Goal: Task Accomplishment & Management: Manage account settings

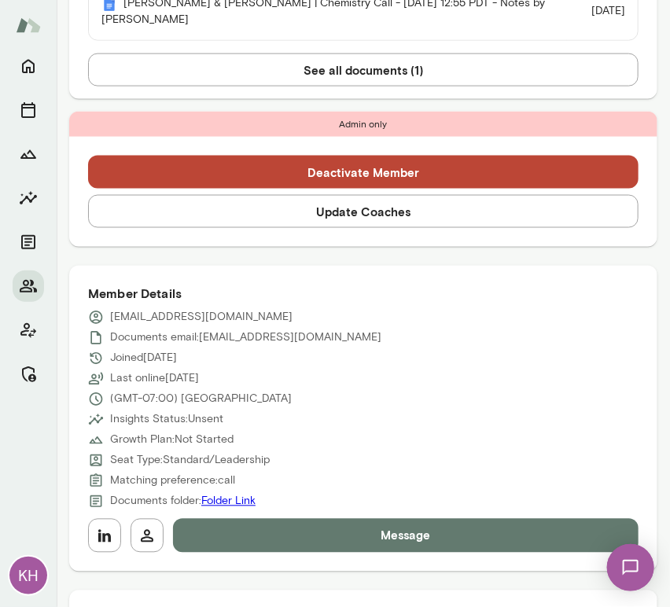
scroll to position [514, 0]
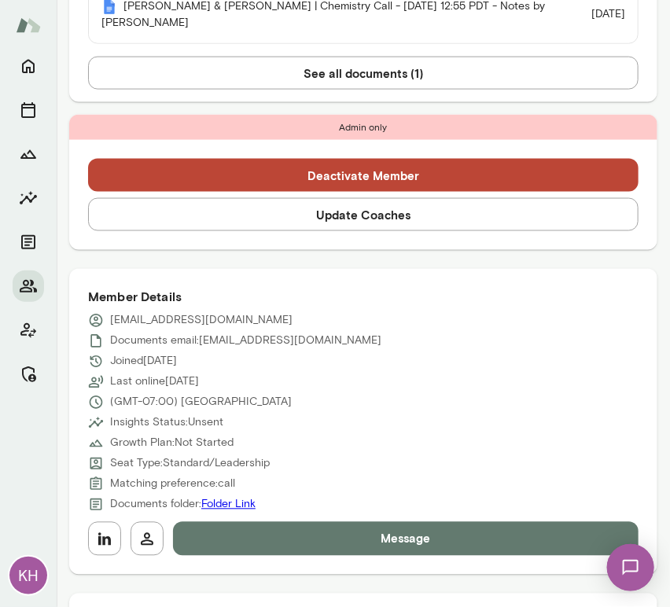
click at [237, 225] on button "Update Coaches" at bounding box center [363, 214] width 550 height 33
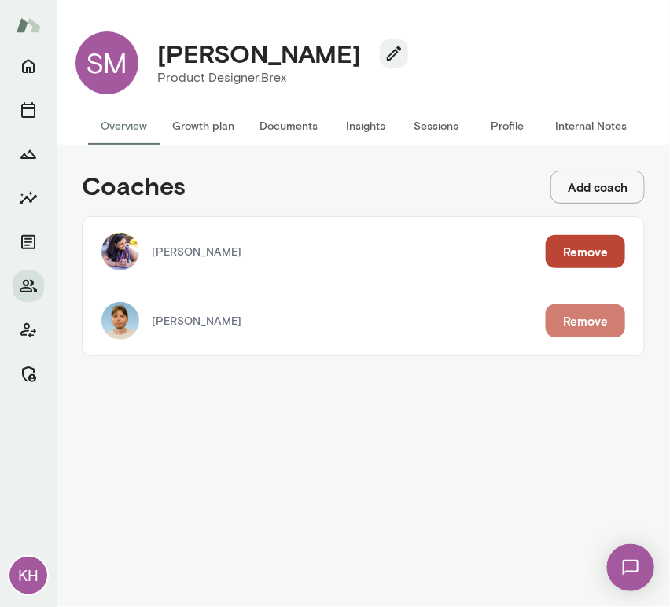
click at [560, 316] on button "Remove" at bounding box center [585, 320] width 79 height 33
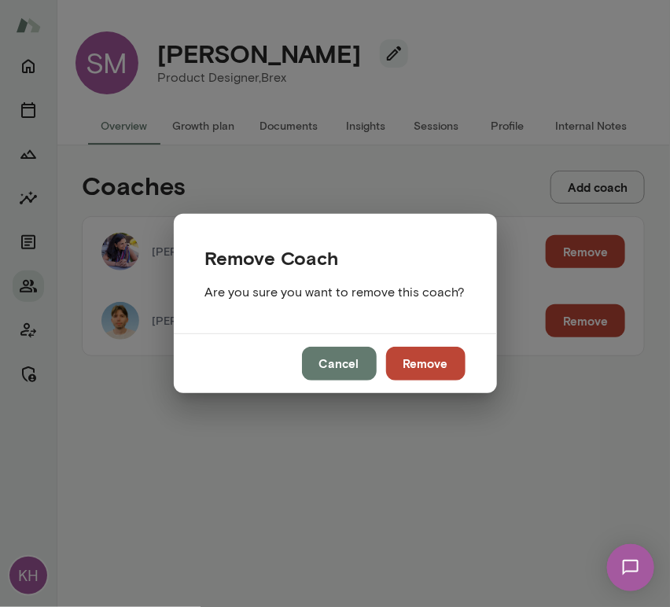
click at [393, 373] on button "Remove" at bounding box center [425, 363] width 79 height 33
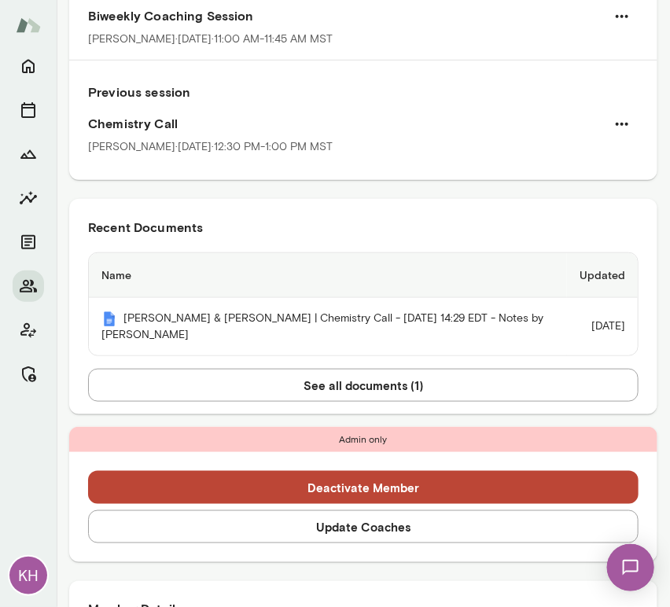
scroll to position [204, 0]
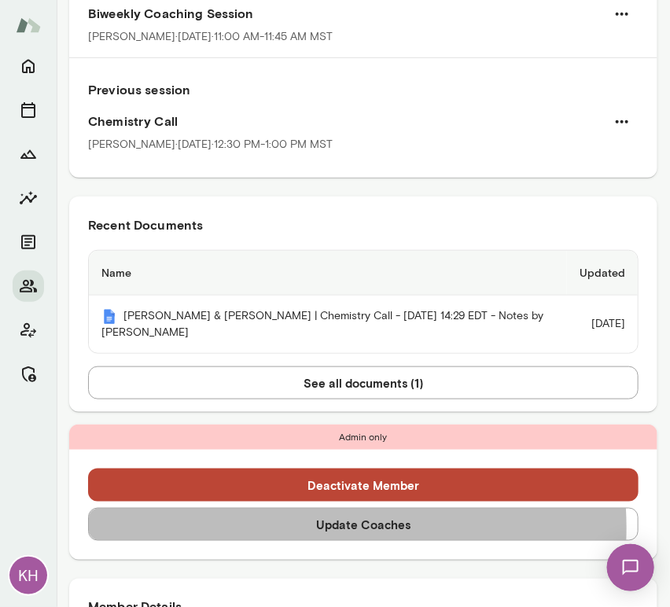
click at [309, 527] on button "Update Coaches" at bounding box center [363, 524] width 550 height 33
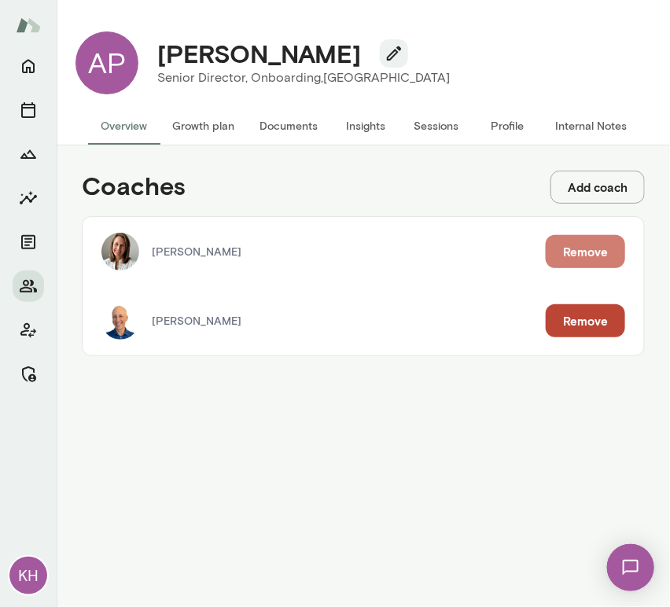
click at [575, 250] on button "Remove" at bounding box center [585, 251] width 79 height 33
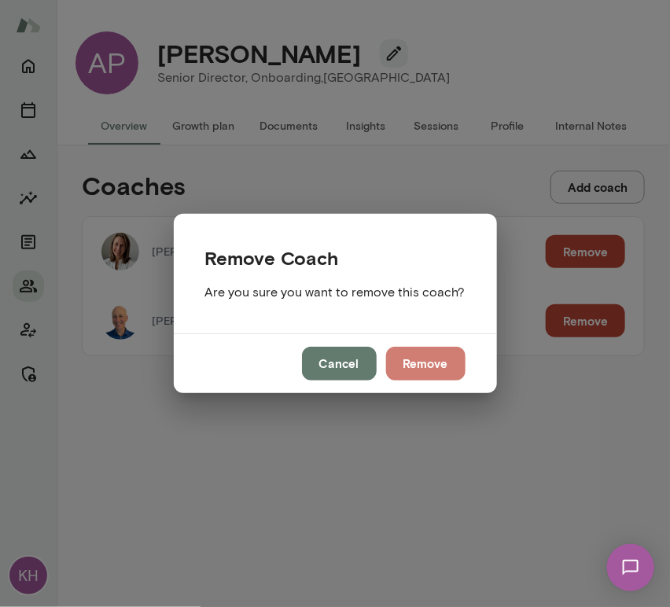
click at [424, 367] on button "Remove" at bounding box center [425, 363] width 79 height 33
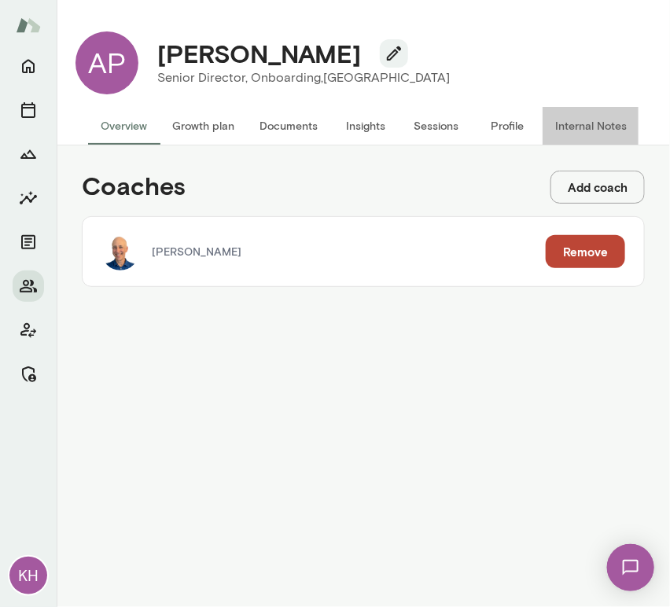
click at [591, 127] on button "Internal Notes" at bounding box center [590, 126] width 97 height 38
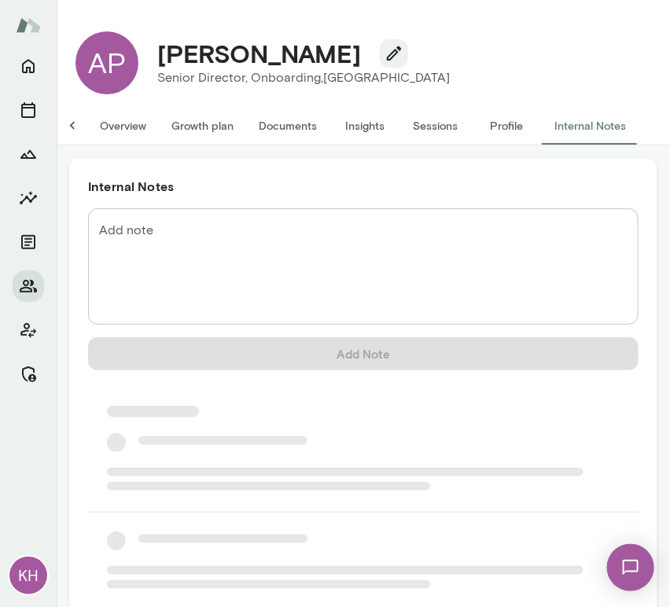
scroll to position [0, 13]
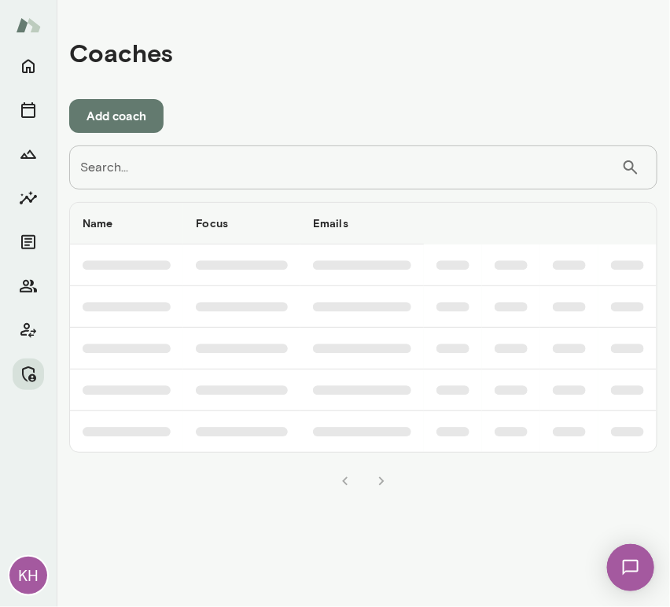
click at [322, 180] on input "Search..." at bounding box center [345, 167] width 552 height 44
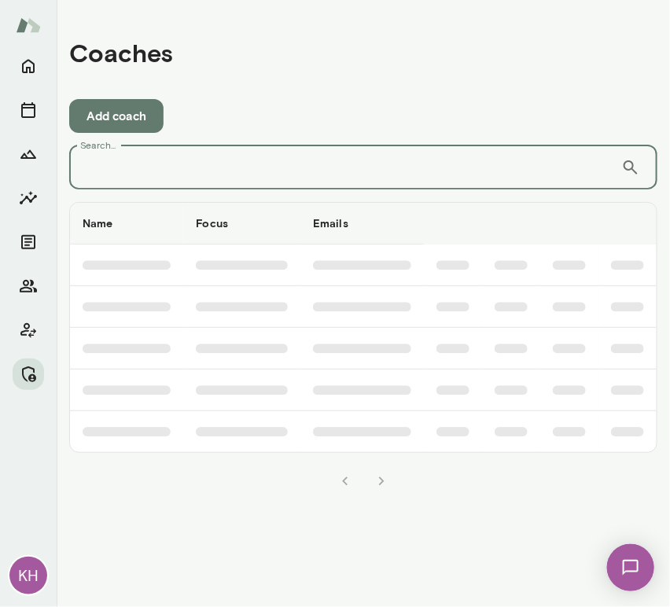
paste input "**********"
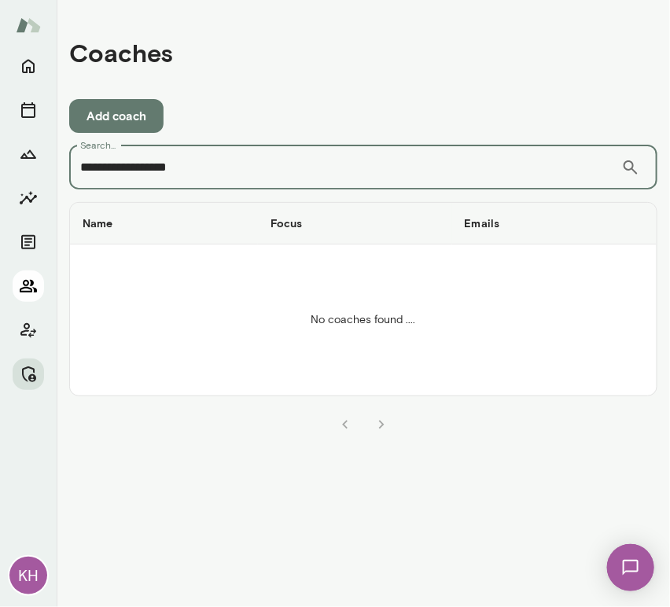
type input "**********"
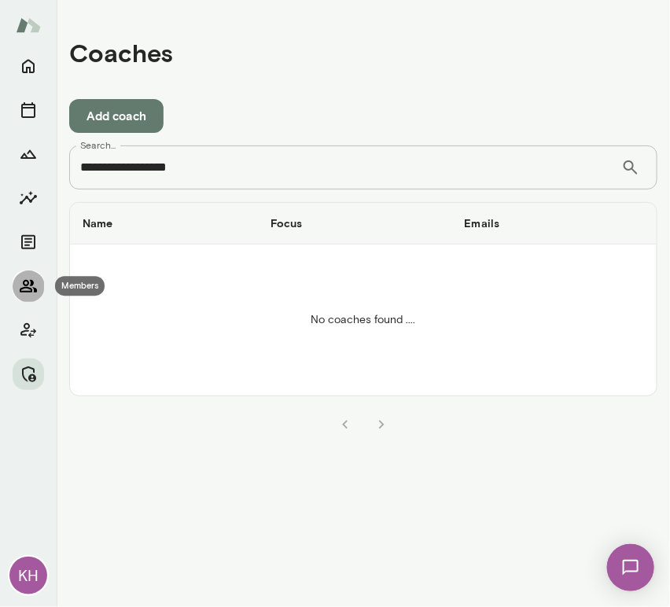
click at [28, 292] on icon "Members" at bounding box center [28, 286] width 17 height 13
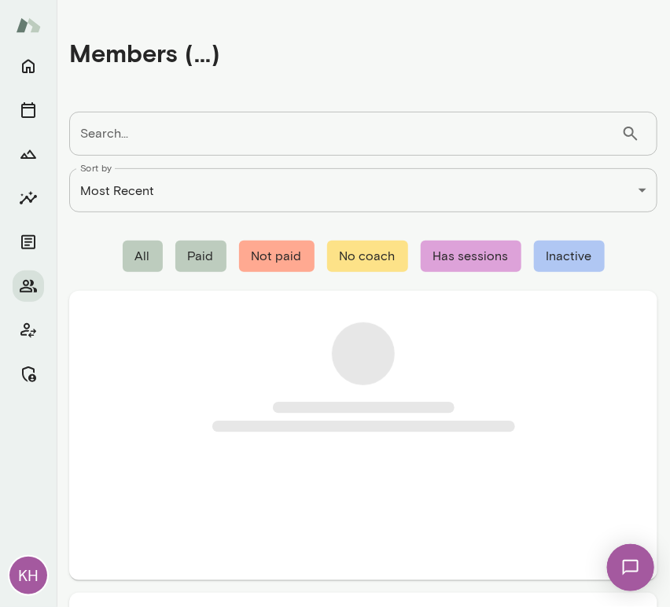
click at [182, 149] on input "Search..." at bounding box center [345, 134] width 552 height 44
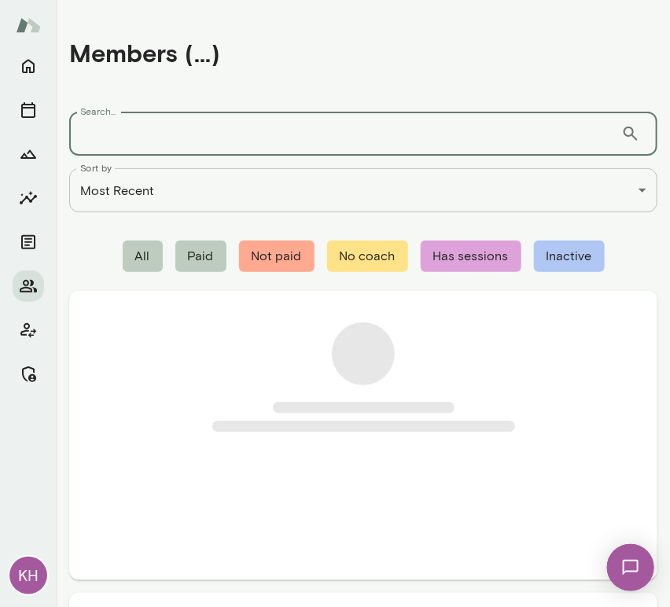
paste input "**********"
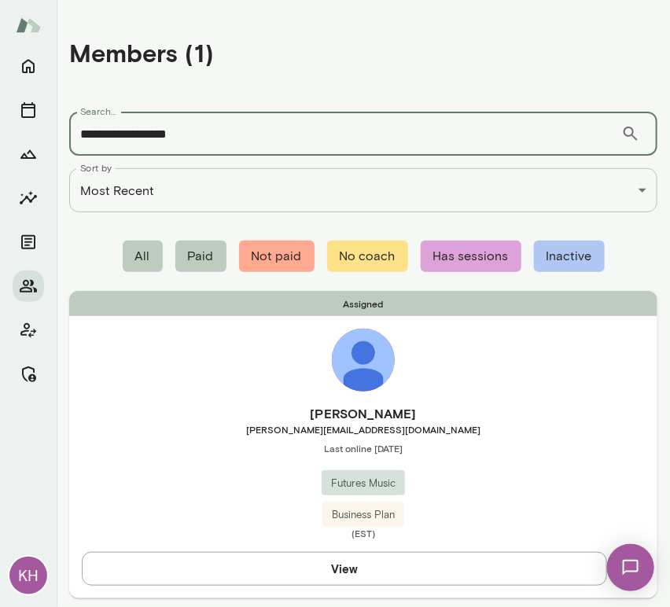
type input "**********"
click at [184, 411] on h6 "Jeff Lin" at bounding box center [363, 413] width 588 height 19
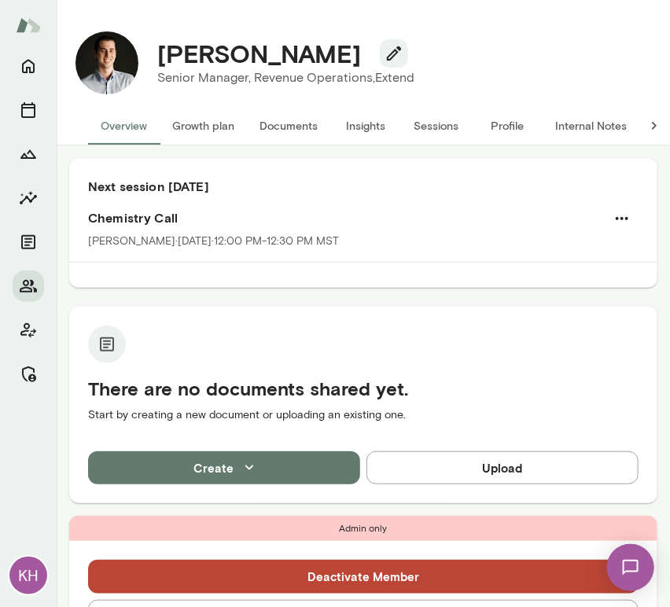
click at [433, 127] on button "Sessions" at bounding box center [436, 126] width 71 height 38
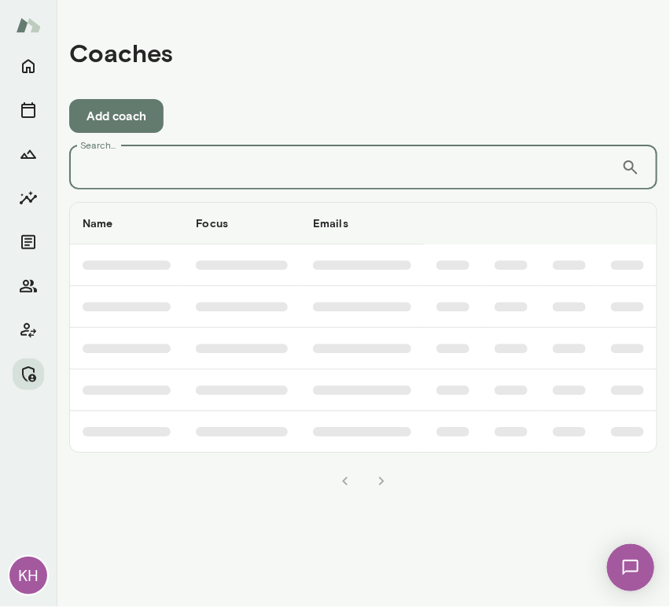
click at [176, 175] on input "Search..." at bounding box center [345, 167] width 552 height 44
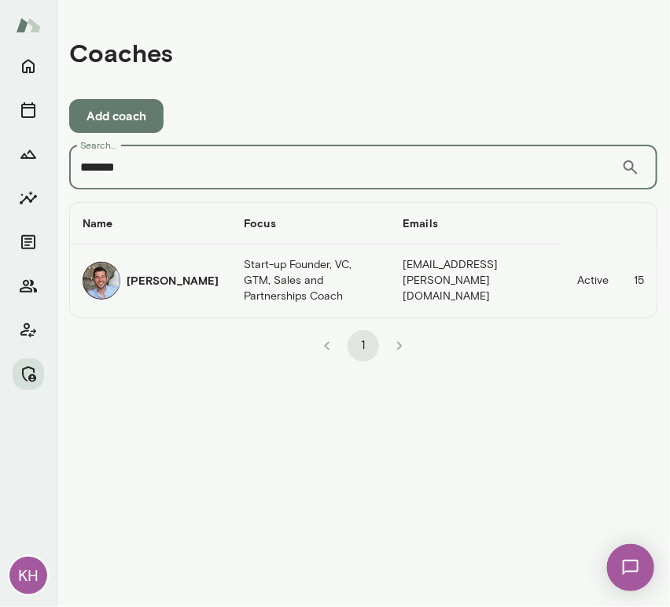
type input "*******"
click at [109, 276] on img "coaches table" at bounding box center [102, 281] width 38 height 38
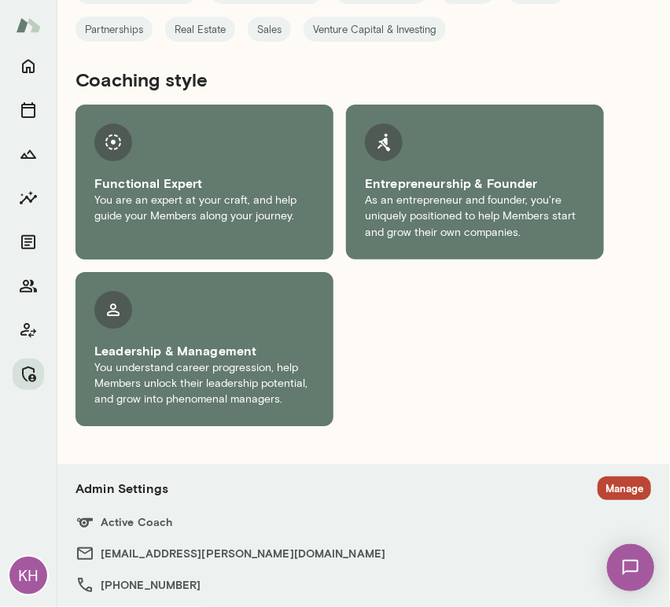
scroll to position [1395, 0]
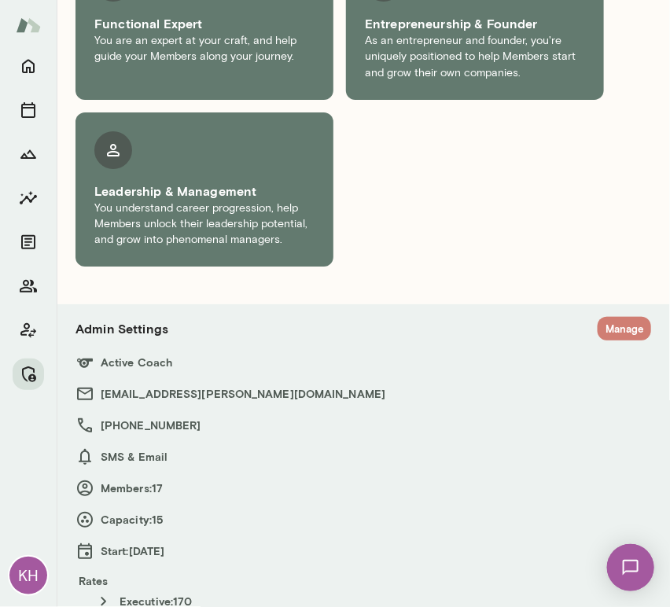
click at [597, 317] on button "Manage" at bounding box center [623, 329] width 53 height 24
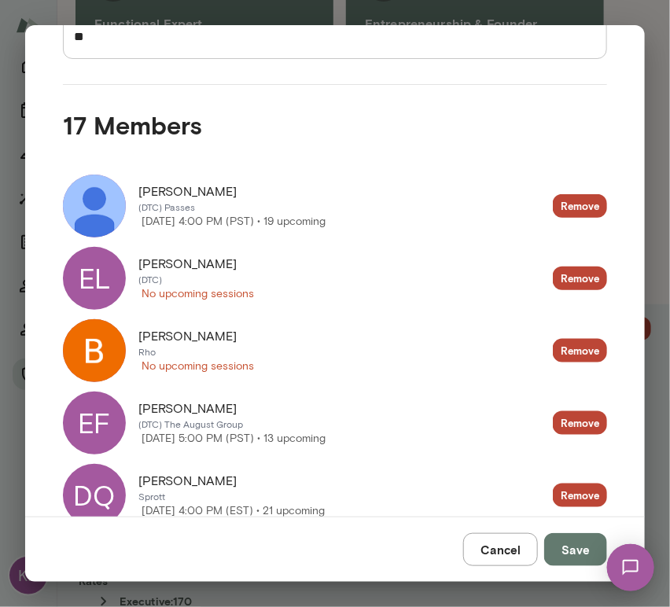
scroll to position [260, 0]
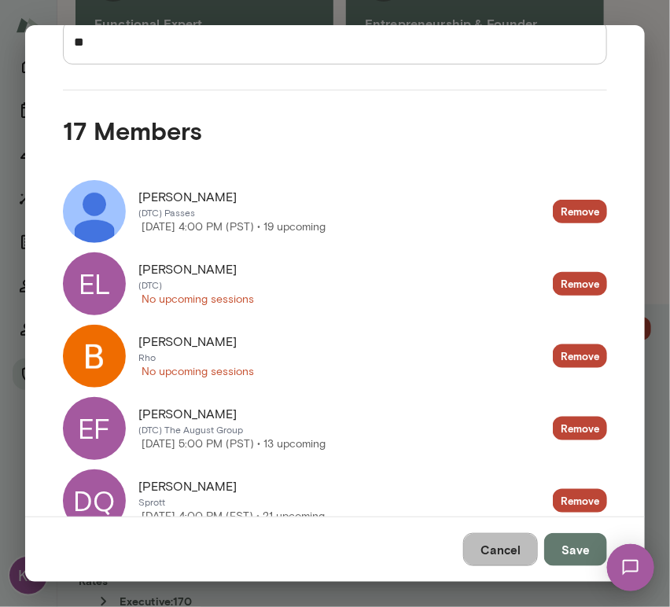
click at [488, 547] on button "Cancel" at bounding box center [500, 549] width 75 height 33
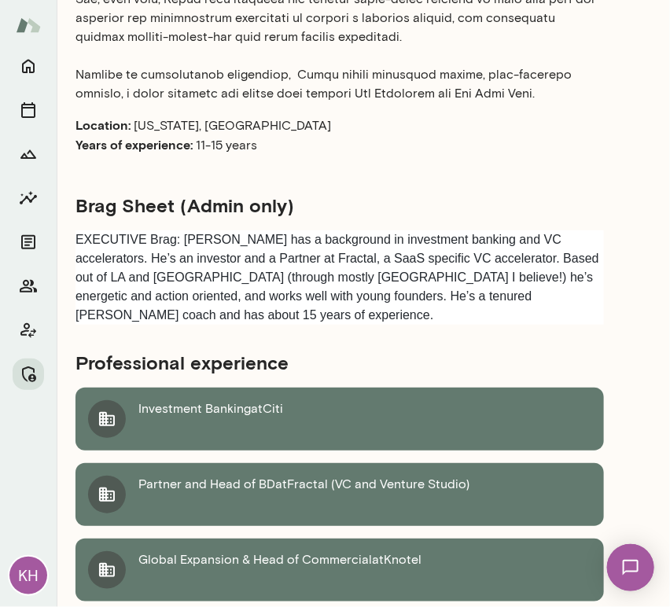
scroll to position [0, 0]
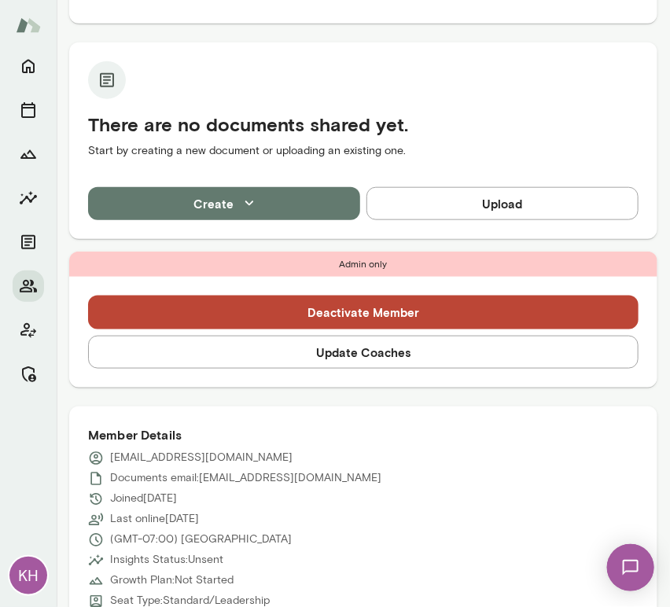
scroll to position [314, 0]
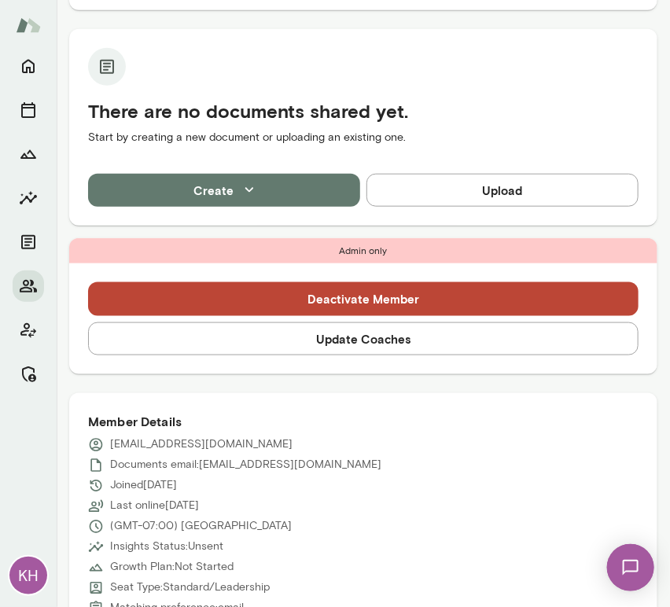
click at [238, 343] on button "Update Coaches" at bounding box center [363, 338] width 550 height 33
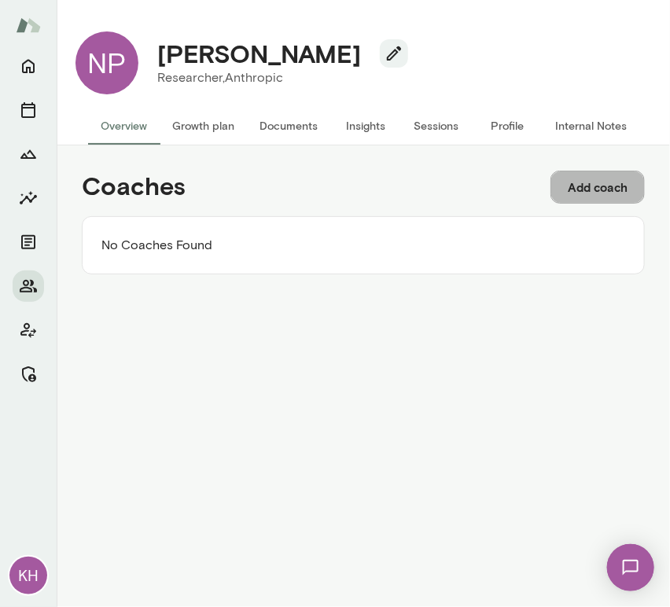
click at [602, 191] on button "Add coach" at bounding box center [597, 187] width 94 height 33
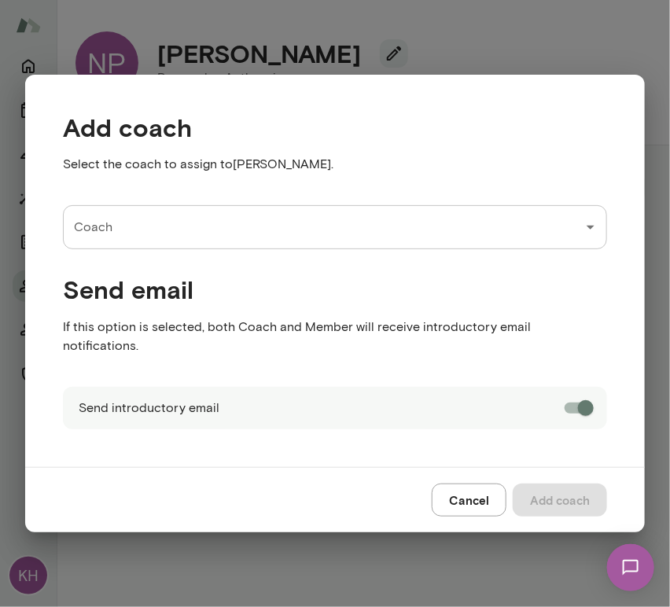
click at [109, 237] on div "Coach Coach" at bounding box center [335, 227] width 544 height 44
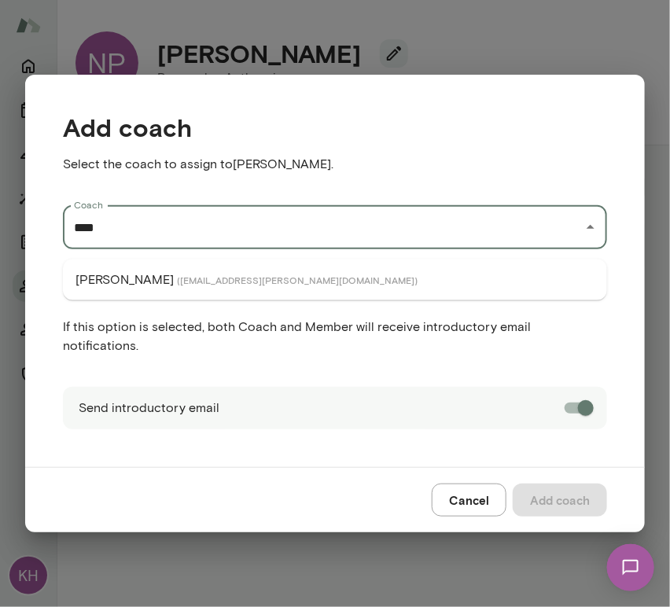
click at [127, 281] on p "[PERSON_NAME]" at bounding box center [124, 279] width 98 height 19
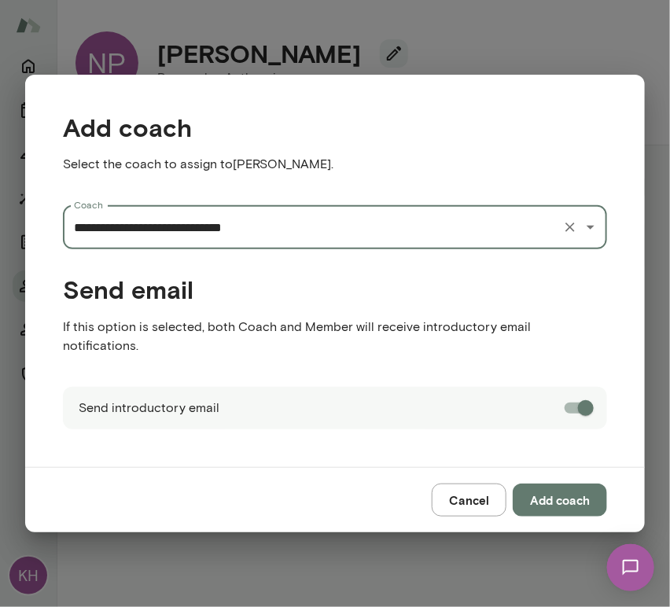
type input "**********"
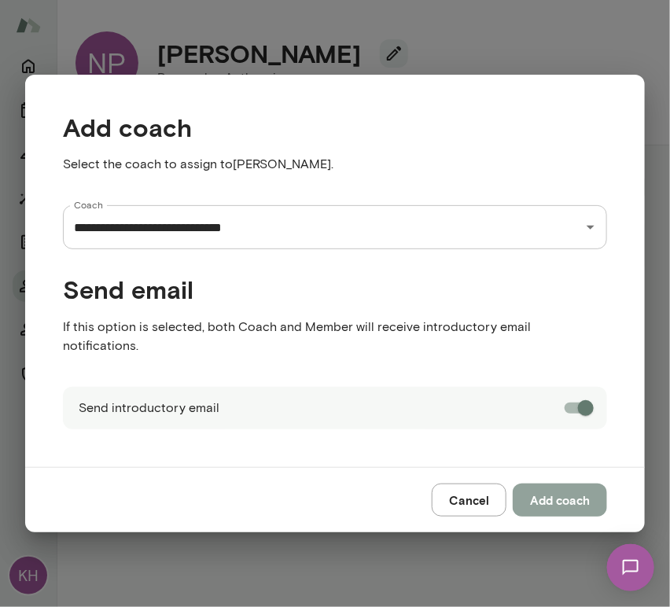
click at [562, 495] on button "Add coach" at bounding box center [560, 499] width 94 height 33
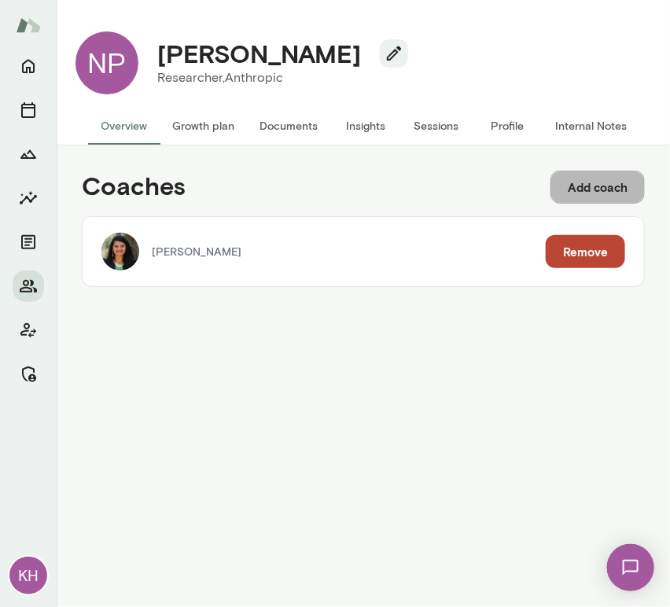
click at [575, 182] on button "Add coach" at bounding box center [597, 187] width 94 height 33
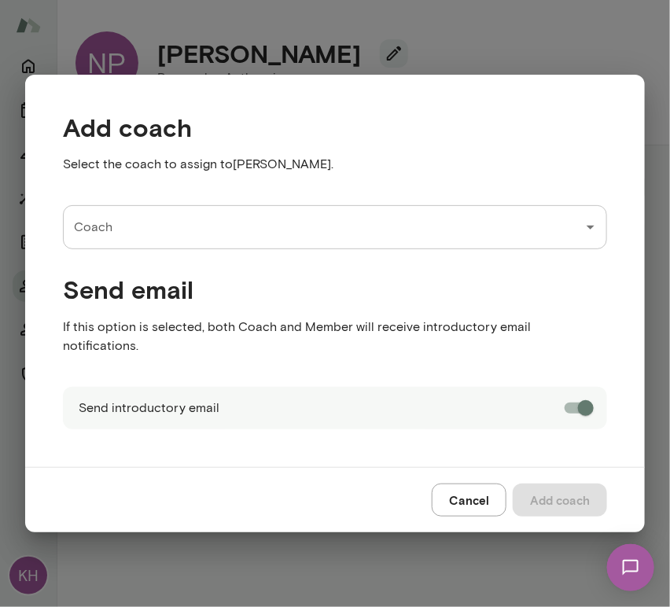
click at [157, 230] on input "Coach" at bounding box center [323, 227] width 506 height 30
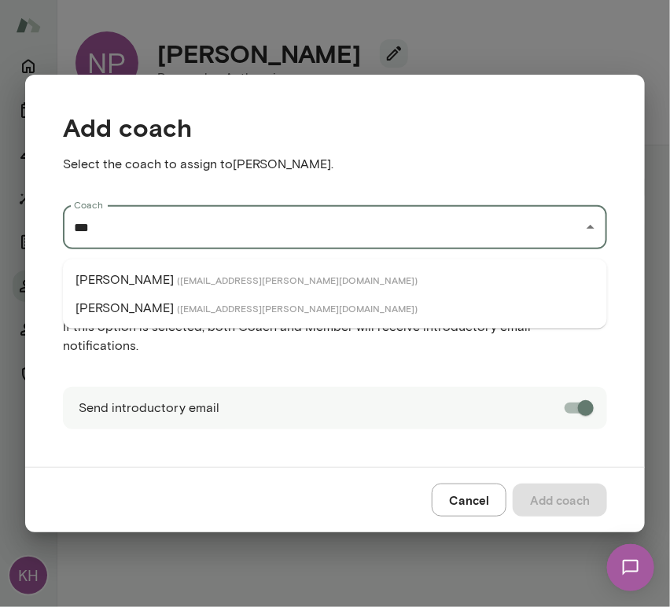
click at [165, 274] on p "[PERSON_NAME]" at bounding box center [124, 279] width 98 height 19
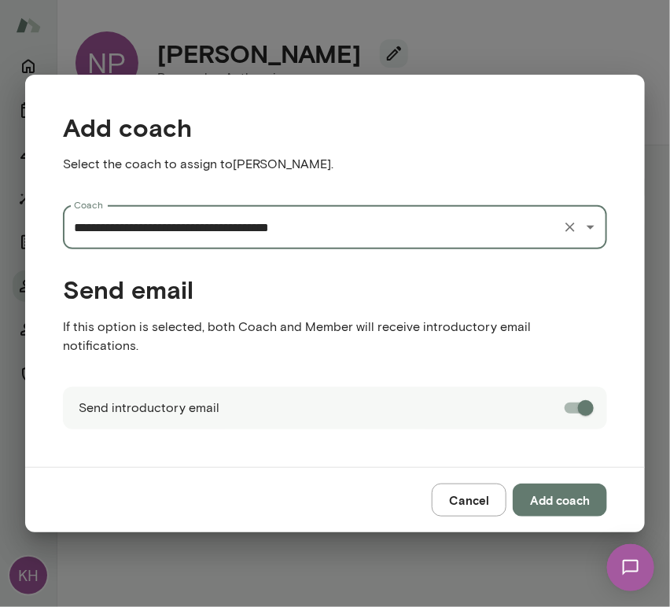
type input "**********"
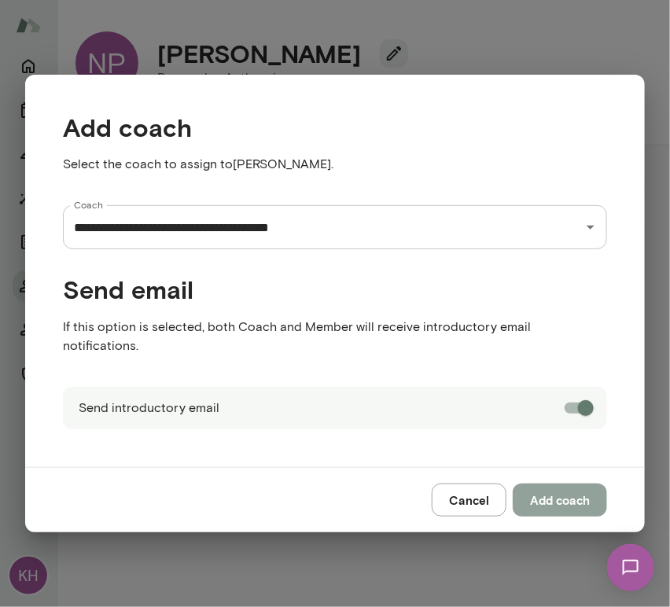
click at [549, 490] on button "Add coach" at bounding box center [560, 499] width 94 height 33
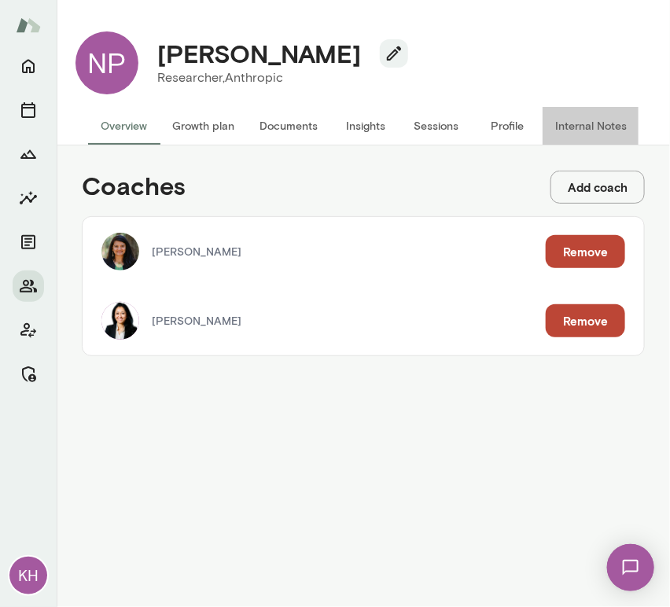
click at [590, 127] on button "Internal Notes" at bounding box center [590, 126] width 97 height 38
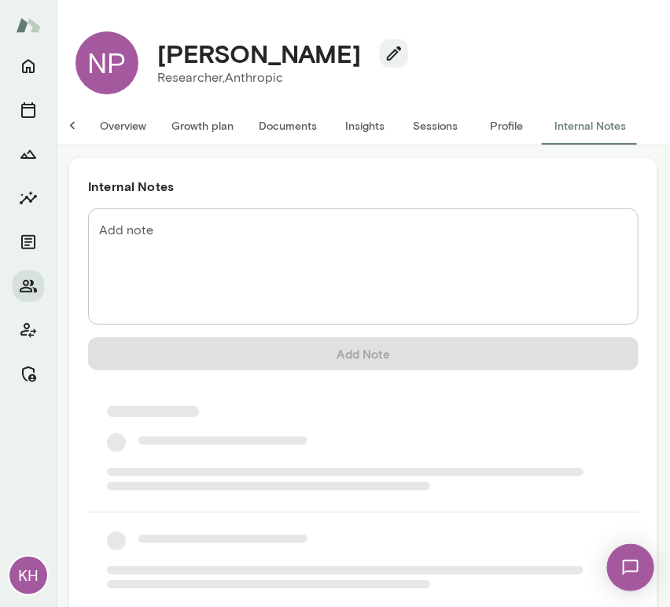
scroll to position [0, 13]
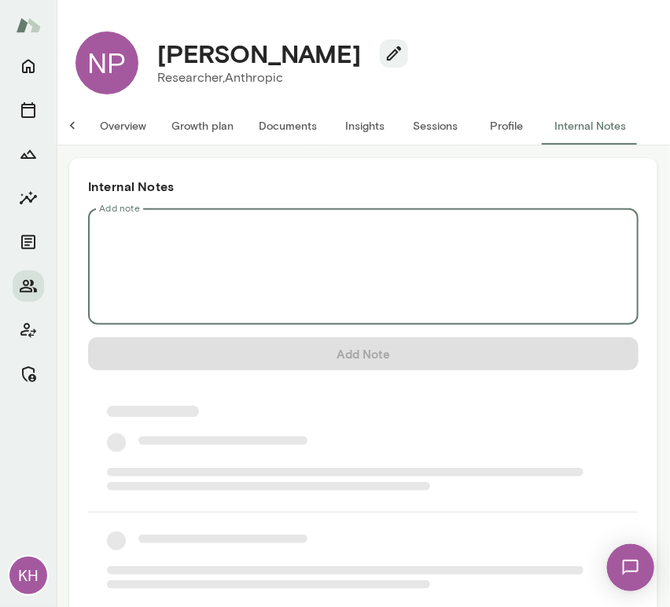
click at [185, 231] on textarea "Add note" at bounding box center [363, 267] width 528 height 90
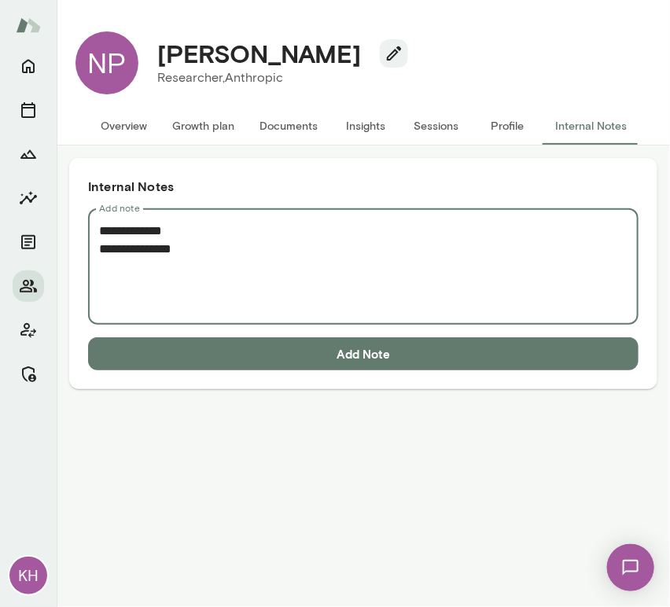
paste textarea "**********"
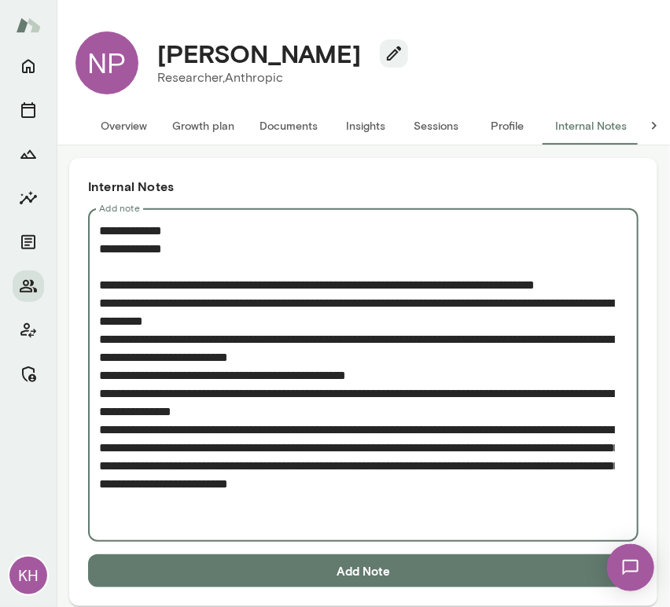
scroll to position [12, 0]
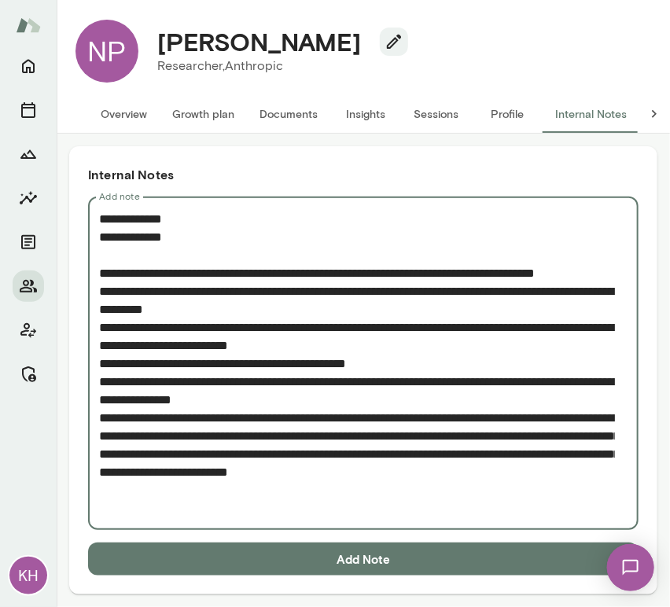
type textarea "**********"
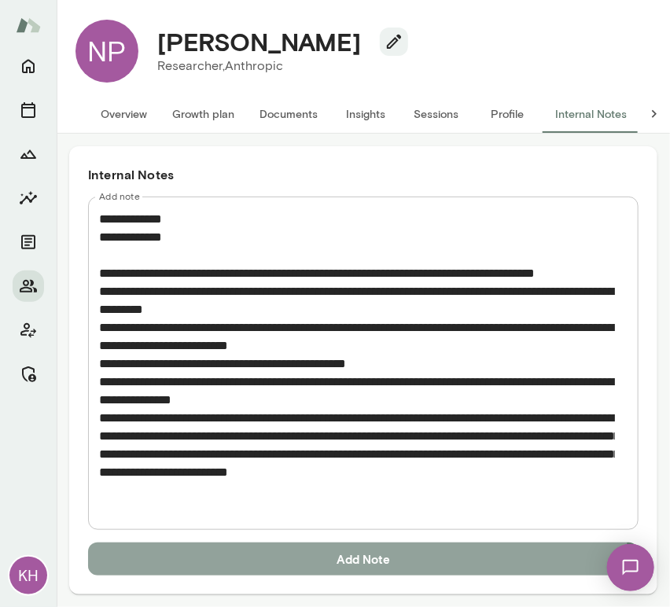
click at [231, 558] on button "Add Note" at bounding box center [363, 558] width 550 height 33
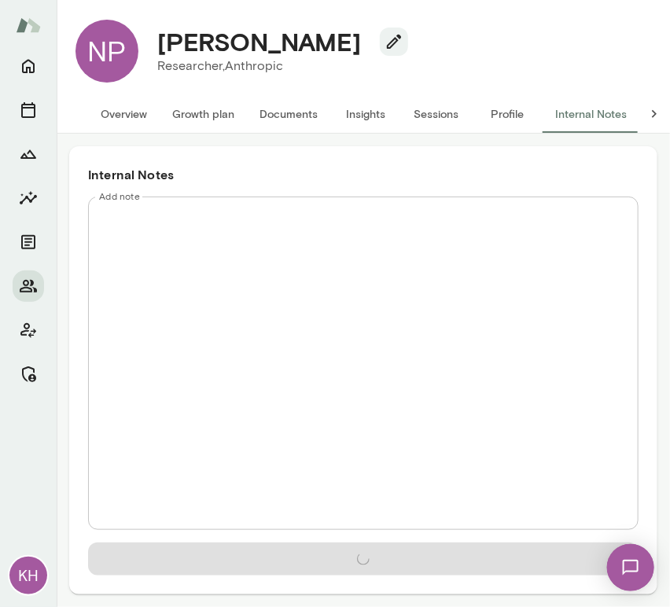
scroll to position [0, 0]
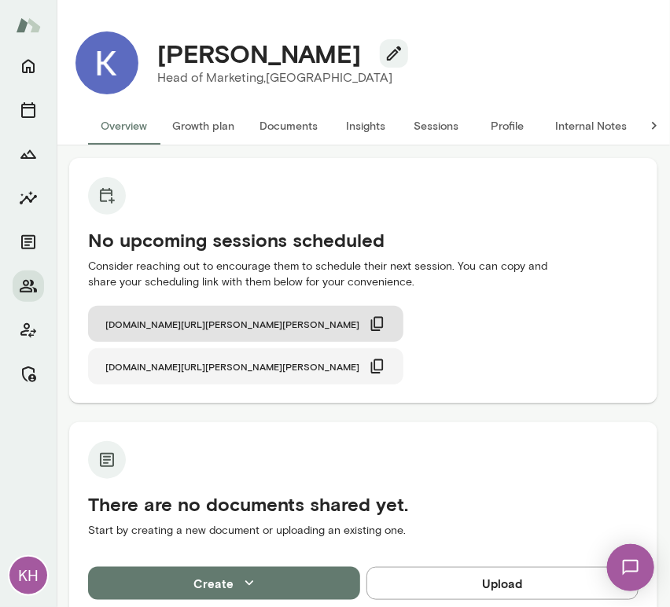
scroll to position [363, 0]
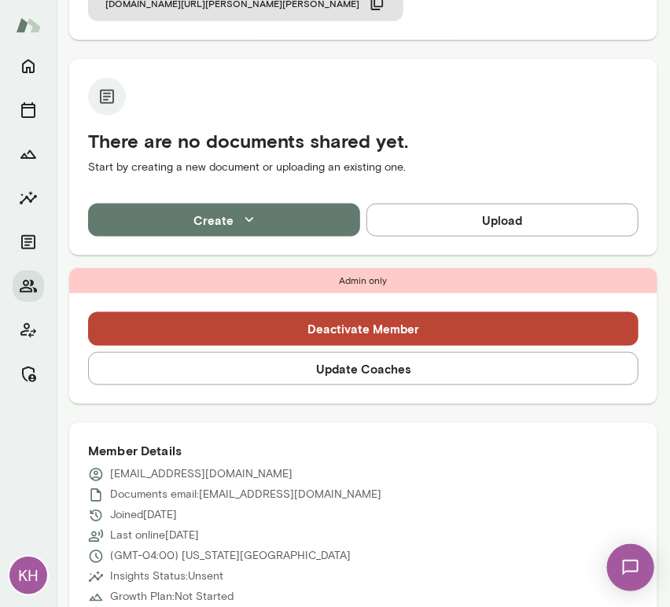
click at [333, 352] on button "Update Coaches" at bounding box center [363, 368] width 550 height 33
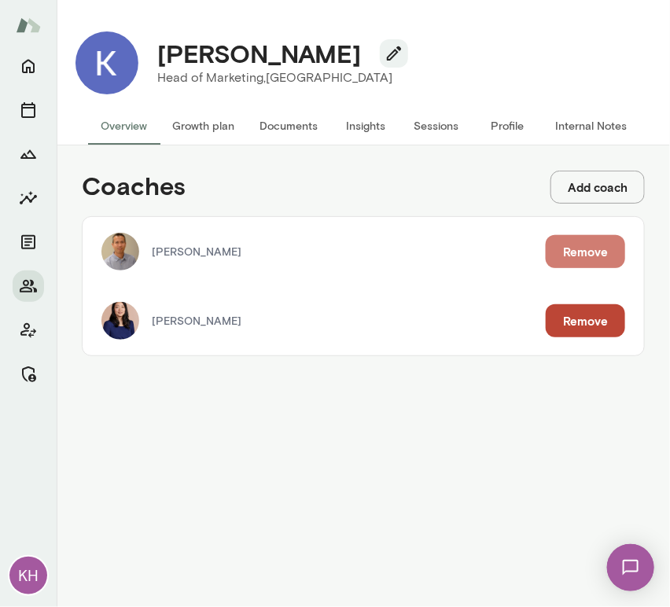
click at [582, 256] on button "Remove" at bounding box center [585, 251] width 79 height 33
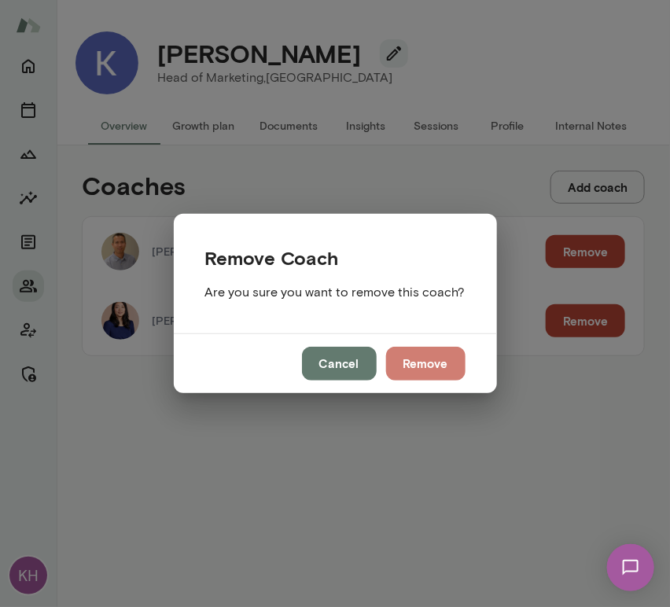
click at [432, 356] on button "Remove" at bounding box center [425, 363] width 79 height 33
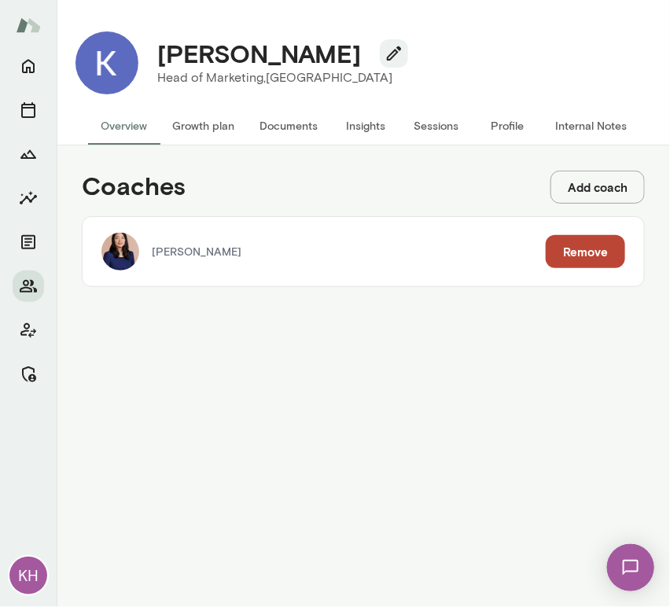
click at [586, 186] on button "Add coach" at bounding box center [597, 187] width 94 height 33
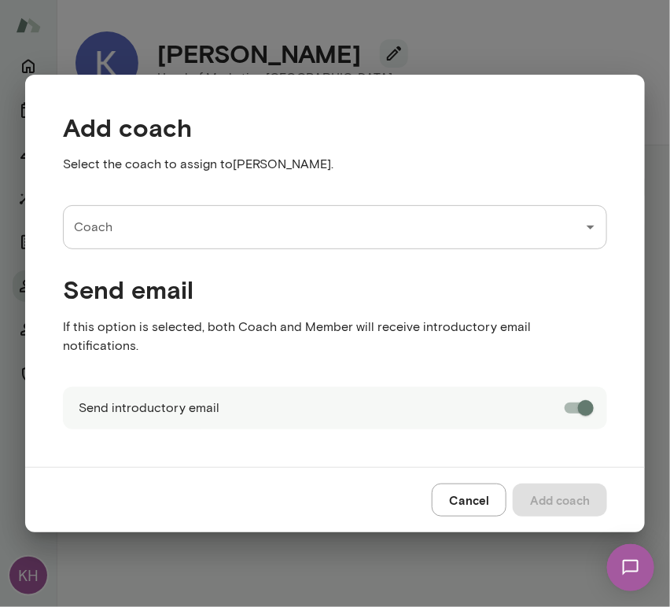
click at [90, 241] on div "Coach Coach" at bounding box center [335, 227] width 544 height 44
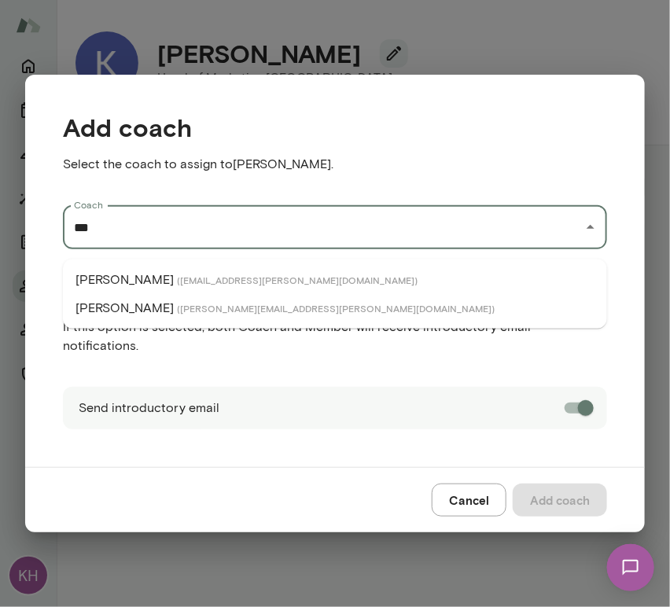
click at [177, 278] on span "( kevinau@mento.co )" at bounding box center [297, 280] width 241 height 13
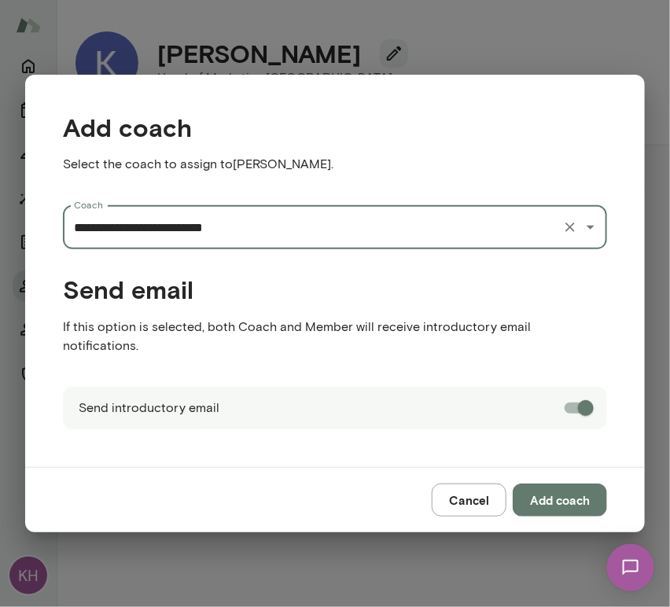
type input "**********"
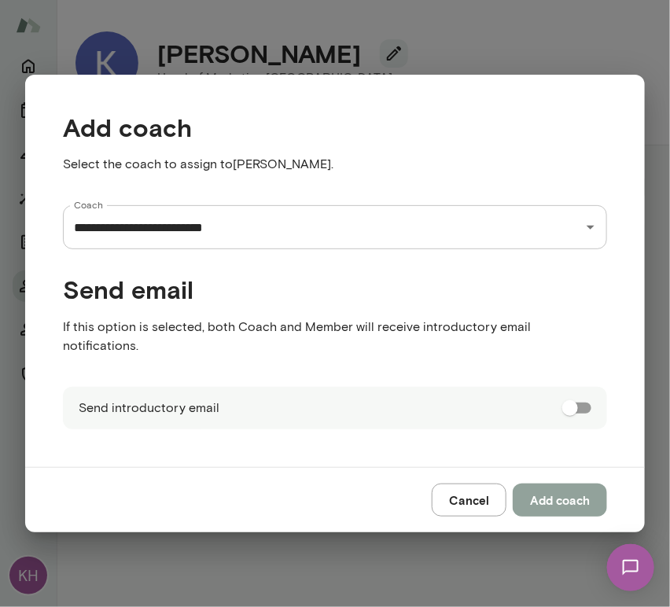
click at [552, 487] on button "Add coach" at bounding box center [560, 499] width 94 height 33
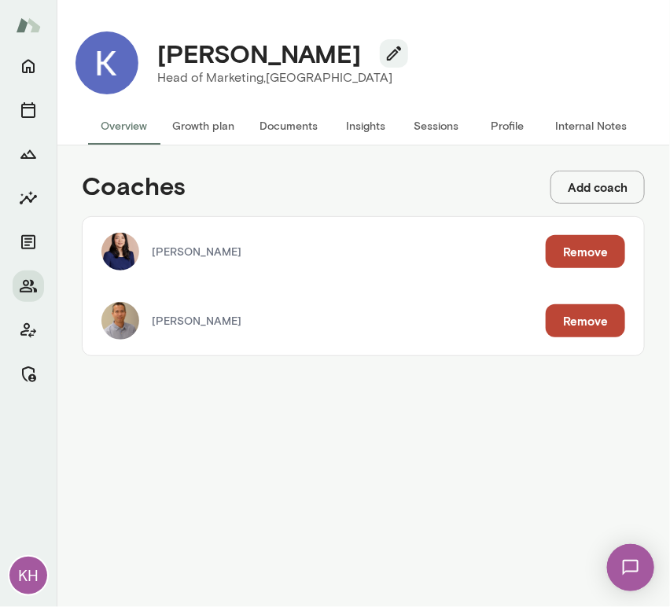
click at [575, 127] on button "Internal Notes" at bounding box center [590, 126] width 97 height 38
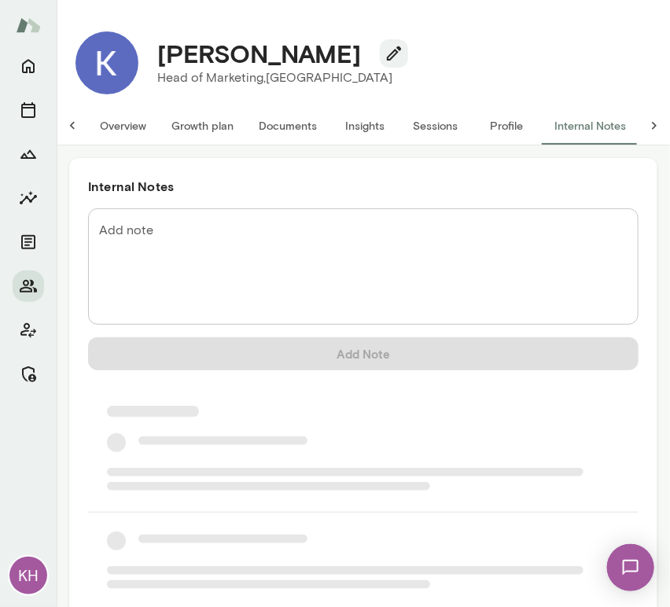
scroll to position [0, 13]
click at [141, 258] on textarea "Add note" at bounding box center [363, 267] width 528 height 90
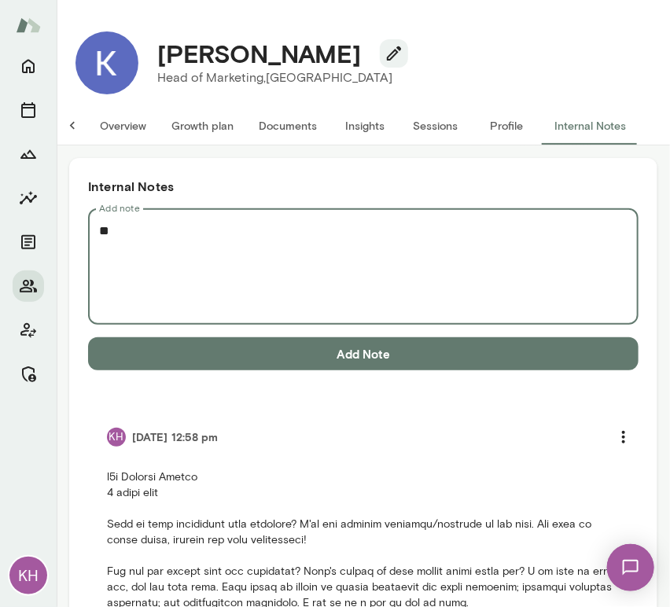
type textarea "*"
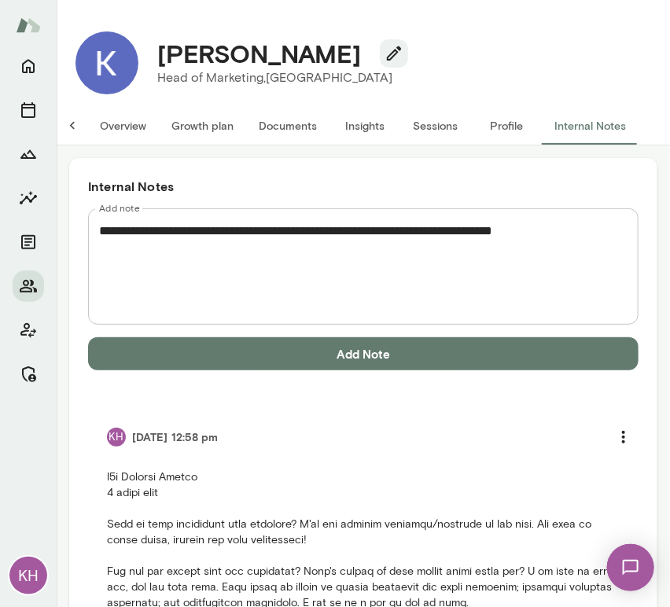
click at [152, 277] on textarea "**********" at bounding box center [357, 267] width 516 height 90
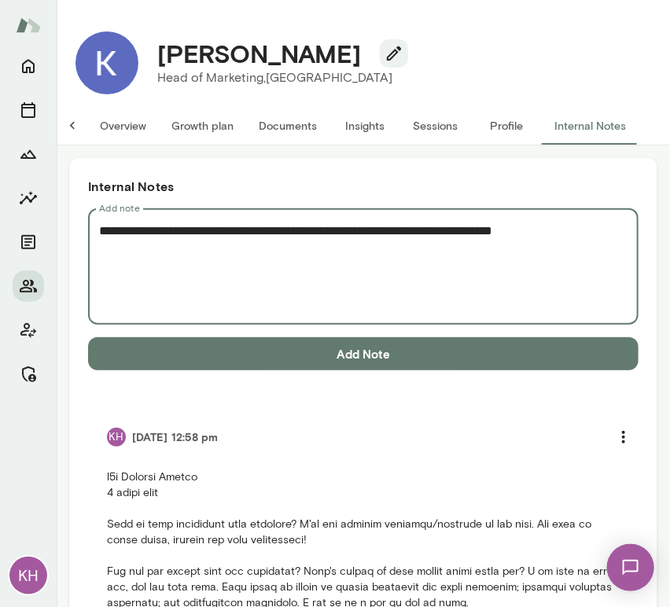
paste textarea
click at [362, 236] on textarea "**********" at bounding box center [357, 267] width 516 height 90
type textarea "**********"
click at [329, 356] on button "Add Note" at bounding box center [363, 353] width 550 height 33
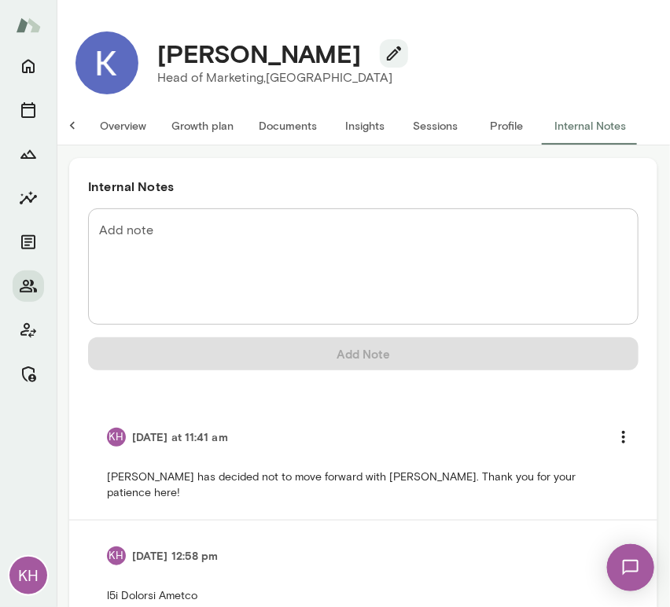
click at [122, 129] on button "Overview" at bounding box center [123, 126] width 72 height 38
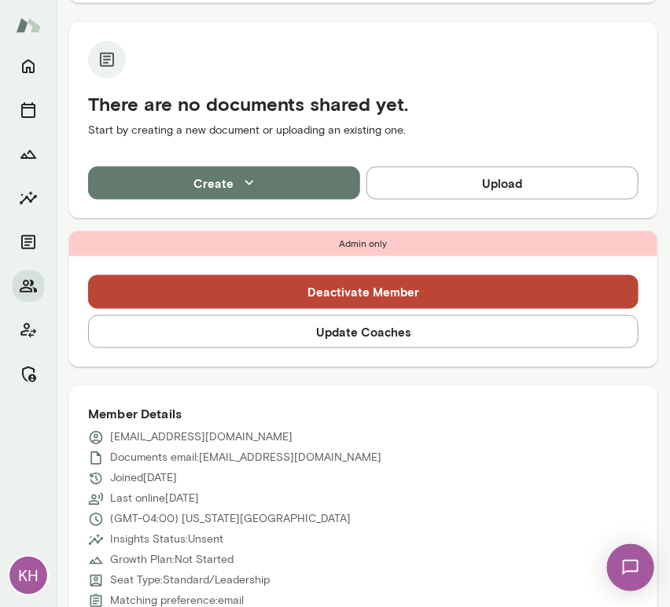
scroll to position [402, 0]
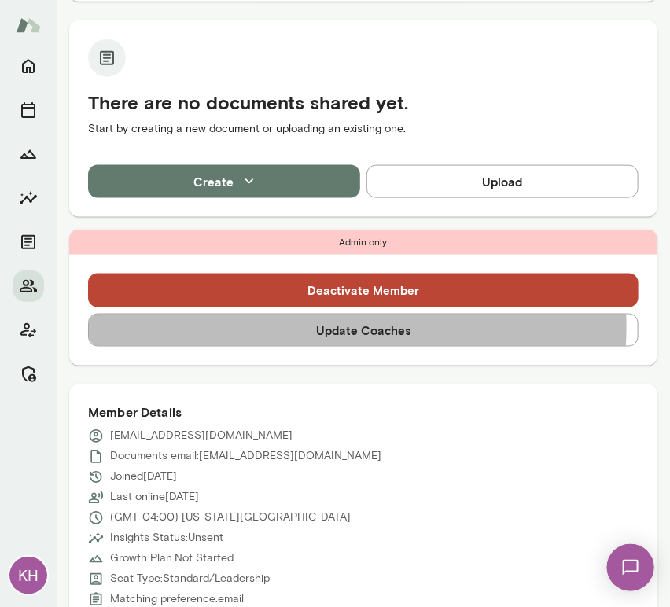
click at [355, 314] on button "Update Coaches" at bounding box center [363, 330] width 550 height 33
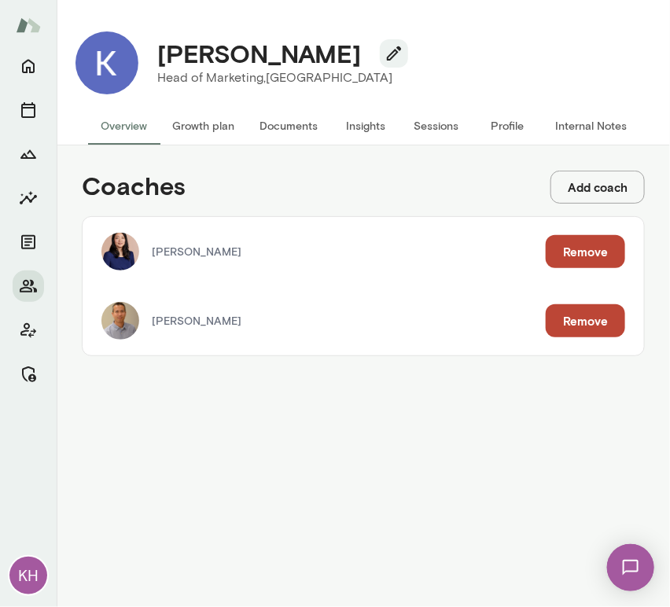
click at [585, 256] on button "Remove" at bounding box center [585, 251] width 79 height 33
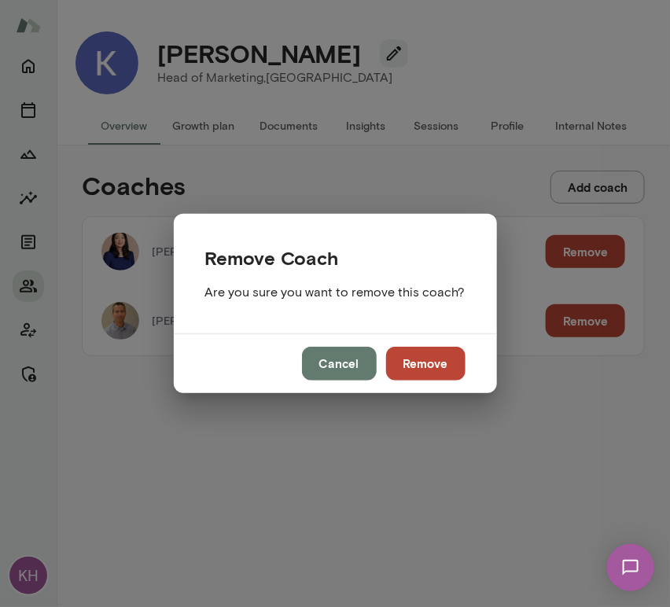
click at [436, 373] on button "Remove" at bounding box center [425, 363] width 79 height 33
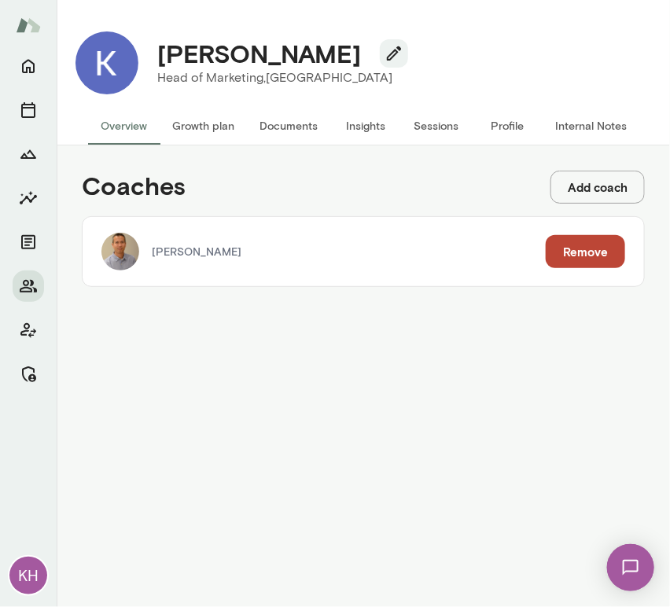
click at [577, 244] on button "Remove" at bounding box center [585, 251] width 79 height 33
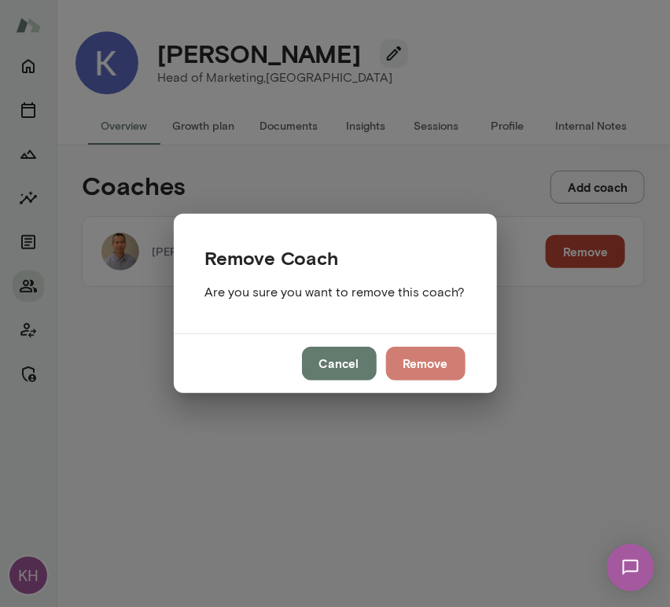
click at [404, 364] on button "Remove" at bounding box center [425, 363] width 79 height 33
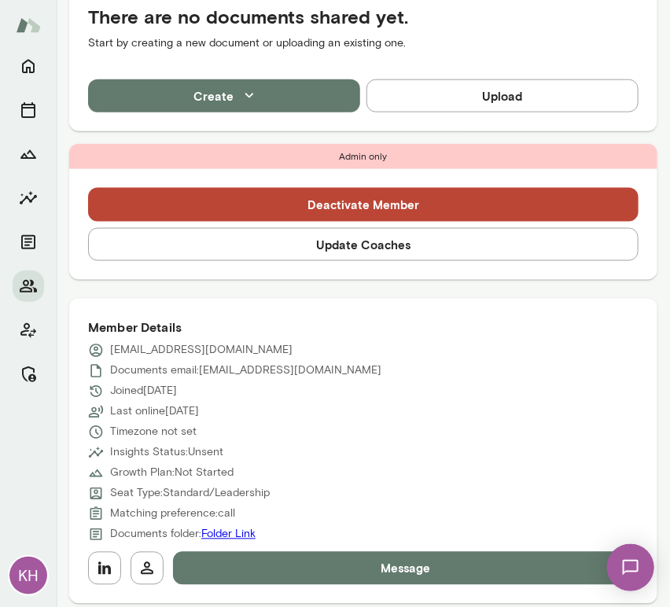
scroll to position [409, 0]
click at [108, 567] on icon "button" at bounding box center [104, 568] width 13 height 13
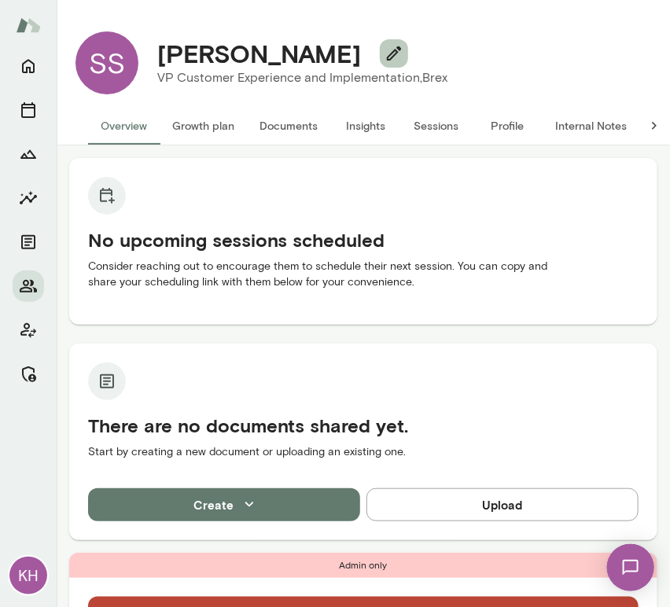
click at [384, 55] on icon "button" at bounding box center [393, 53] width 19 height 19
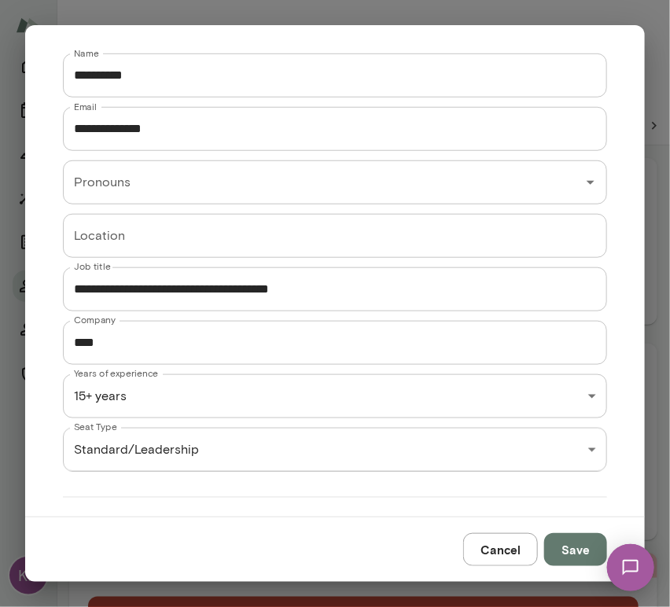
scroll to position [273, 0]
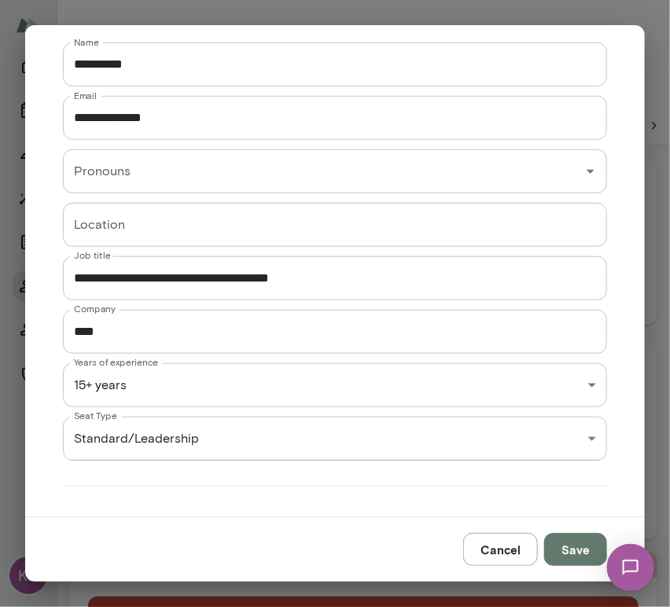
click at [137, 0] on div "KH SS [PERSON_NAME] VP Customer Experience and Implementation, Brex Overview Gr…" at bounding box center [335, 0] width 670 height 0
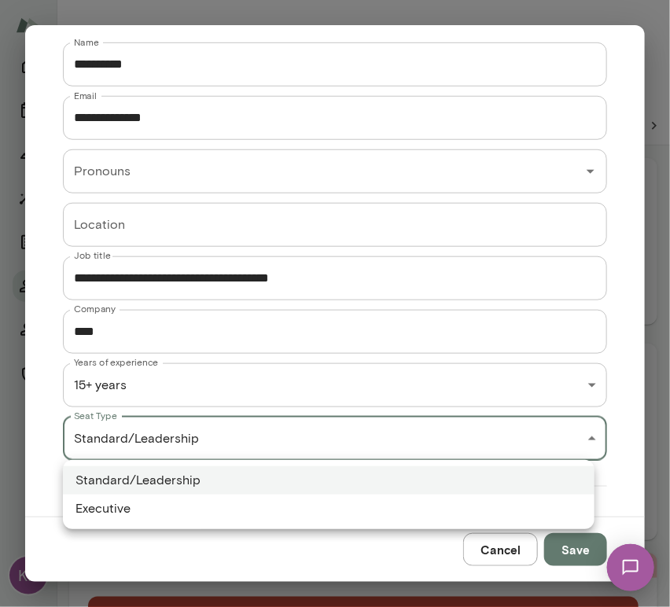
click at [127, 498] on li "Executive" at bounding box center [328, 508] width 531 height 28
type input "*********"
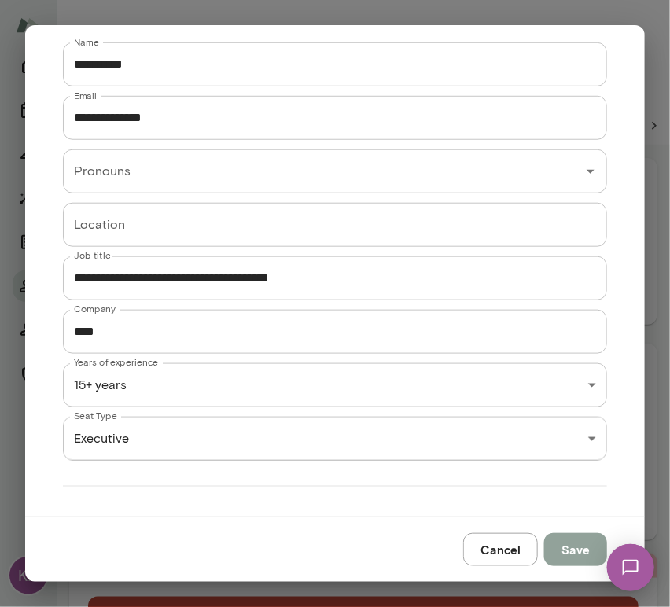
click at [561, 545] on button "Save" at bounding box center [575, 549] width 63 height 33
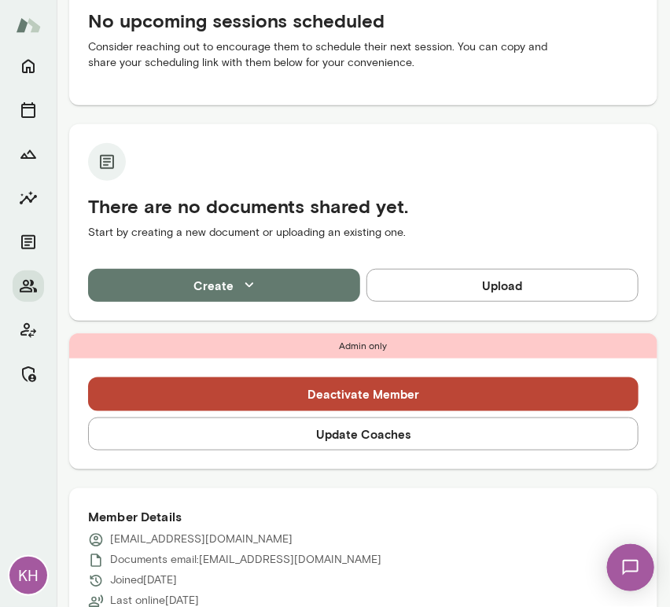
scroll to position [226, 0]
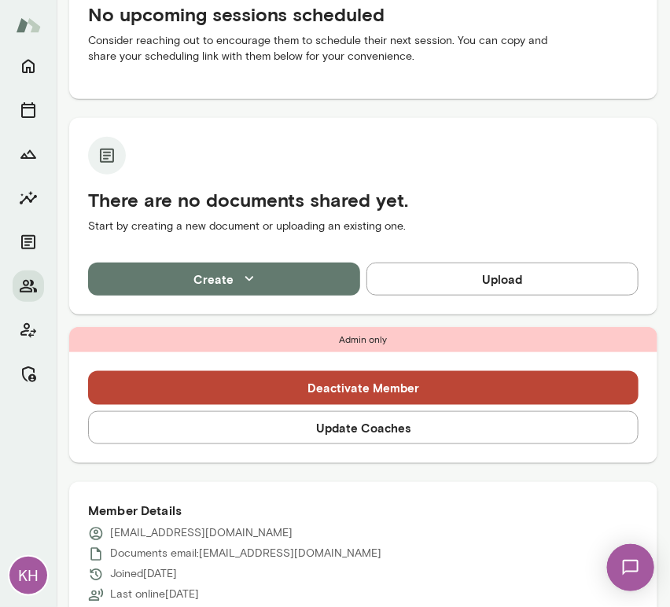
click at [340, 426] on button "Update Coaches" at bounding box center [363, 427] width 550 height 33
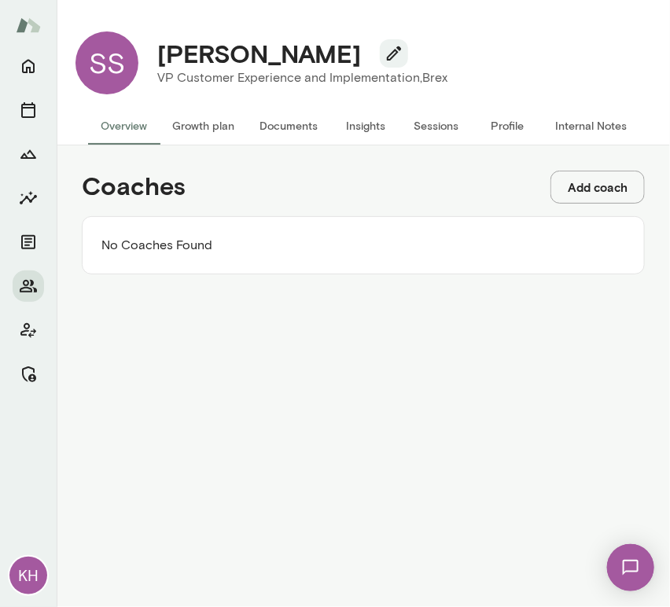
click at [583, 191] on button "Add coach" at bounding box center [597, 187] width 94 height 33
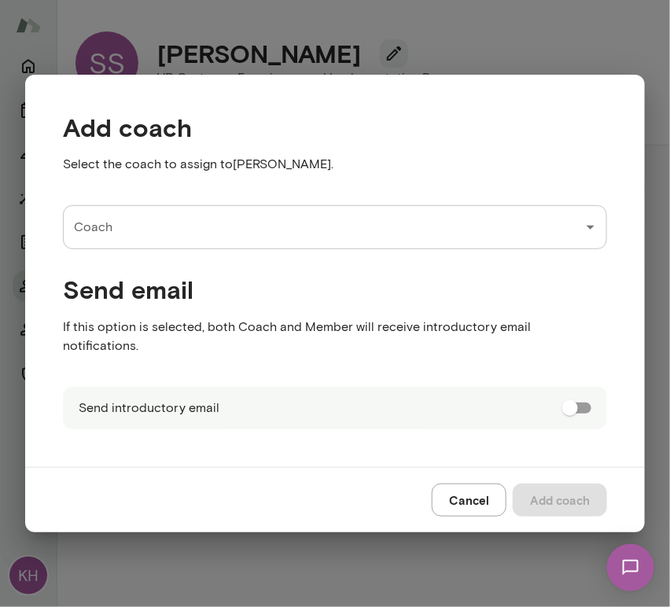
click at [375, 226] on input "Coach" at bounding box center [323, 227] width 506 height 30
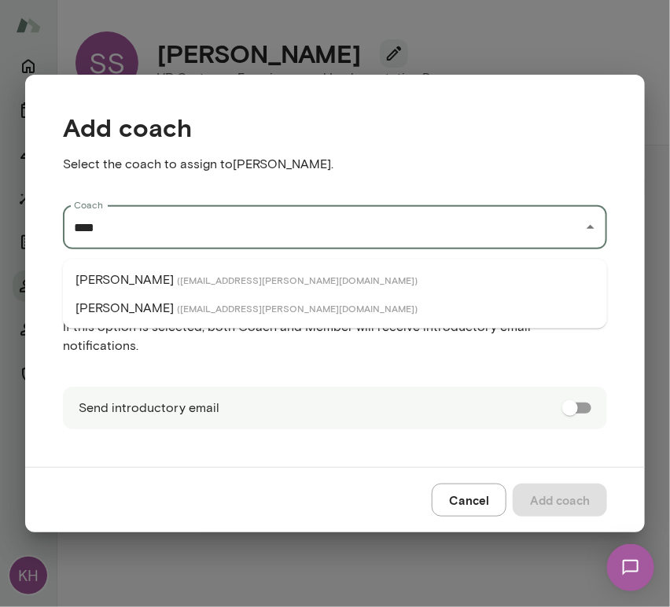
click at [339, 286] on li "[PERSON_NAME] ( [EMAIL_ADDRESS][PERSON_NAME][DOMAIN_NAME] )" at bounding box center [335, 280] width 544 height 28
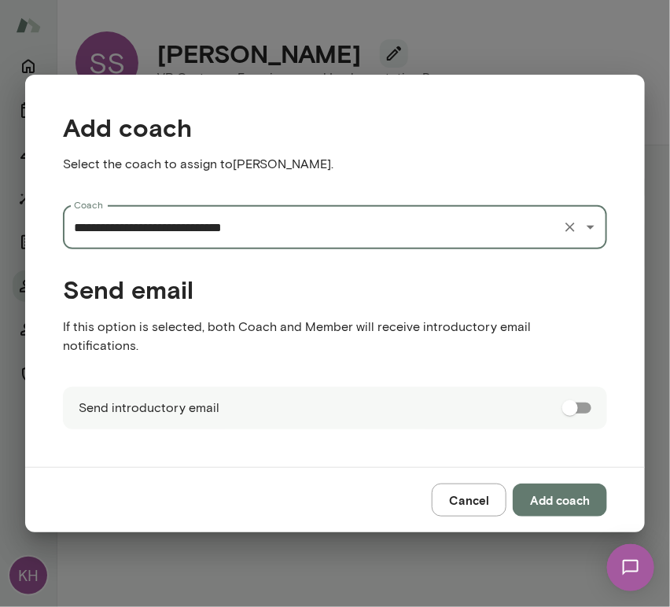
type input "**********"
click at [560, 494] on button "Add coach" at bounding box center [560, 499] width 94 height 33
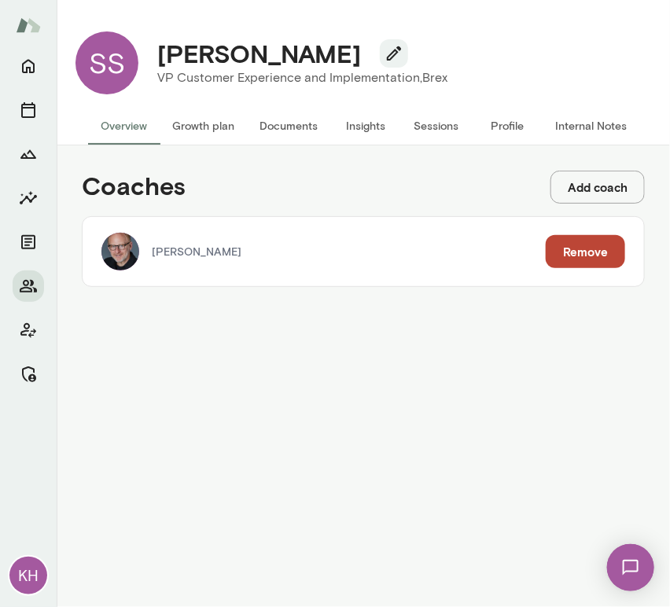
click at [574, 182] on button "Add coach" at bounding box center [597, 187] width 94 height 33
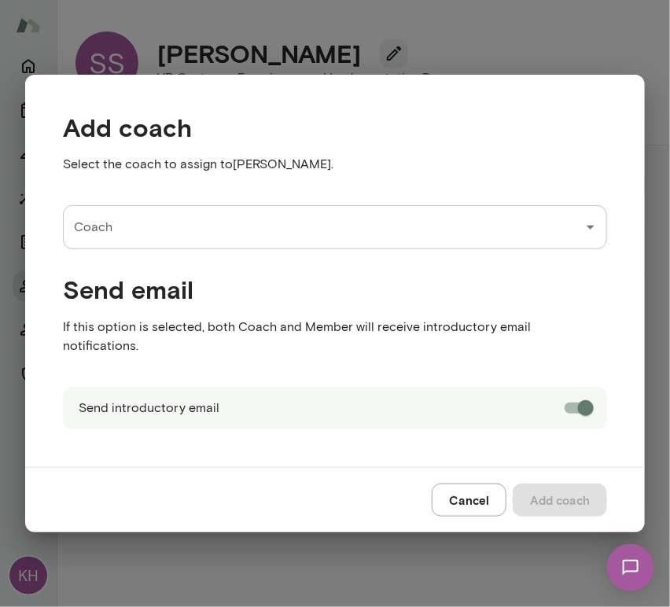
click at [211, 231] on input "Coach" at bounding box center [323, 227] width 506 height 30
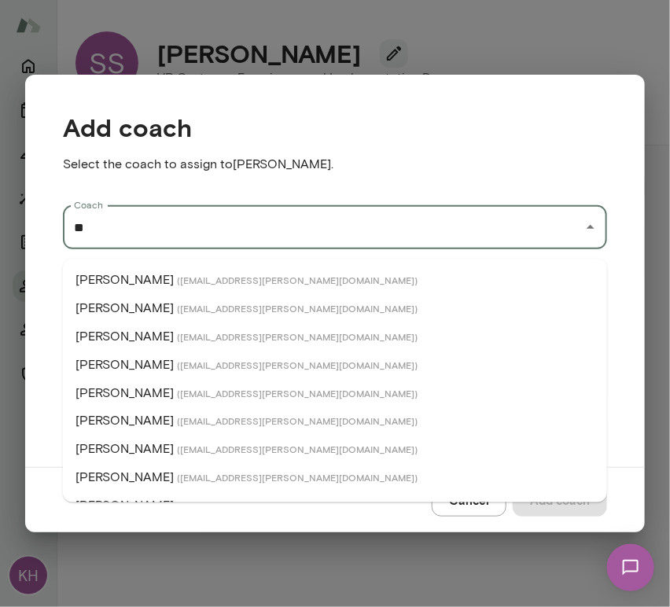
type input "*"
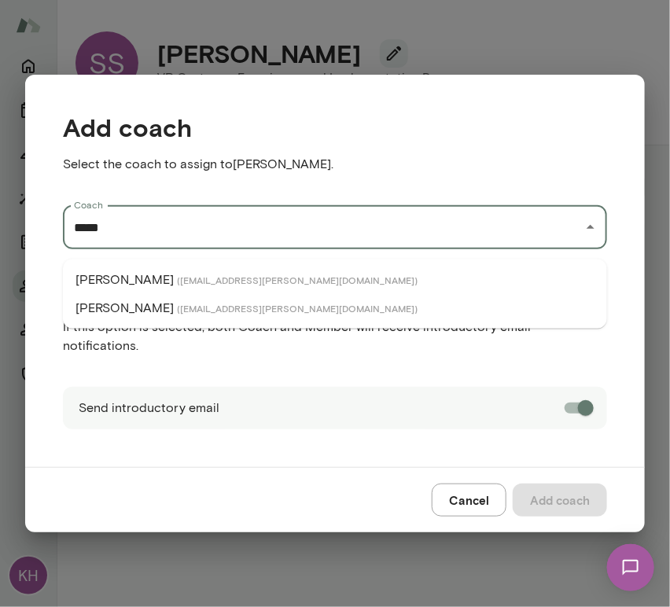
click at [186, 274] on span "( [EMAIL_ADDRESS][PERSON_NAME][DOMAIN_NAME] )" at bounding box center [297, 280] width 241 height 13
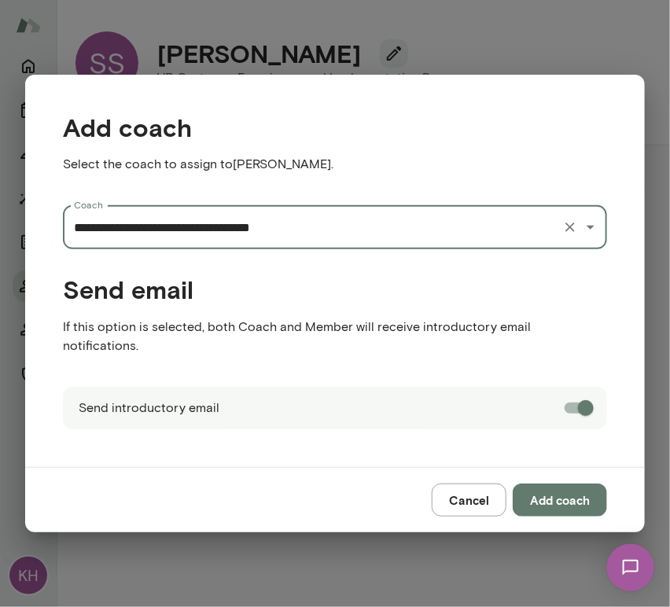
type input "**********"
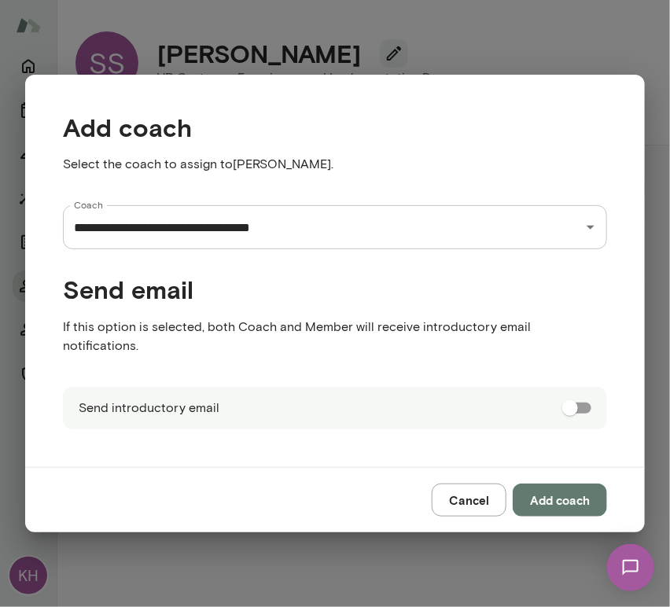
click at [553, 497] on button "Add coach" at bounding box center [560, 499] width 94 height 33
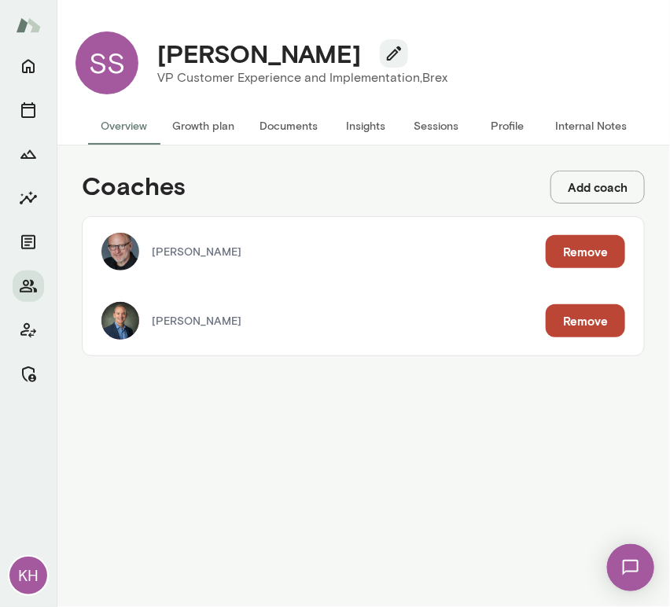
click at [595, 186] on button "Add coach" at bounding box center [597, 187] width 94 height 33
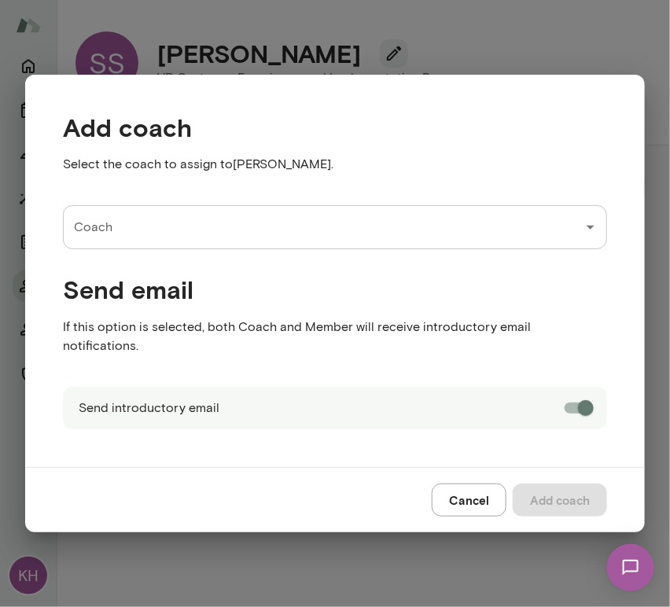
click at [231, 231] on input "Coach" at bounding box center [323, 227] width 506 height 30
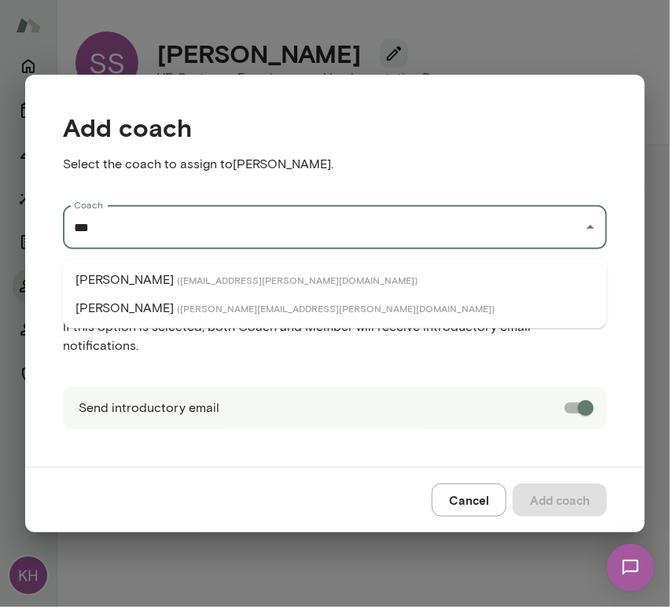
click at [255, 307] on span "( jeremyshane@mento.co )" at bounding box center [336, 308] width 318 height 13
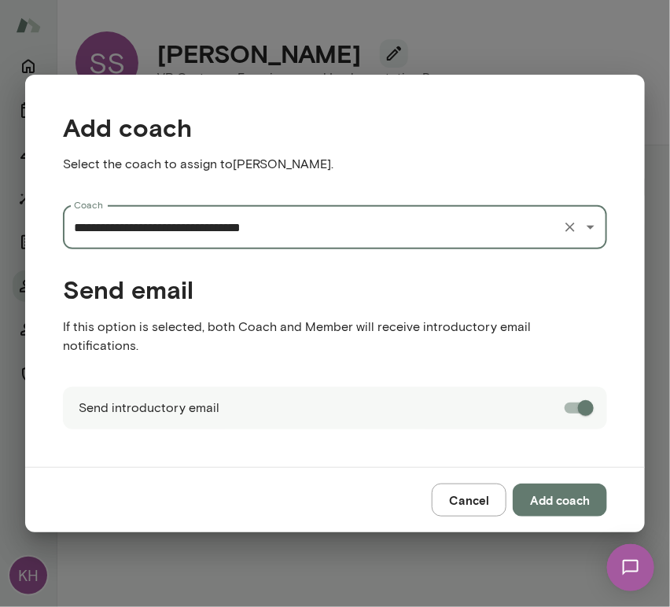
type input "**********"
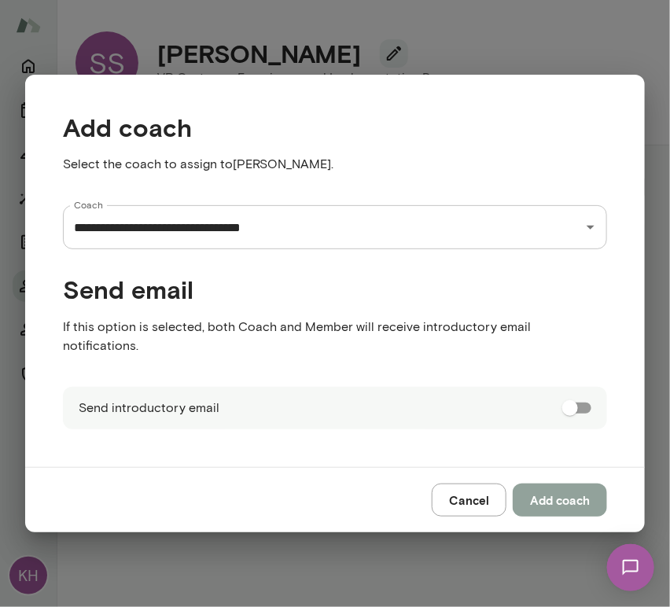
click at [565, 495] on button "Add coach" at bounding box center [560, 499] width 94 height 33
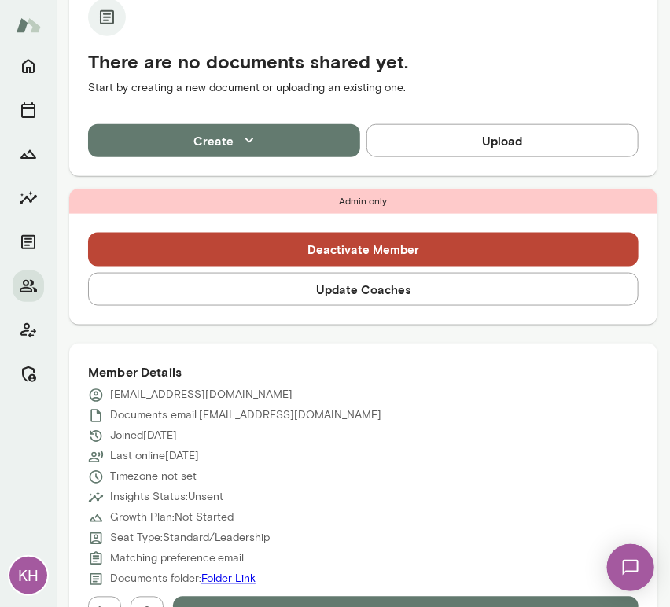
scroll to position [381, 0]
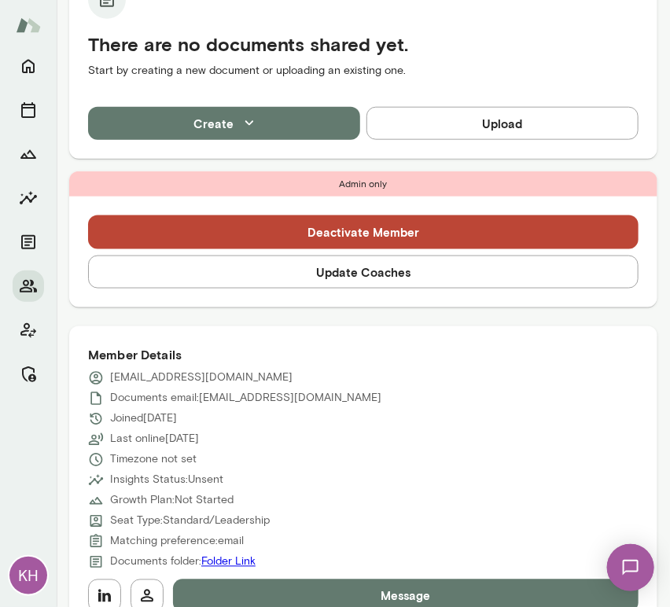
click at [283, 279] on button "Update Coaches" at bounding box center [363, 271] width 550 height 33
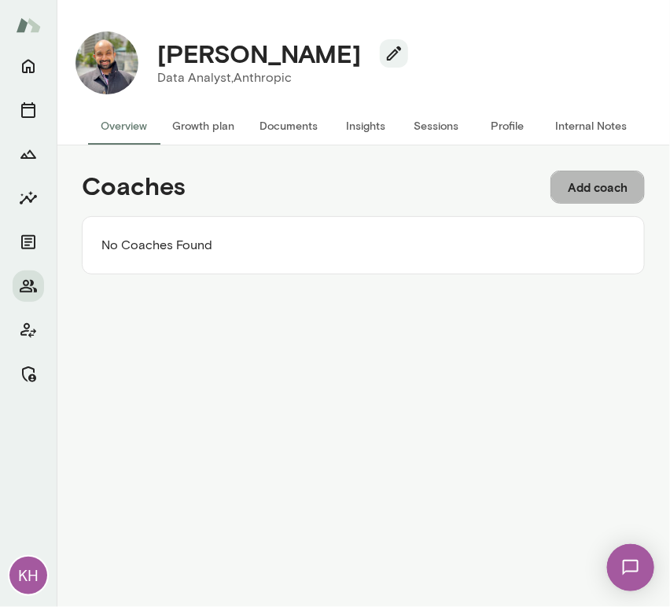
click at [565, 187] on button "Add coach" at bounding box center [597, 187] width 94 height 33
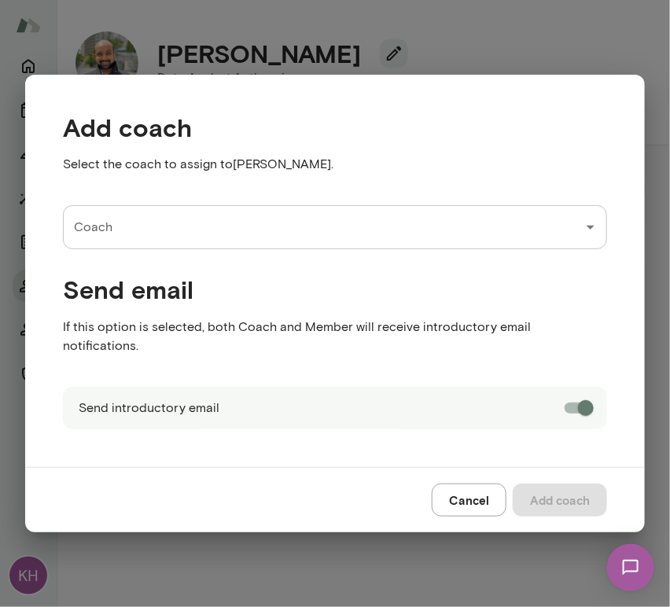
click at [220, 237] on input "Coach" at bounding box center [323, 227] width 506 height 30
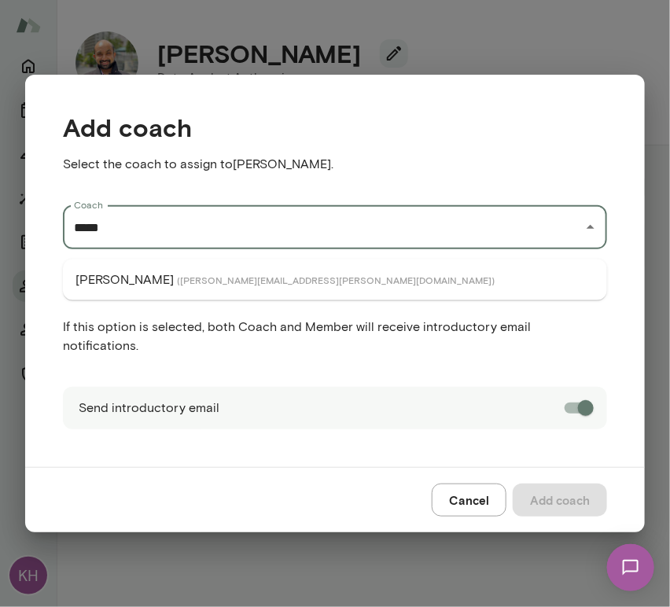
click at [208, 279] on span "( valentinwu@mento.co )" at bounding box center [336, 280] width 318 height 13
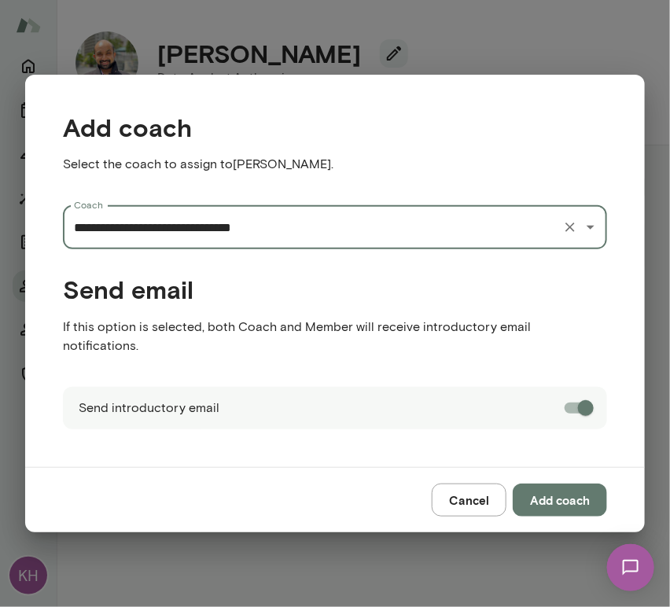
type input "**********"
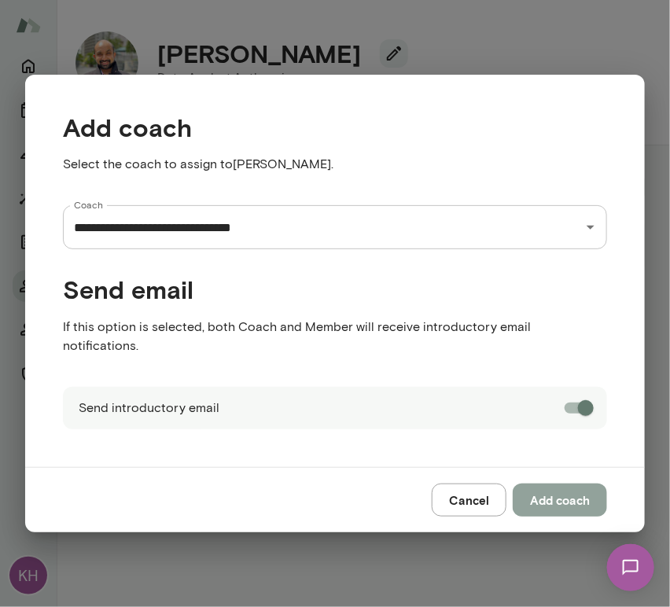
click at [567, 486] on button "Add coach" at bounding box center [560, 499] width 94 height 33
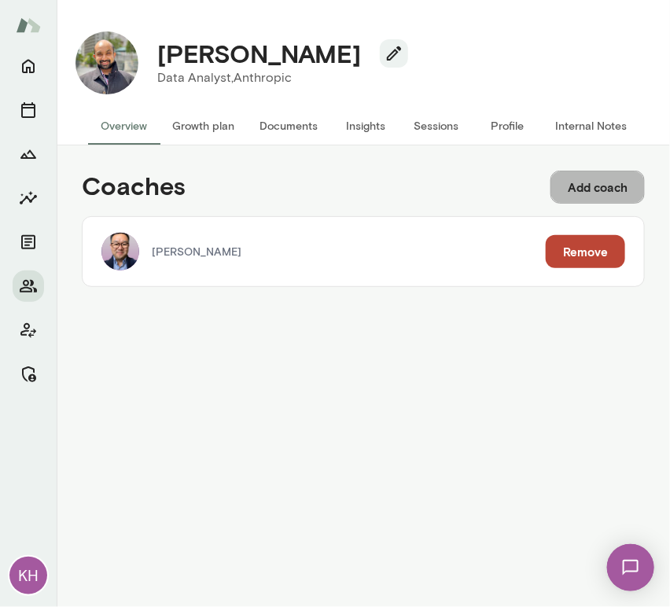
click at [572, 182] on button "Add coach" at bounding box center [597, 187] width 94 height 33
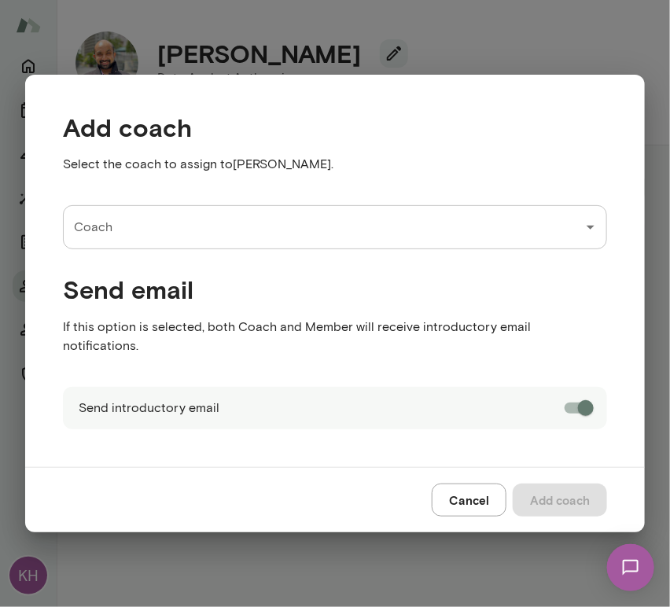
click at [211, 237] on input "Coach" at bounding box center [323, 227] width 506 height 30
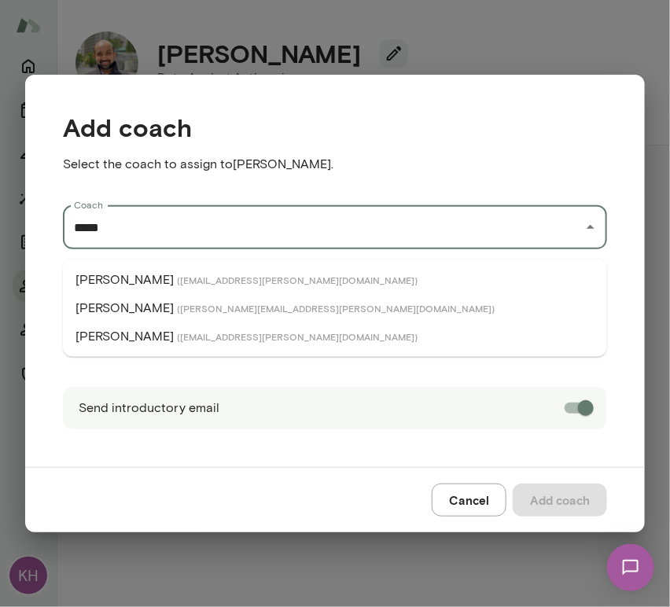
click at [149, 305] on p "David Mitchell" at bounding box center [124, 308] width 98 height 19
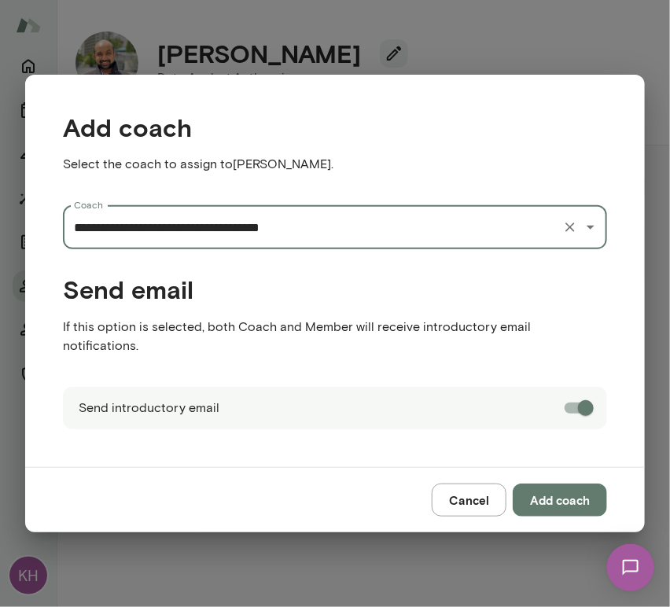
type input "**********"
click at [562, 498] on button "Add coach" at bounding box center [560, 499] width 94 height 33
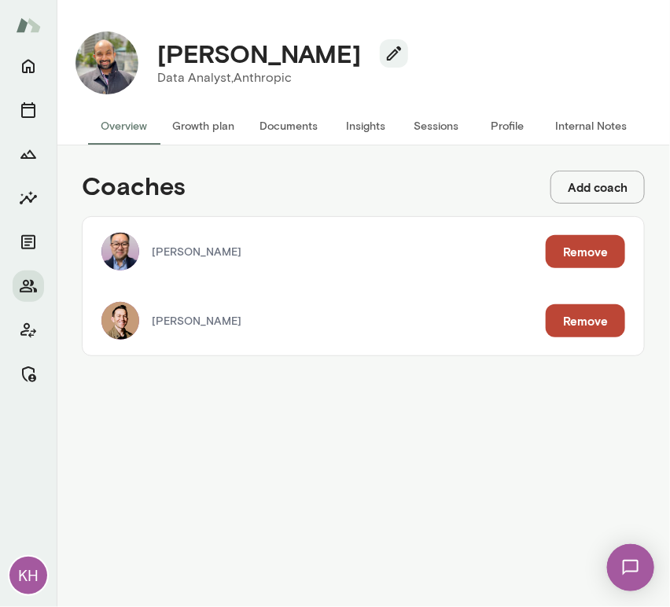
click at [585, 119] on button "Internal Notes" at bounding box center [590, 126] width 97 height 38
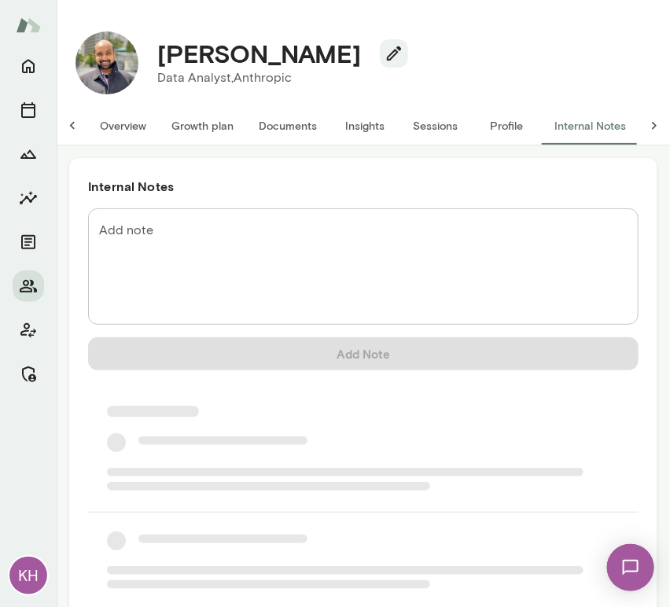
scroll to position [0, 13]
click at [204, 237] on textarea "Add note" at bounding box center [363, 267] width 528 height 90
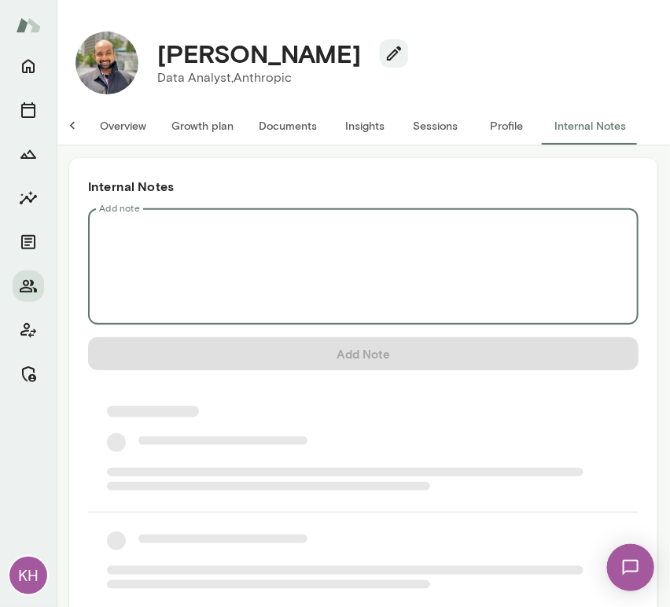
scroll to position [0, 0]
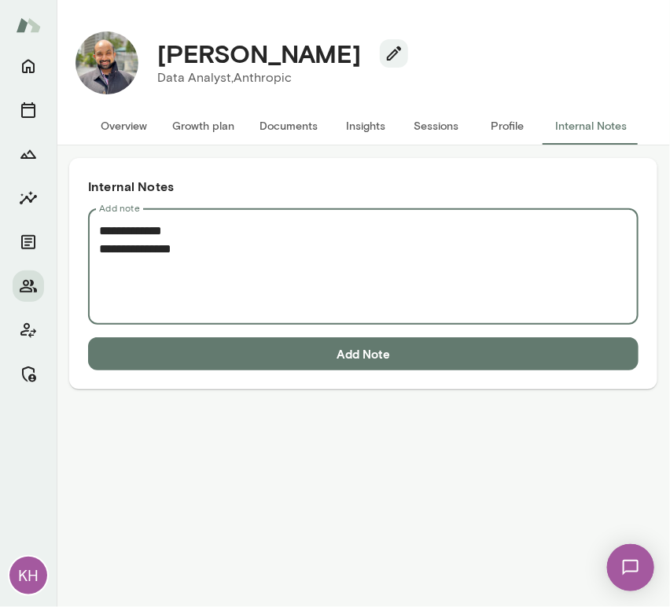
paste textarea "**********"
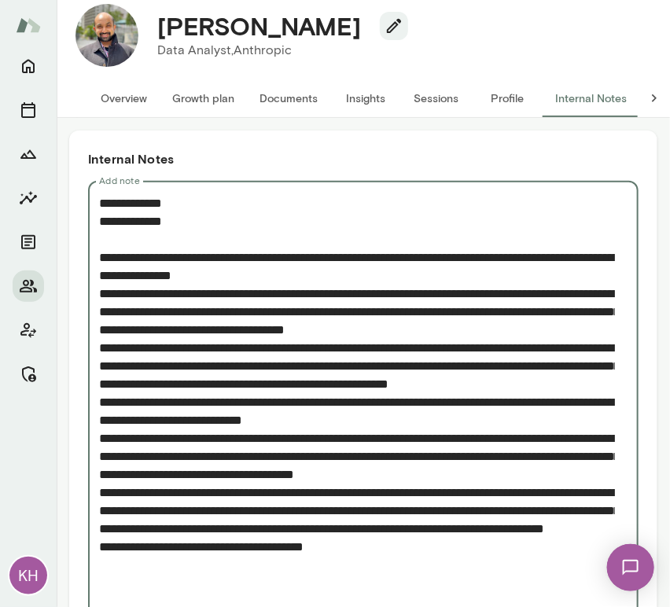
scroll to position [119, 0]
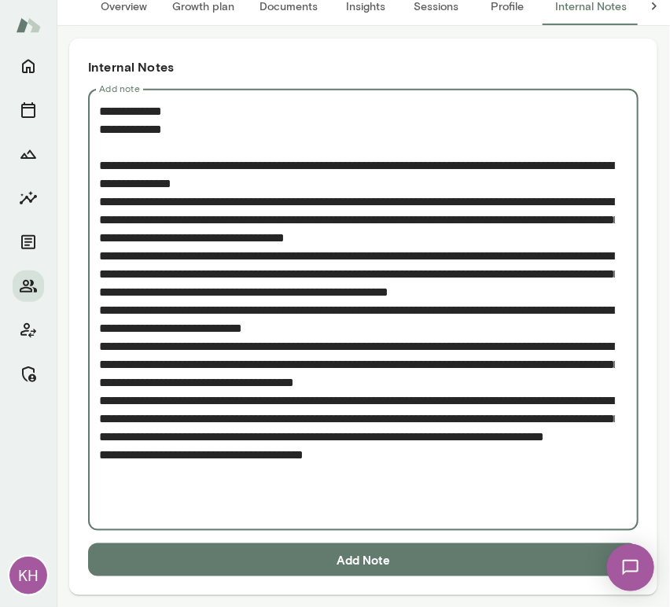
type textarea "**********"
click at [298, 563] on button "Add Note" at bounding box center [363, 559] width 550 height 33
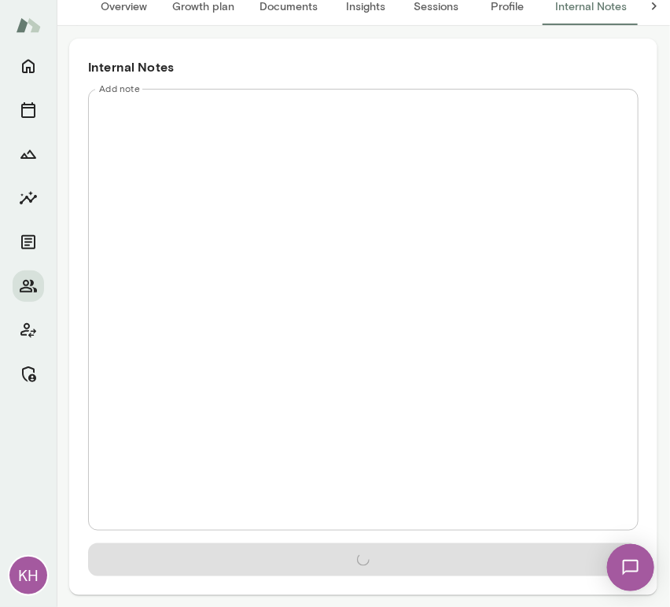
scroll to position [0, 0]
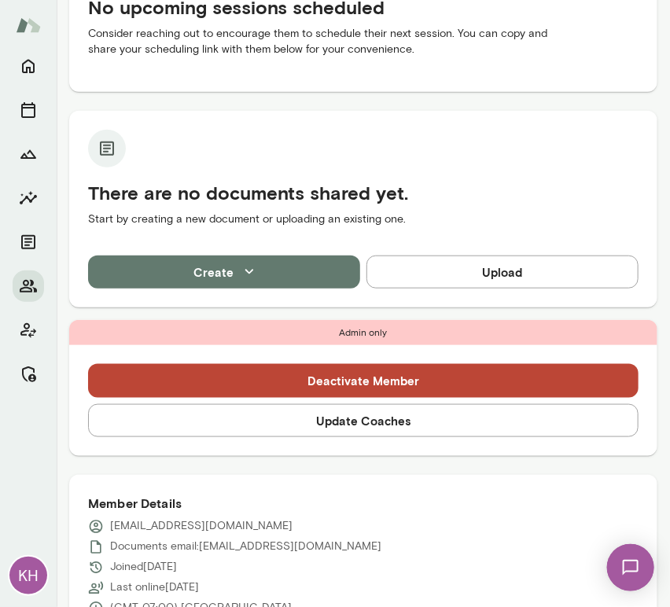
scroll to position [234, 0]
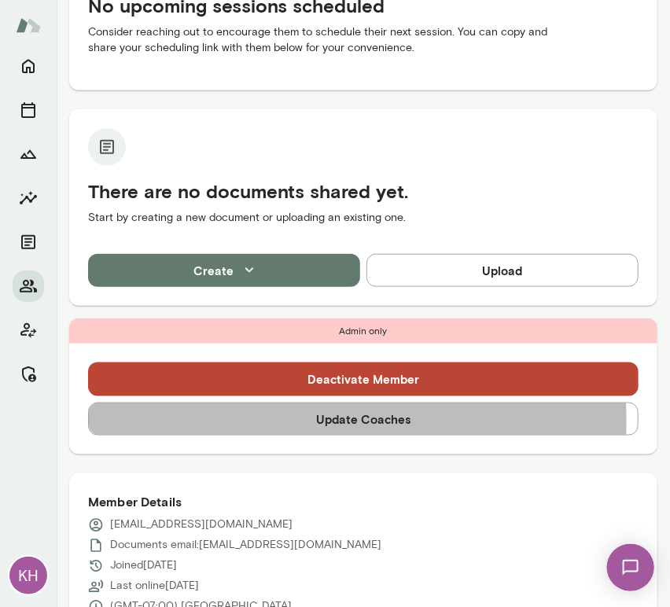
click at [271, 421] on button "Update Coaches" at bounding box center [363, 418] width 550 height 33
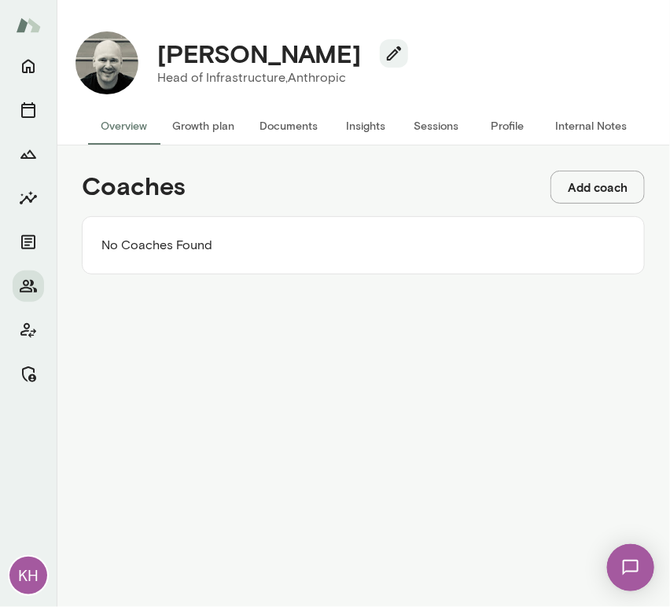
click at [611, 186] on button "Add coach" at bounding box center [597, 187] width 94 height 33
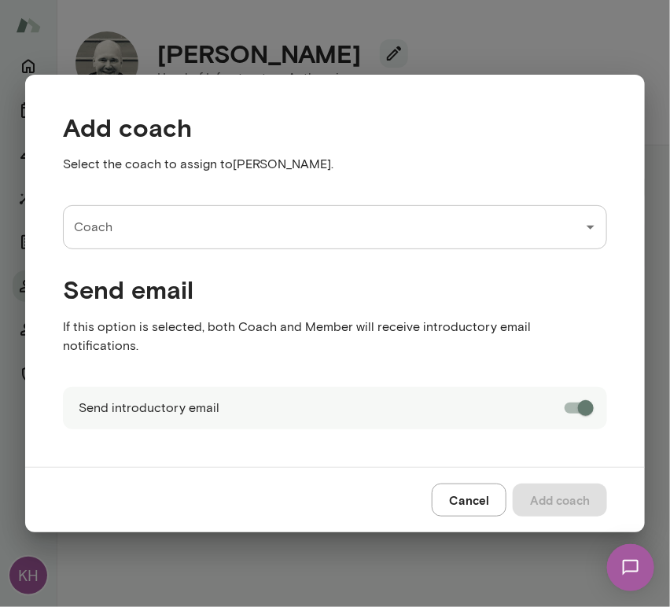
click at [252, 242] on input "Coach" at bounding box center [323, 227] width 506 height 30
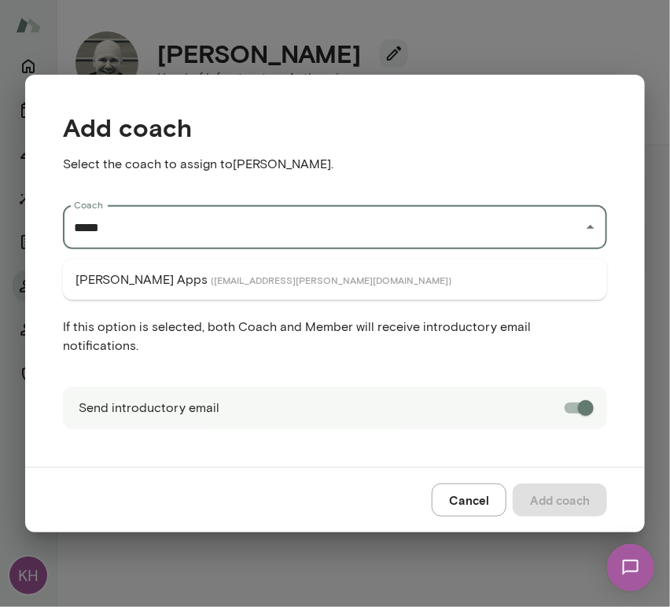
click at [222, 286] on li "Geoff Apps ( geoffapps@mento.co )" at bounding box center [335, 280] width 544 height 28
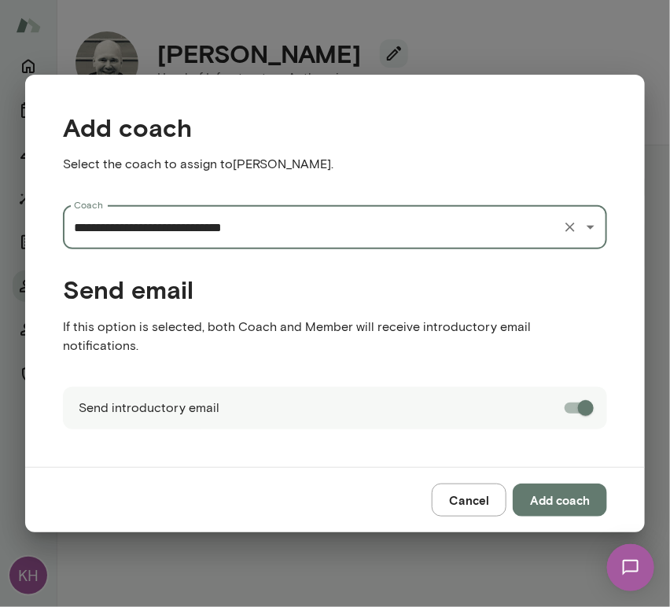
type input "**********"
click at [558, 489] on button "Add coach" at bounding box center [560, 499] width 94 height 33
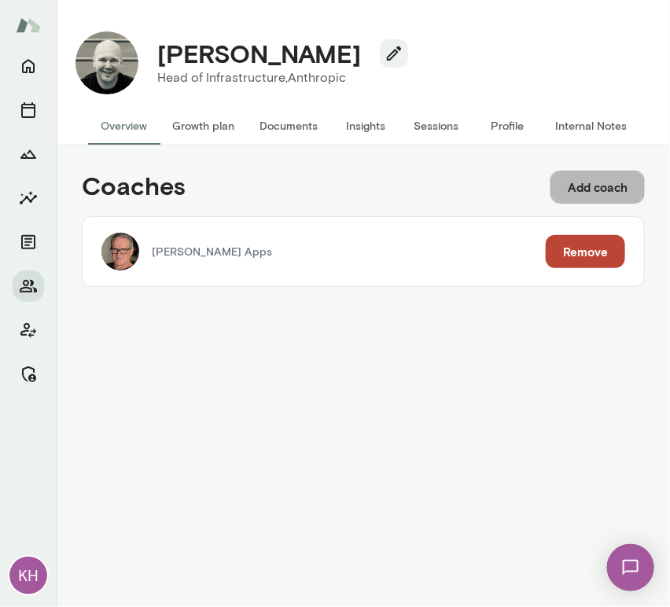
click at [580, 182] on button "Add coach" at bounding box center [597, 187] width 94 height 33
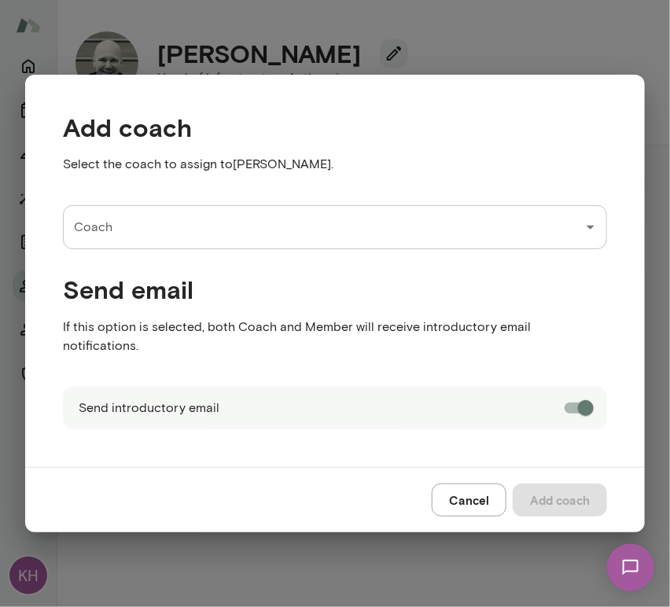
click at [157, 236] on input "Coach" at bounding box center [323, 227] width 506 height 30
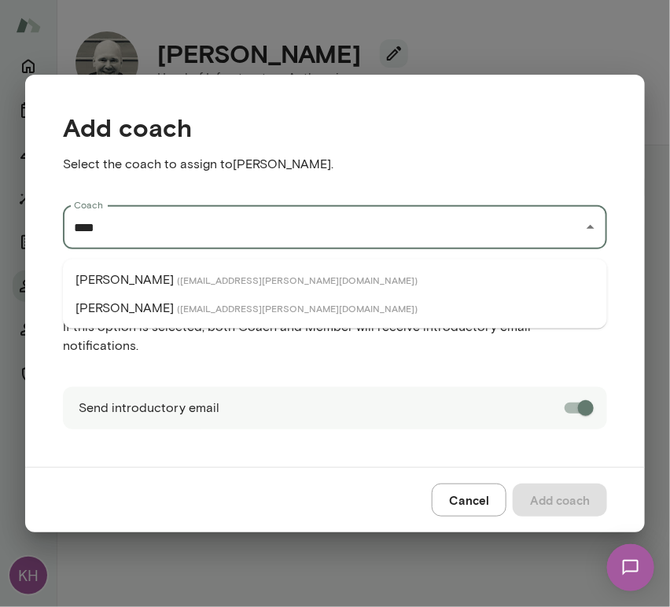
click at [177, 284] on span "( nickgould@mento.co )" at bounding box center [297, 280] width 241 height 13
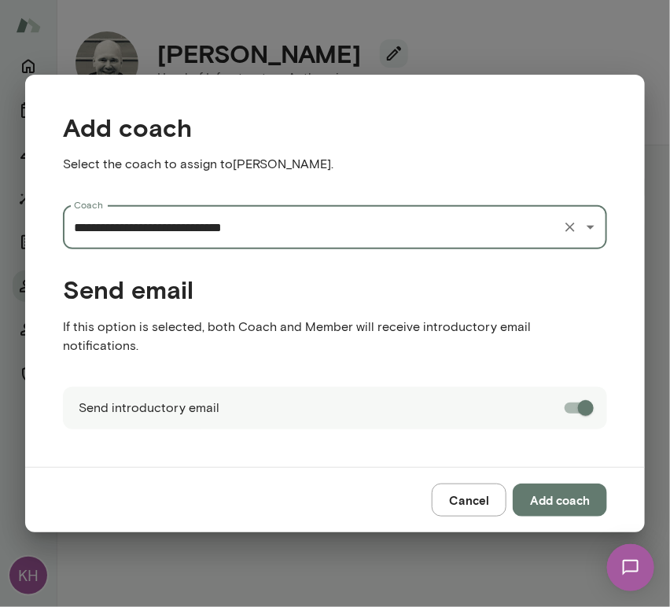
type input "**********"
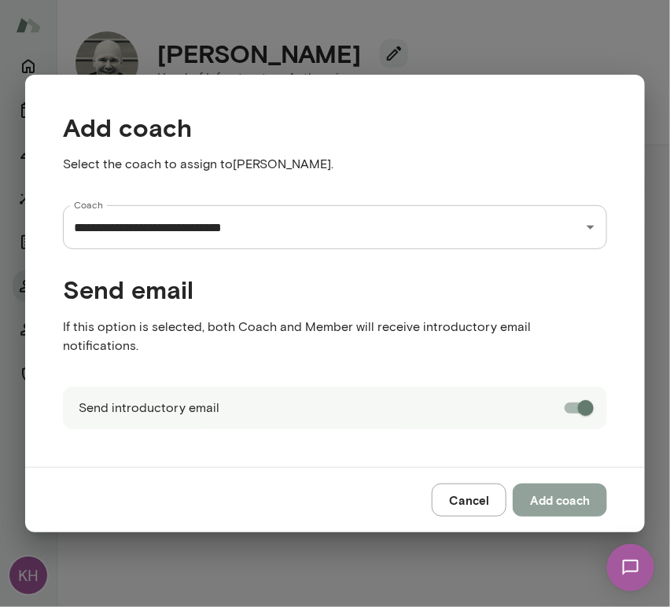
click at [566, 488] on button "Add coach" at bounding box center [560, 499] width 94 height 33
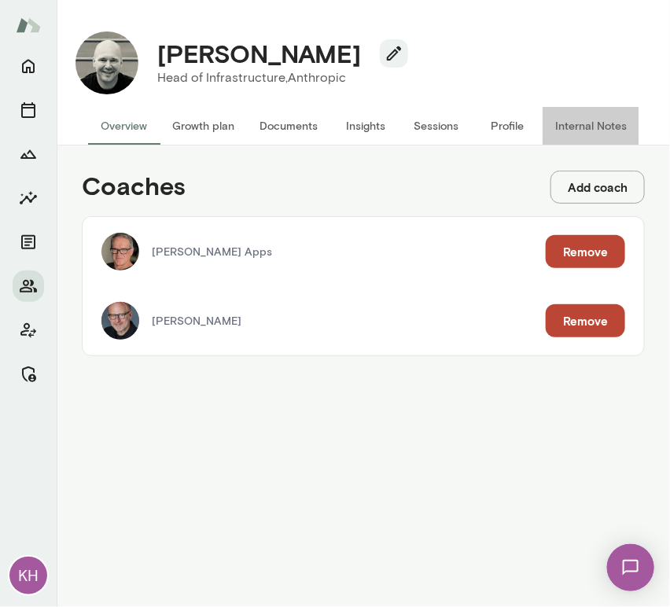
click at [595, 123] on button "Internal Notes" at bounding box center [590, 126] width 97 height 38
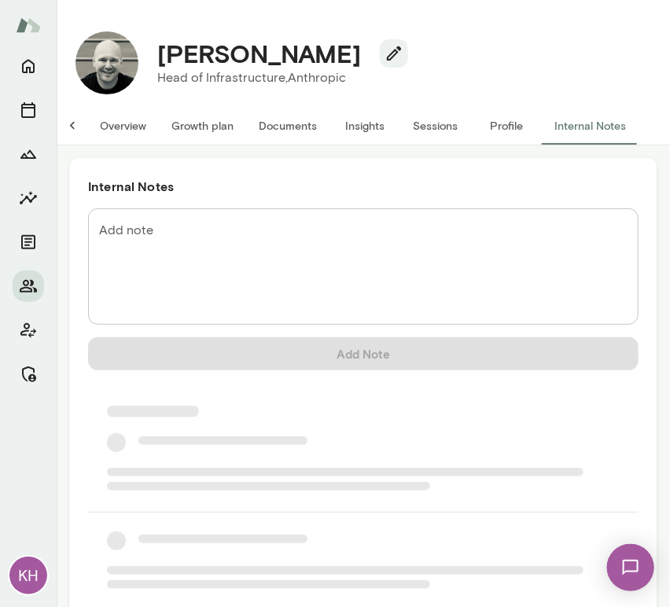
scroll to position [0, 13]
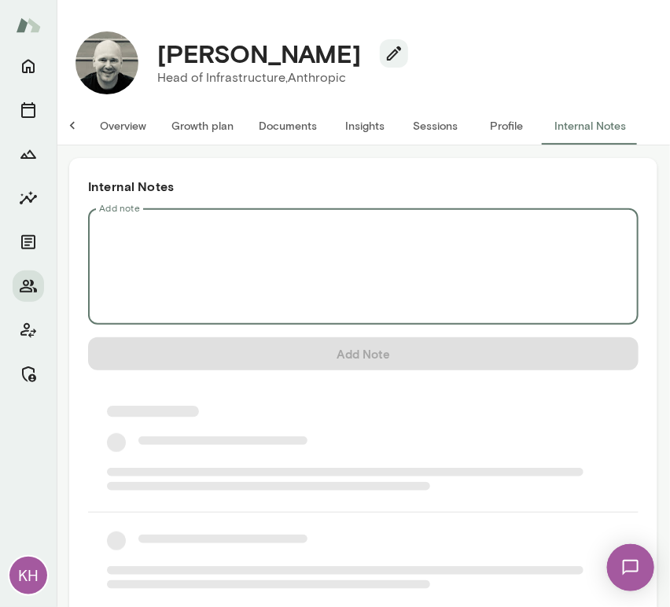
click at [187, 253] on textarea "Add note" at bounding box center [363, 267] width 528 height 90
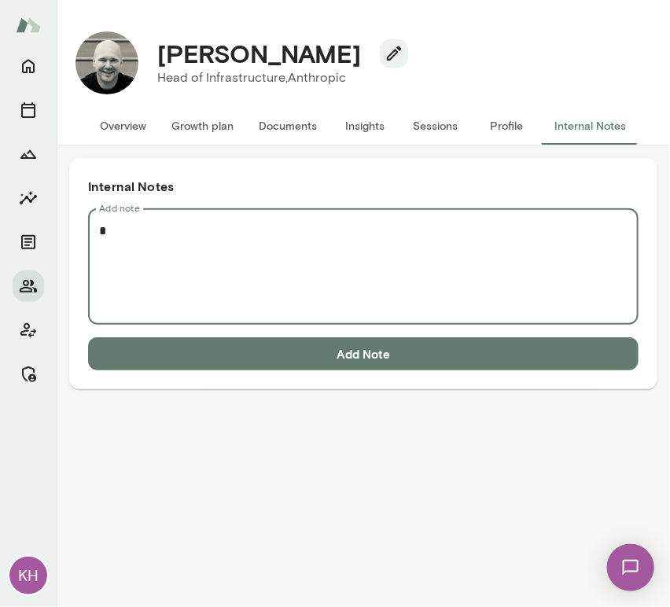
scroll to position [0, 0]
paste textarea "**********"
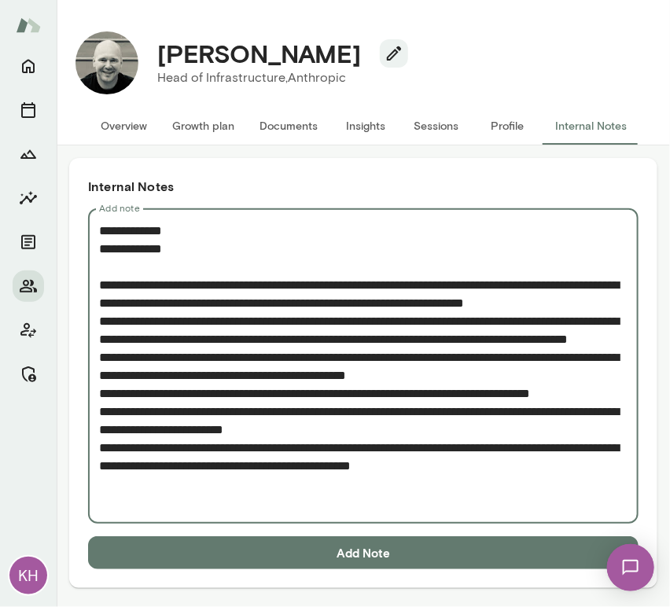
type textarea "**********"
click at [278, 545] on button "Add Note" at bounding box center [363, 552] width 550 height 33
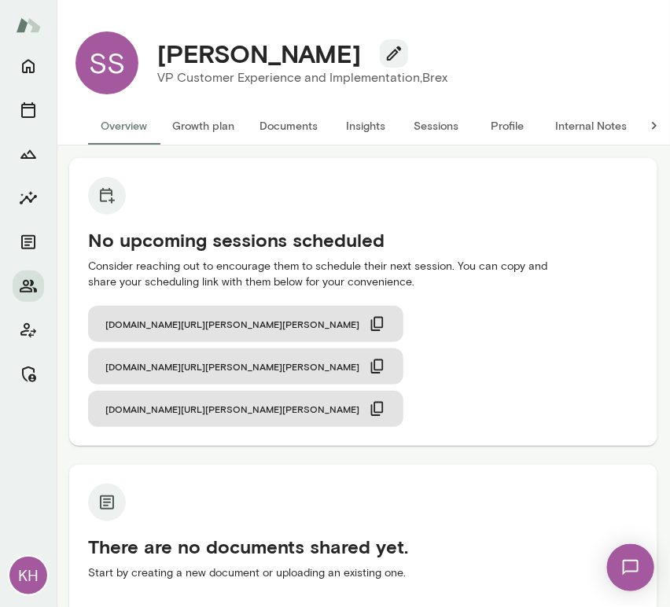
click at [589, 119] on button "Internal Notes" at bounding box center [590, 126] width 97 height 38
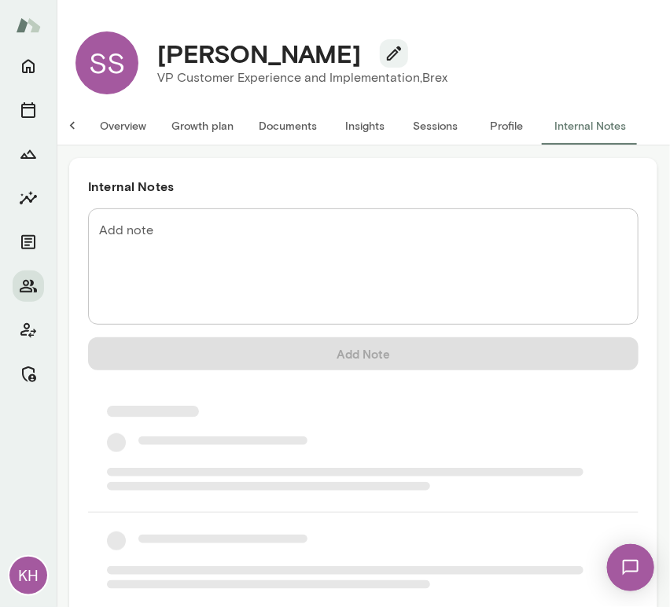
scroll to position [0, 13]
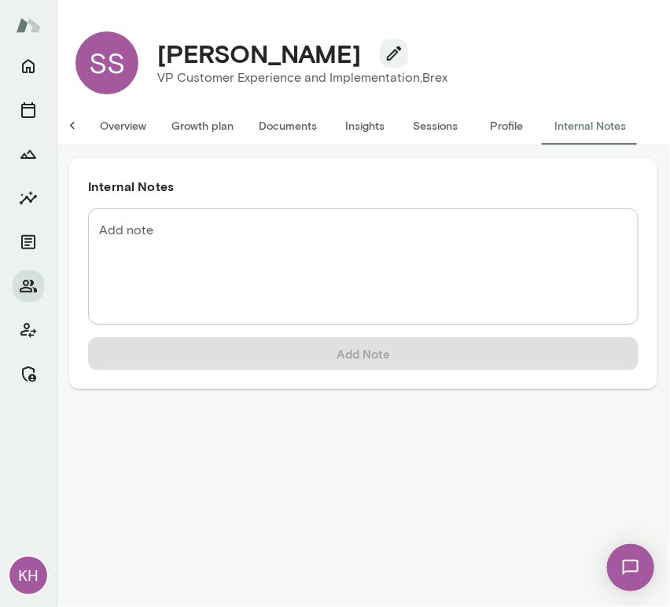
click at [198, 228] on textarea "Add note" at bounding box center [363, 267] width 528 height 90
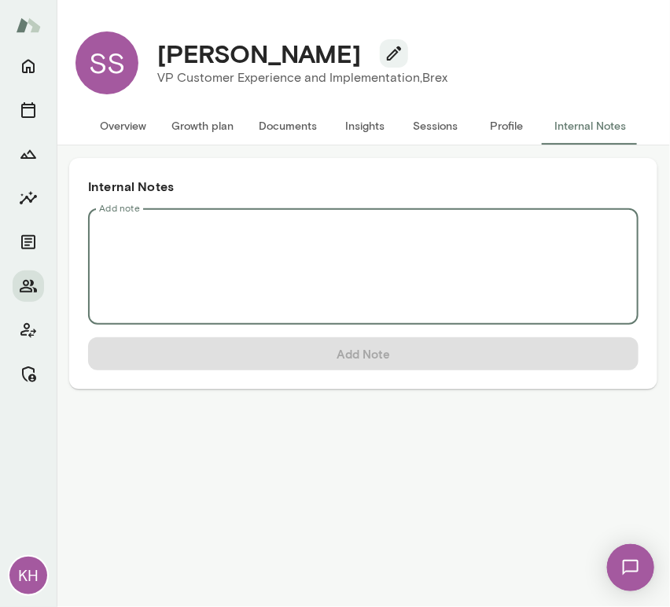
scroll to position [0, 0]
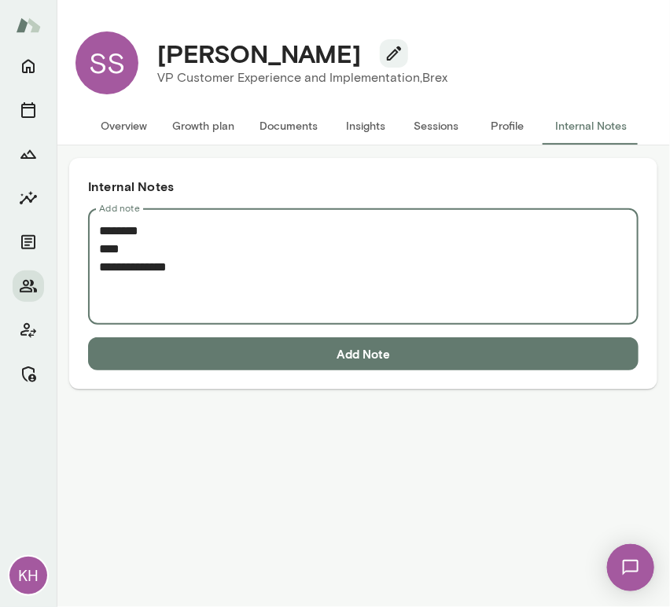
paste textarea "**********"
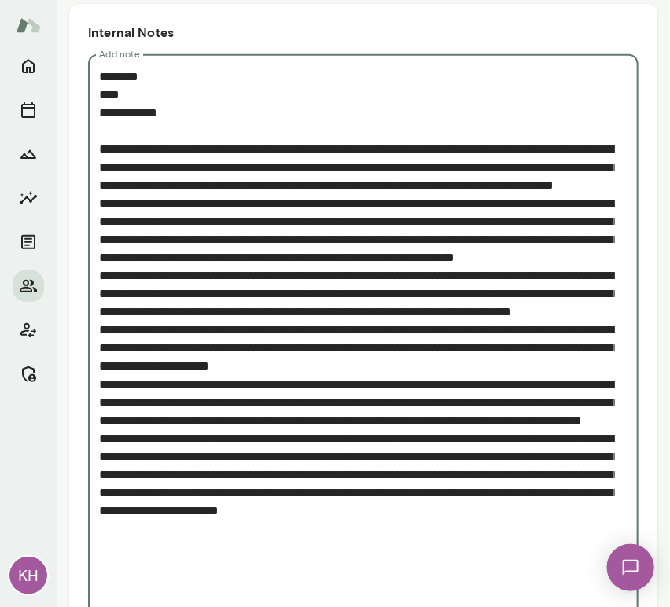
scroll to position [246, 0]
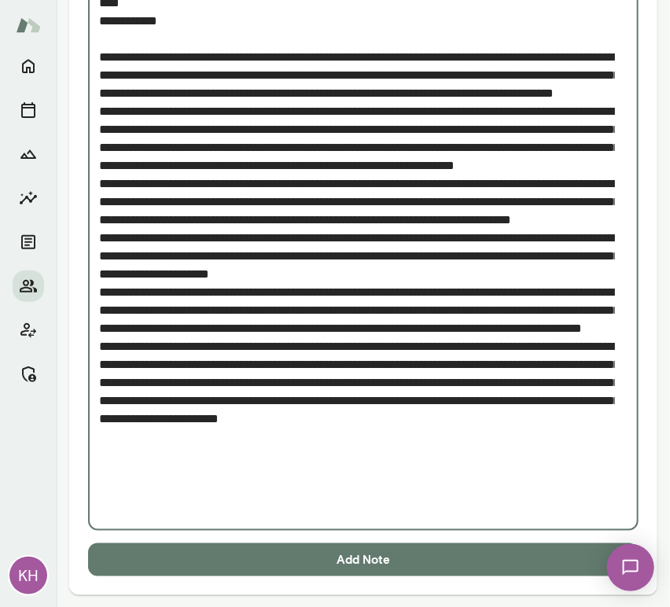
type textarea "**********"
click at [314, 564] on button "Add Note" at bounding box center [363, 559] width 550 height 33
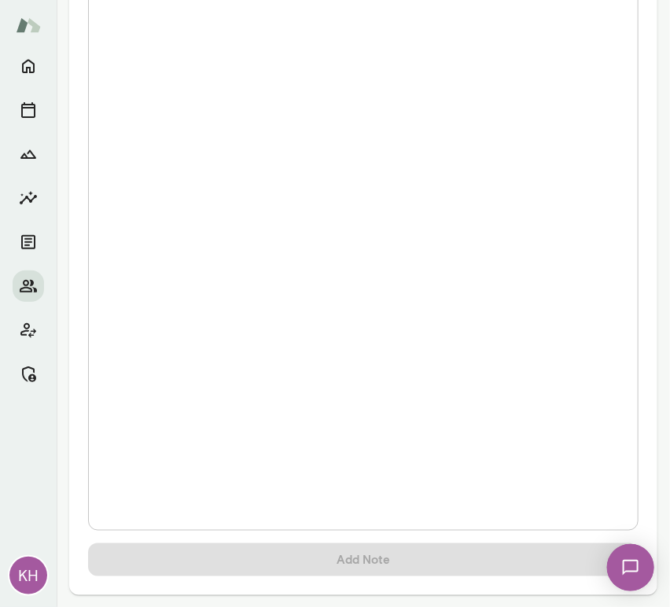
scroll to position [0, 0]
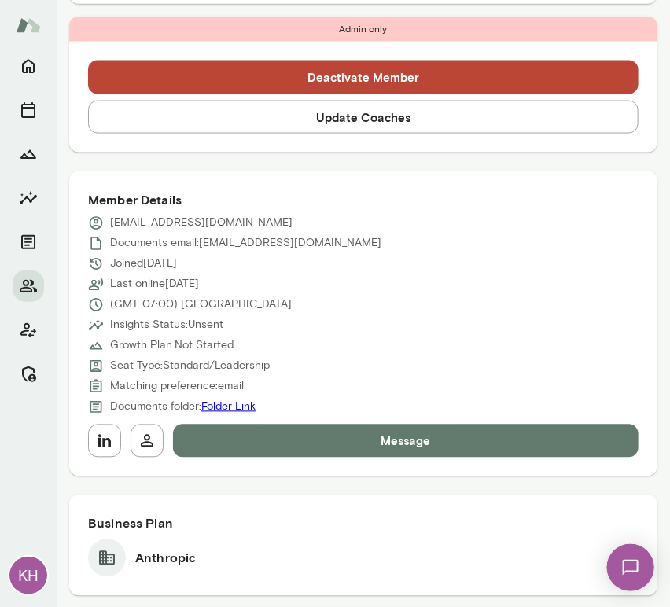
scroll to position [540, 0]
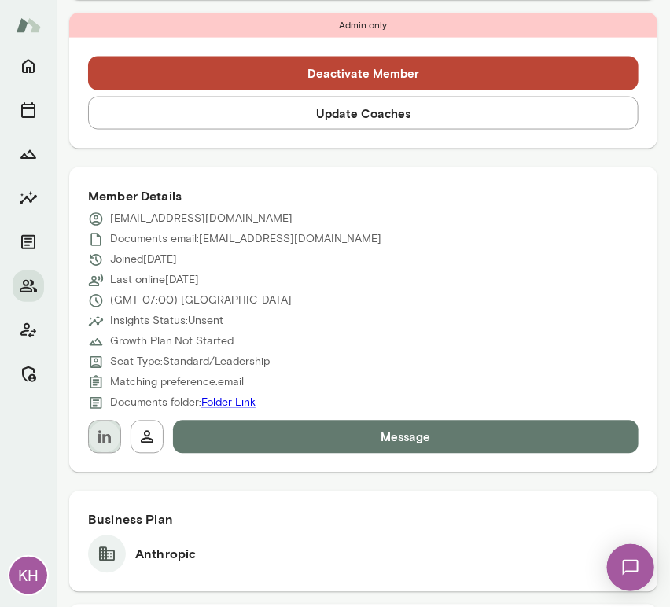
click at [105, 439] on icon "button" at bounding box center [104, 437] width 19 height 19
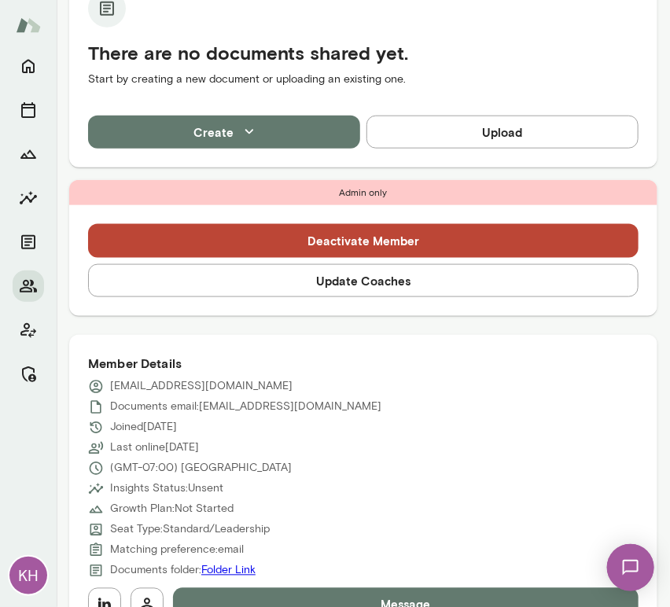
scroll to position [394, 0]
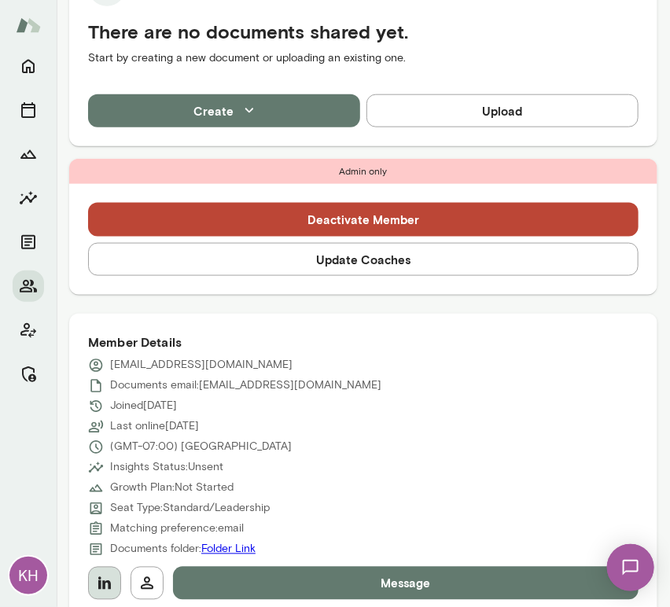
click at [103, 574] on icon "button" at bounding box center [104, 583] width 19 height 19
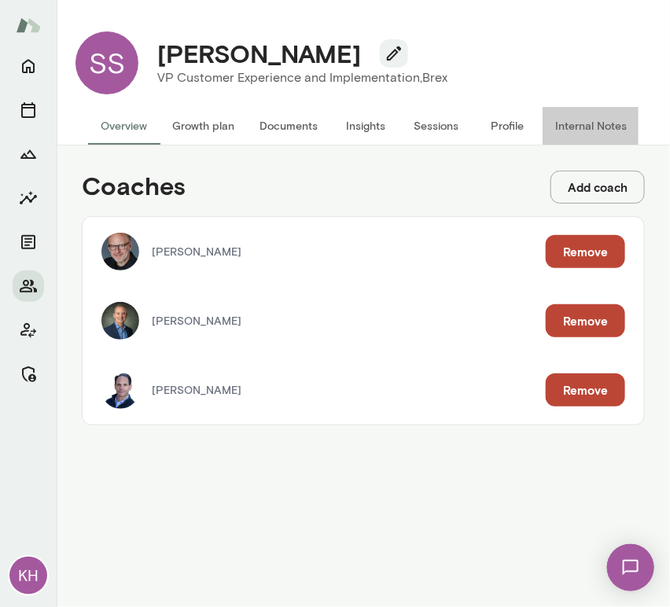
click at [583, 130] on button "Internal Notes" at bounding box center [590, 126] width 97 height 38
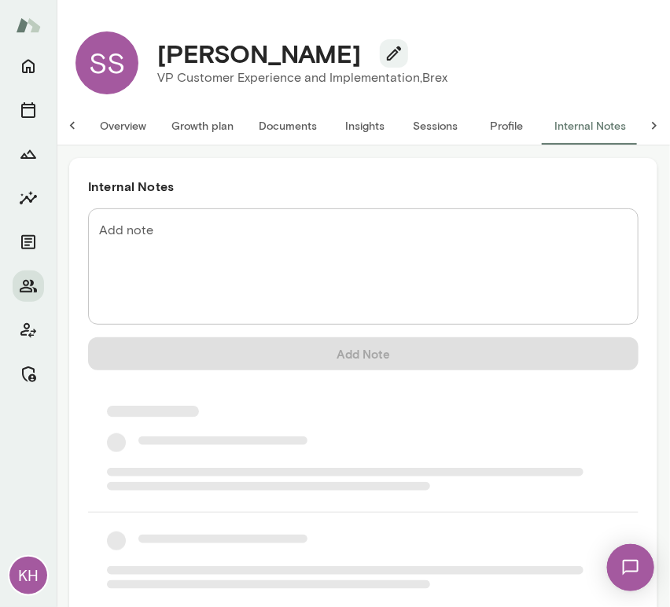
scroll to position [0, 13]
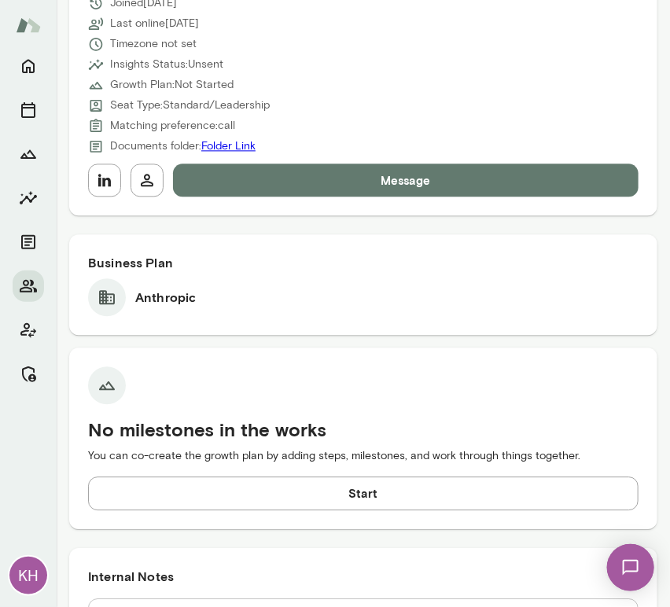
scroll to position [799, 0]
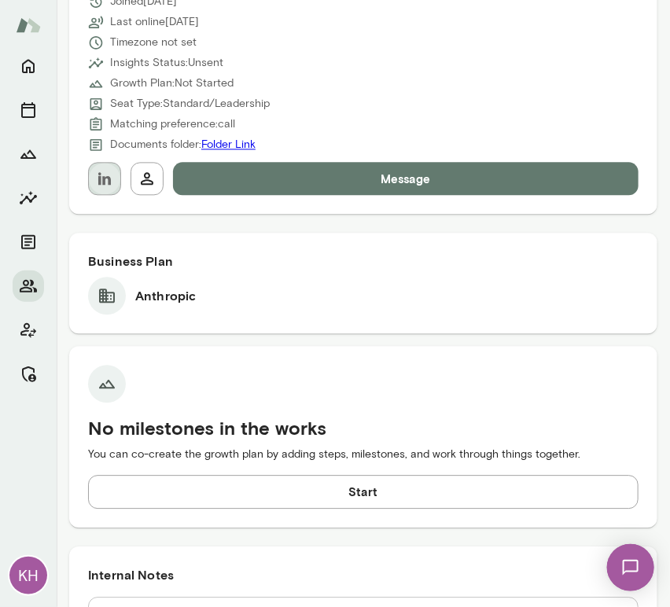
click at [108, 186] on icon "button" at bounding box center [104, 178] width 19 height 19
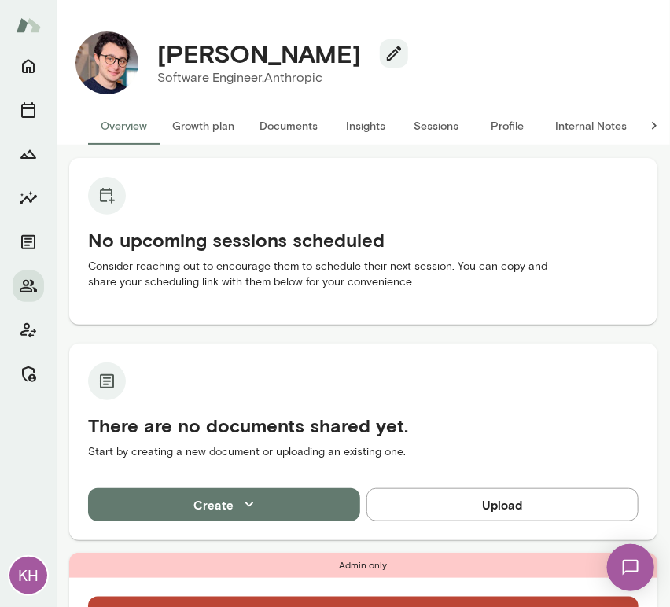
scroll to position [156, 0]
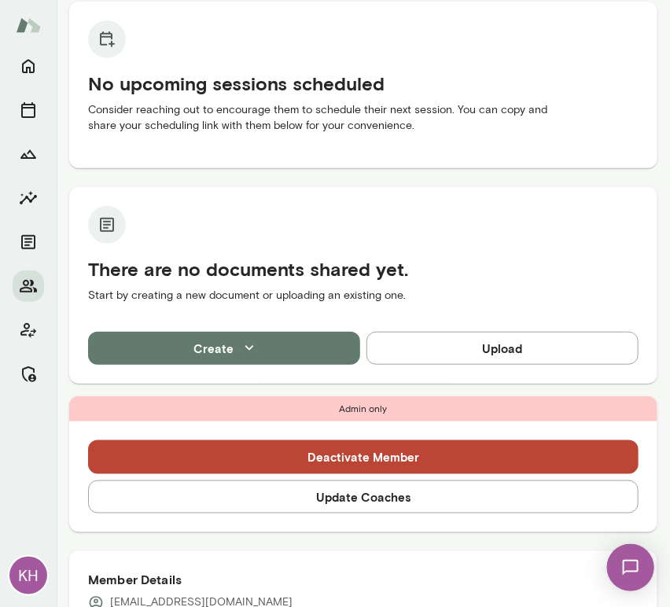
click at [303, 502] on button "Update Coaches" at bounding box center [363, 496] width 550 height 33
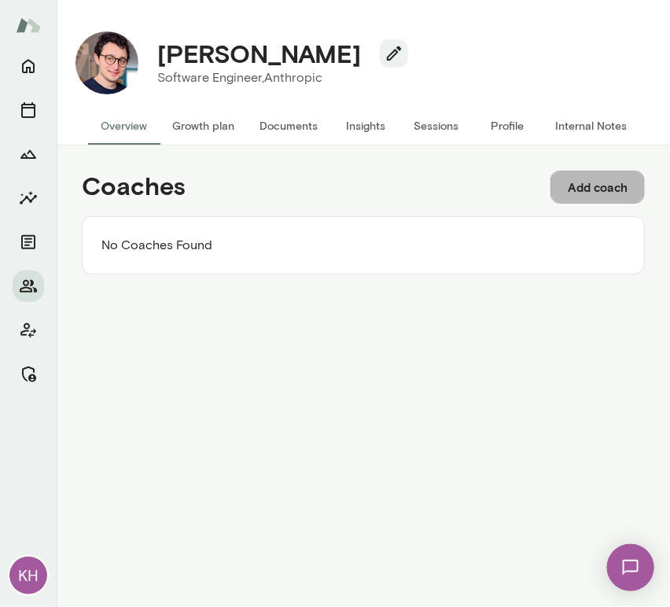
click at [581, 184] on button "Add coach" at bounding box center [597, 187] width 94 height 33
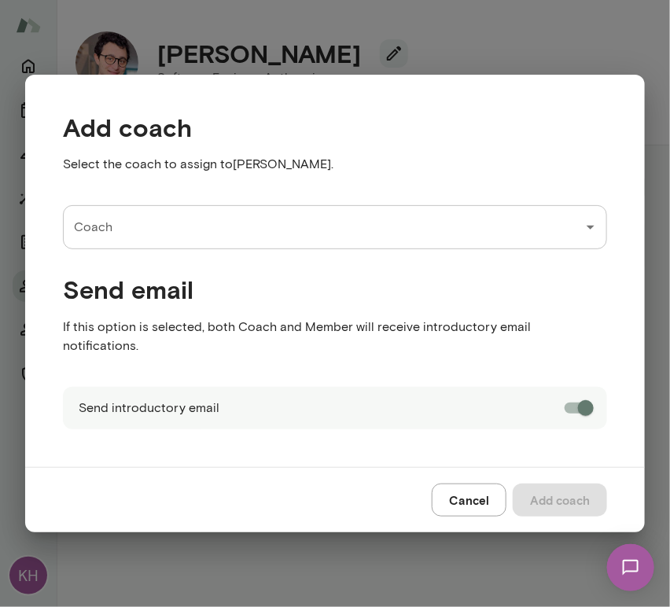
click at [156, 242] on input "Coach" at bounding box center [323, 227] width 506 height 30
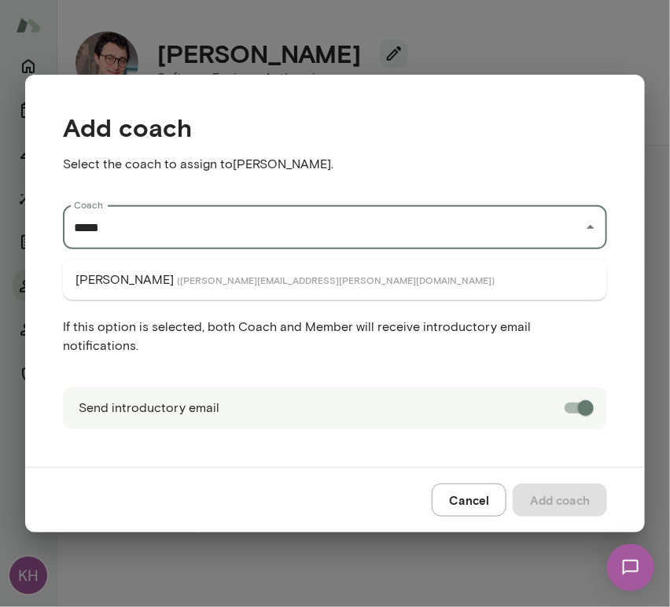
click at [150, 286] on li "Derrick Mar ( derrickmar@mento.co )" at bounding box center [335, 280] width 544 height 28
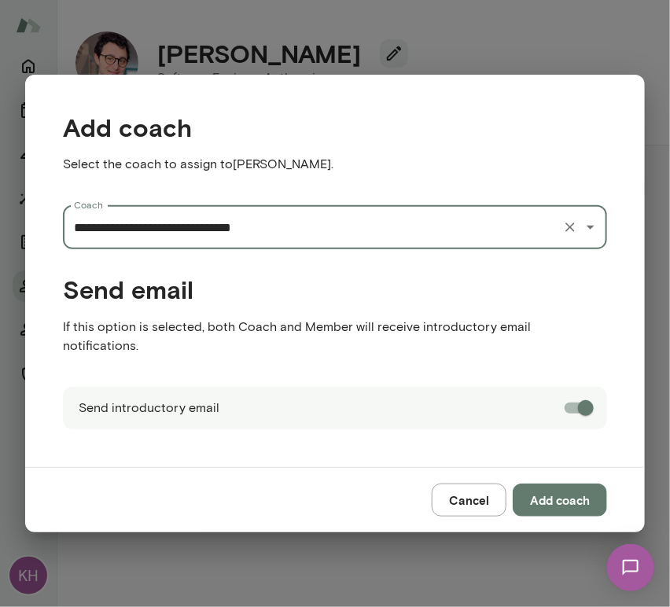
type input "**********"
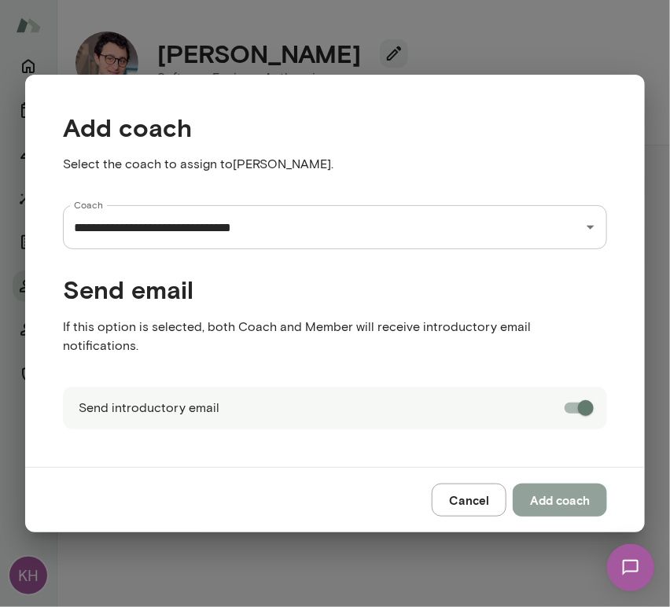
click at [560, 489] on button "Add coach" at bounding box center [560, 499] width 94 height 33
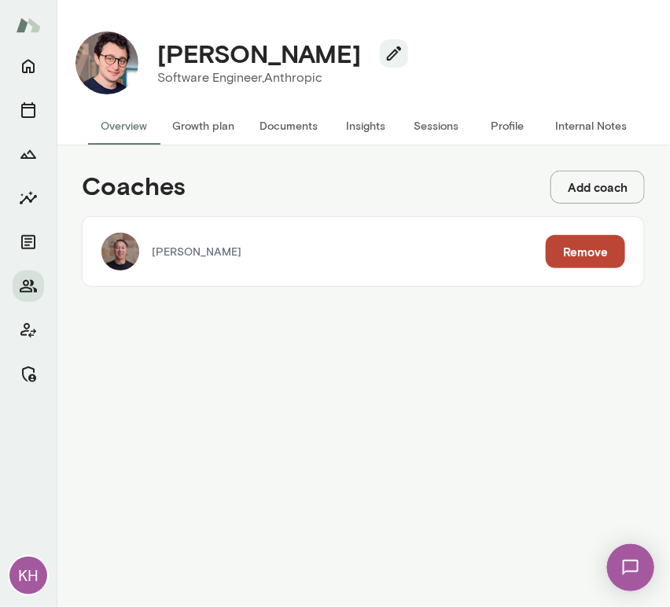
click at [603, 183] on button "Add coach" at bounding box center [597, 187] width 94 height 33
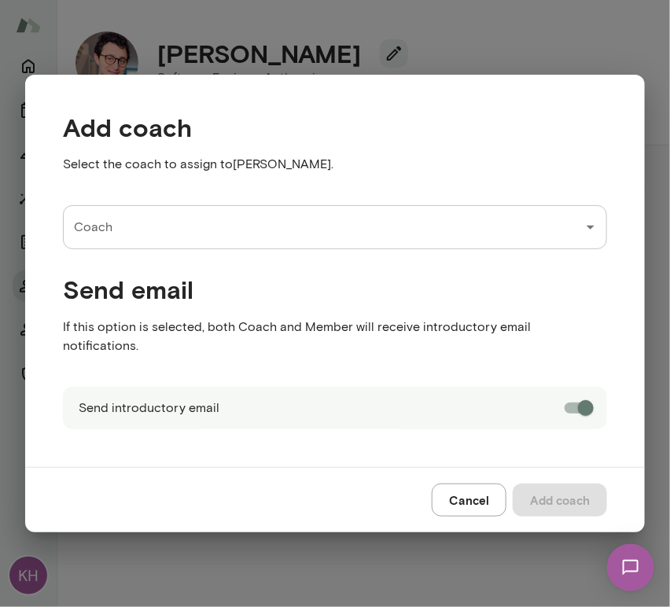
click at [187, 237] on input "Coach" at bounding box center [323, 227] width 506 height 30
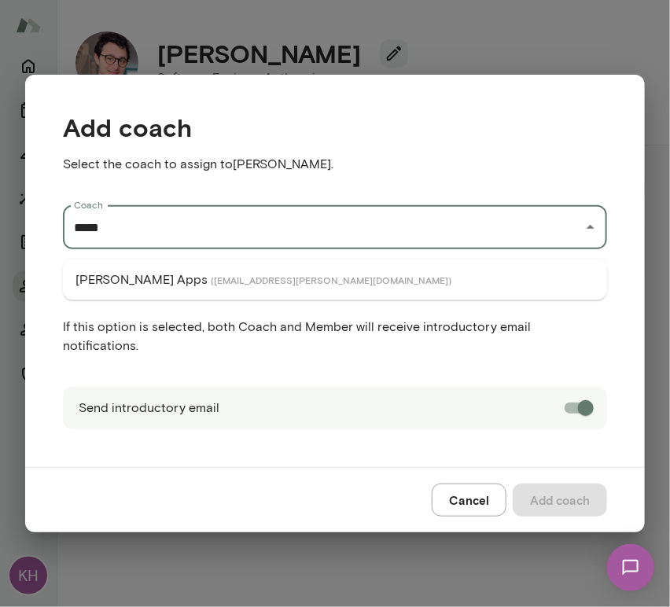
click at [211, 274] on span "( geoffapps@mento.co )" at bounding box center [331, 280] width 241 height 13
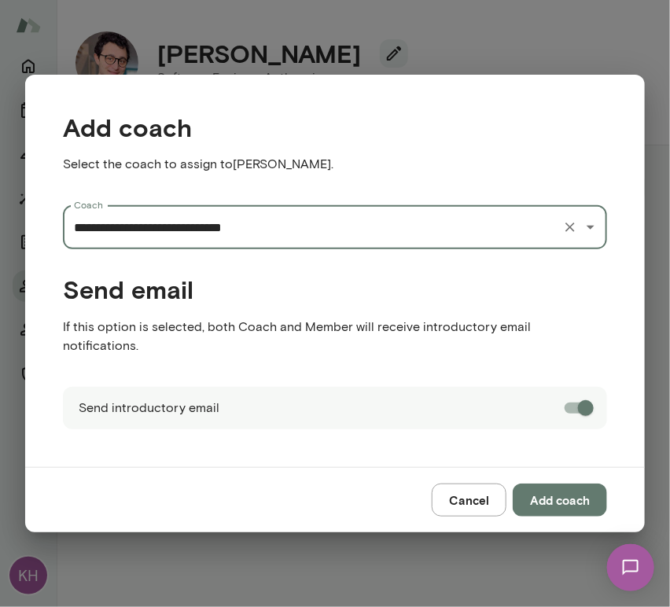
type input "**********"
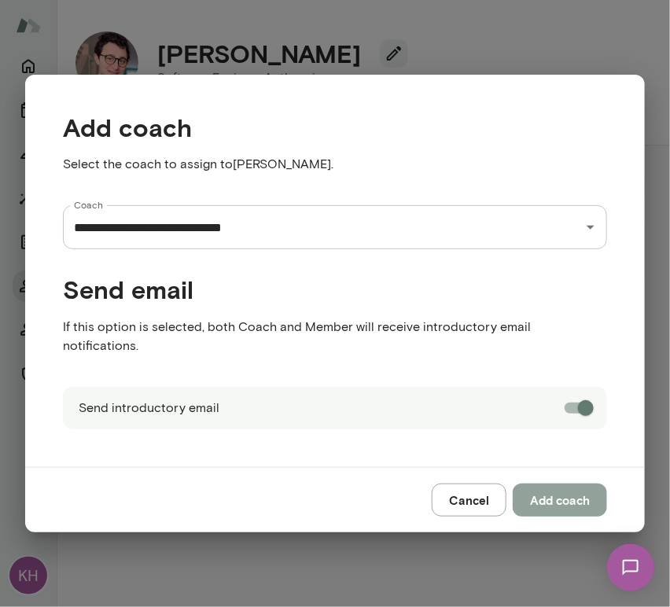
click at [553, 485] on button "Add coach" at bounding box center [560, 499] width 94 height 33
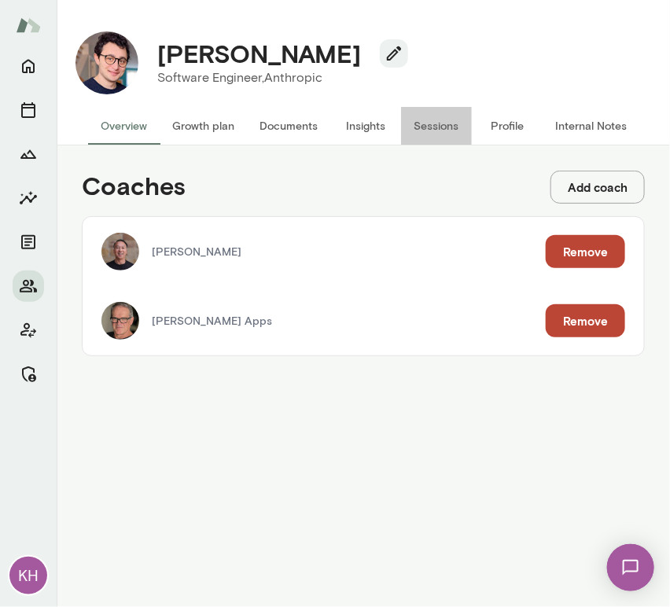
click at [424, 118] on button "Sessions" at bounding box center [436, 126] width 71 height 38
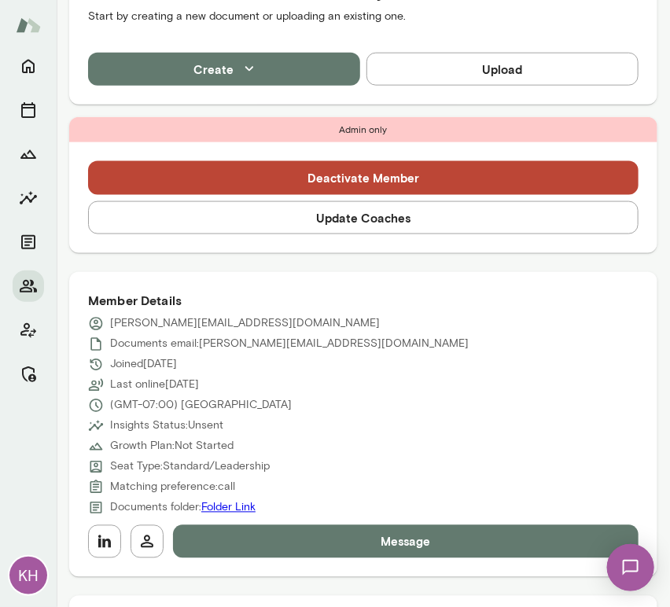
scroll to position [443, 0]
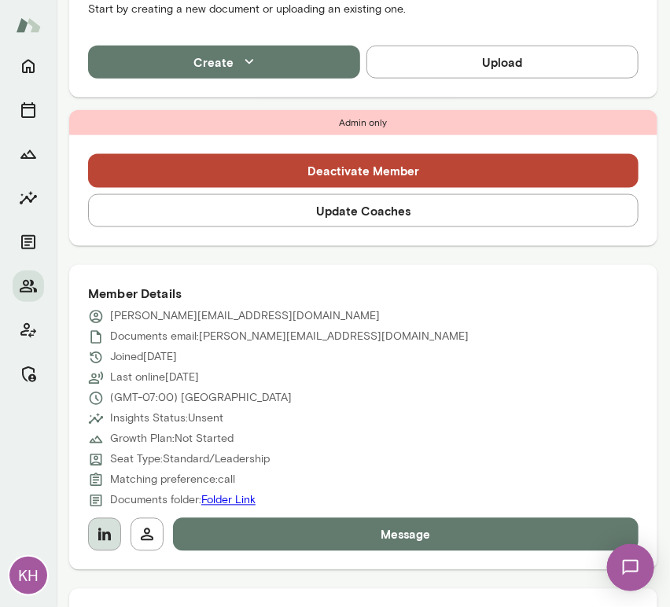
click at [103, 536] on icon "button" at bounding box center [104, 534] width 13 height 13
click at [307, 211] on button "Update Coaches" at bounding box center [363, 210] width 550 height 33
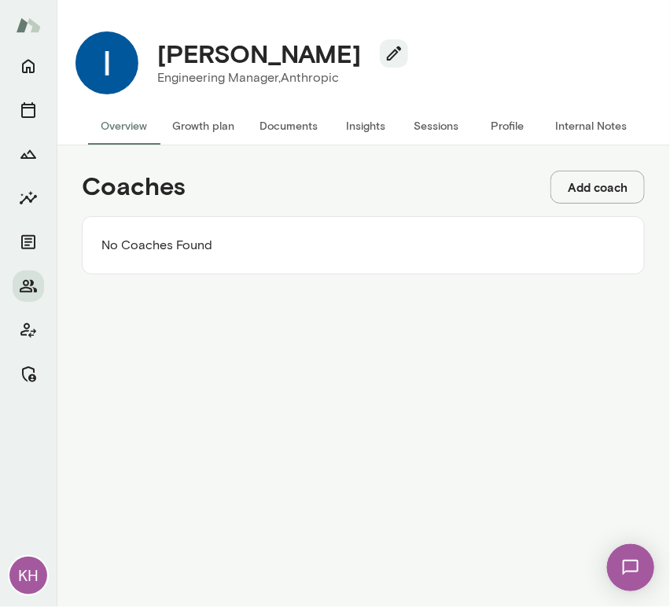
click at [583, 184] on button "Add coach" at bounding box center [597, 187] width 94 height 33
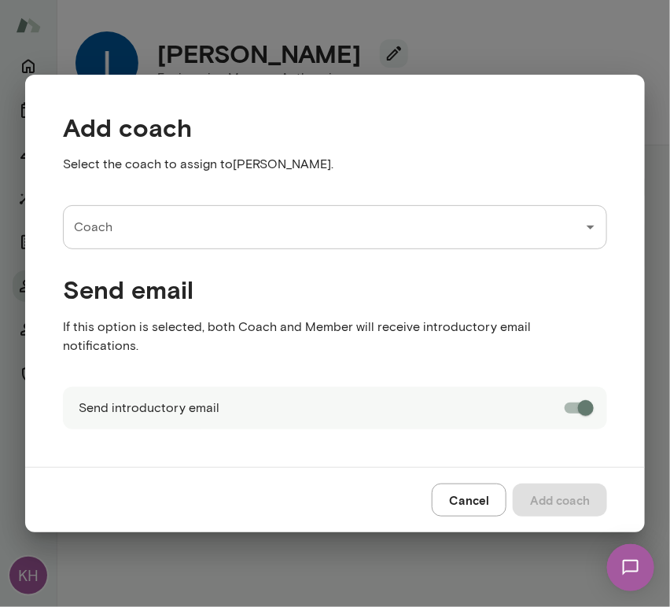
click at [433, 43] on div "Add coach Select the coach to assign to [PERSON_NAME] . Coach Coach Send email …" at bounding box center [335, 303] width 670 height 607
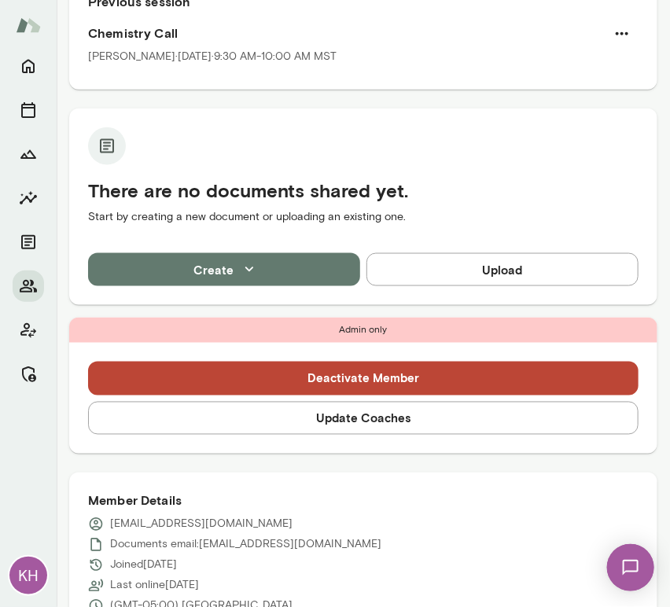
scroll to position [527, 0]
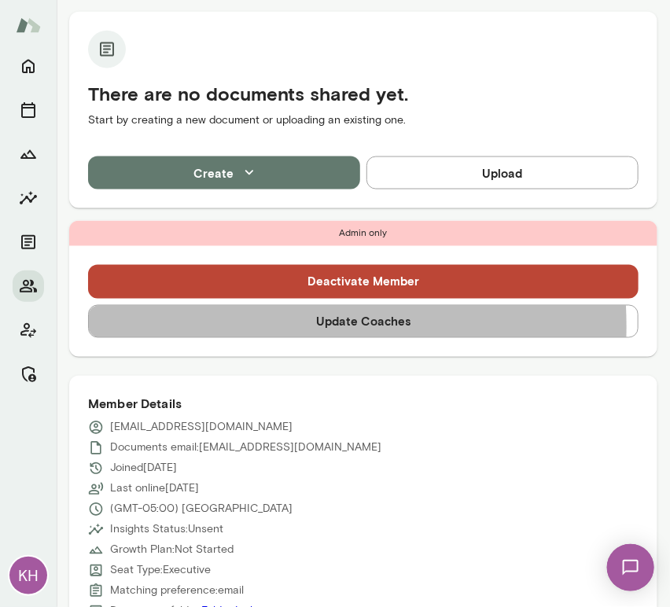
click at [222, 305] on button "Update Coaches" at bounding box center [363, 321] width 550 height 33
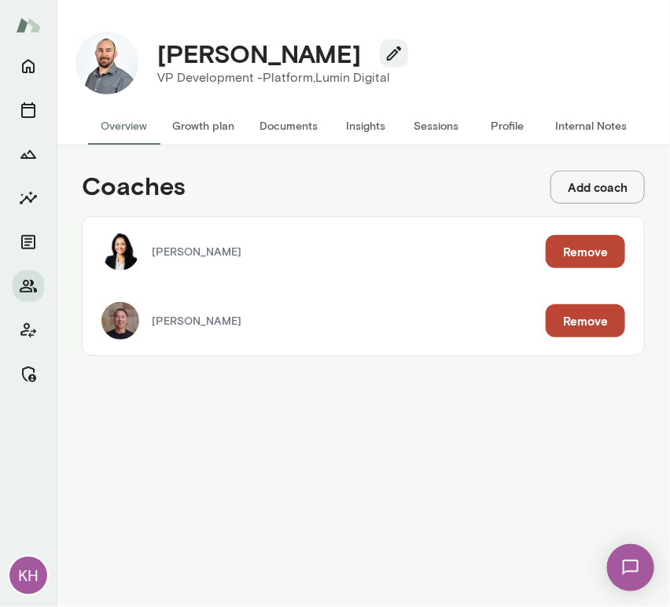
click at [579, 259] on button "Remove" at bounding box center [585, 251] width 79 height 33
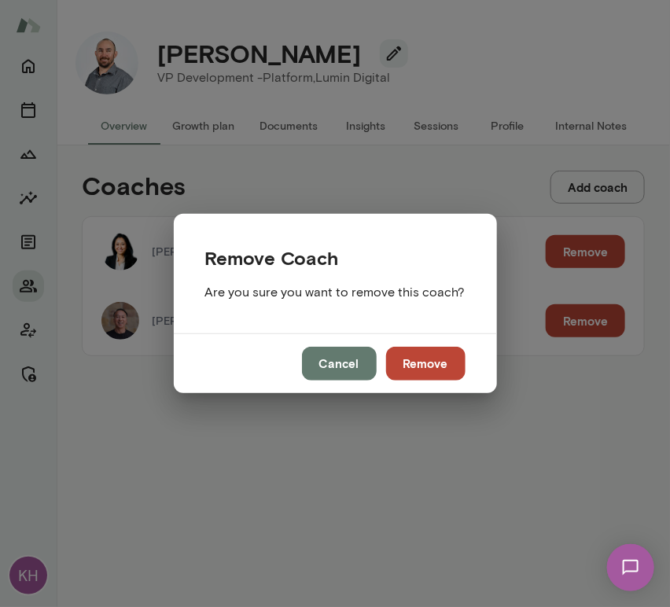
click at [421, 359] on button "Remove" at bounding box center [425, 363] width 79 height 33
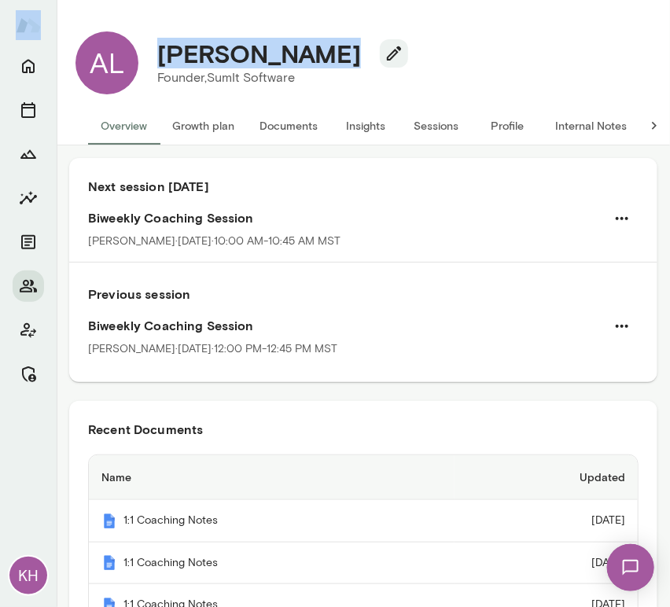
drag, startPoint x: 318, startPoint y: 56, endPoint x: 128, endPoint y: 41, distance: 190.8
click at [128, 41] on div "AL Alexandre Lin Founder, SumIt Software (GMT-04:00) New York City" at bounding box center [363, 63] width 601 height 88
copy div "KH AL Alexandre Lin"
click at [560, 129] on button "Internal Notes" at bounding box center [590, 126] width 97 height 38
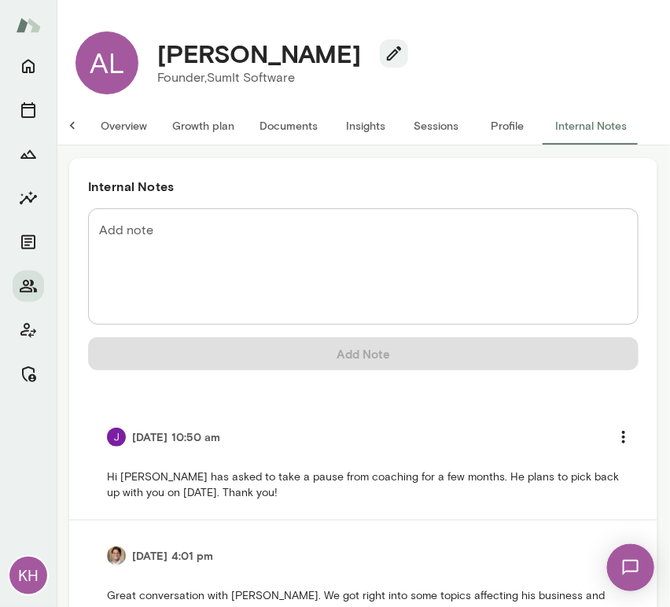
scroll to position [0, 13]
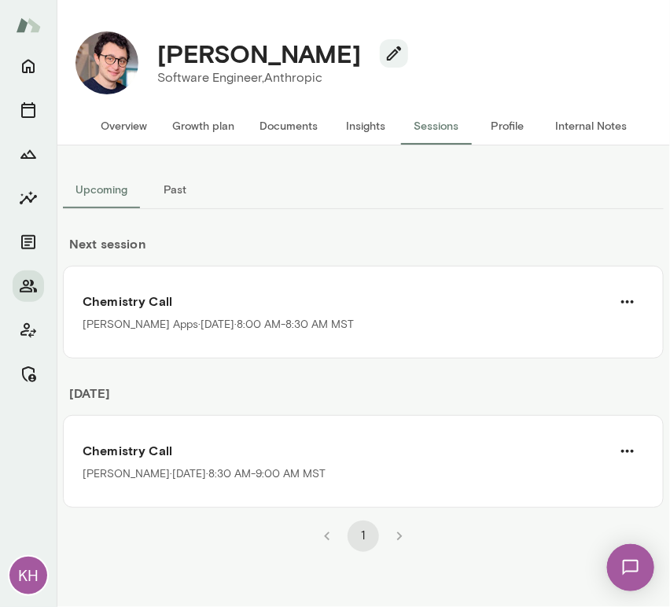
click at [568, 119] on button "Internal Notes" at bounding box center [590, 126] width 97 height 38
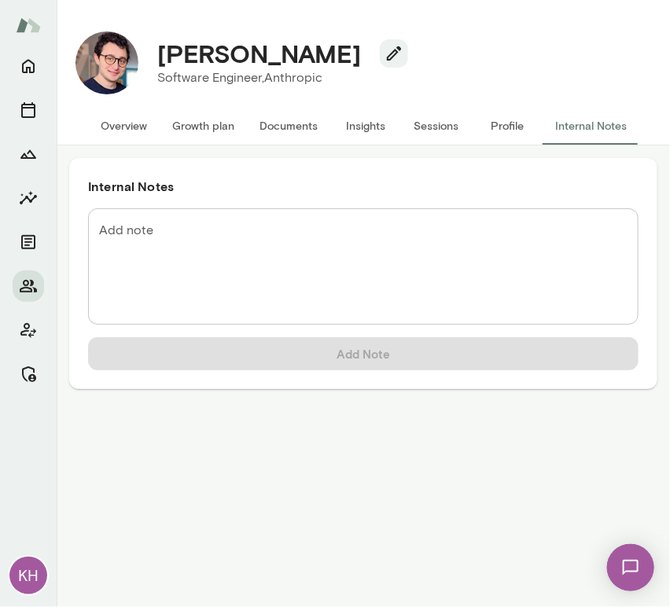
click at [214, 212] on div "* Add note" at bounding box center [363, 266] width 550 height 116
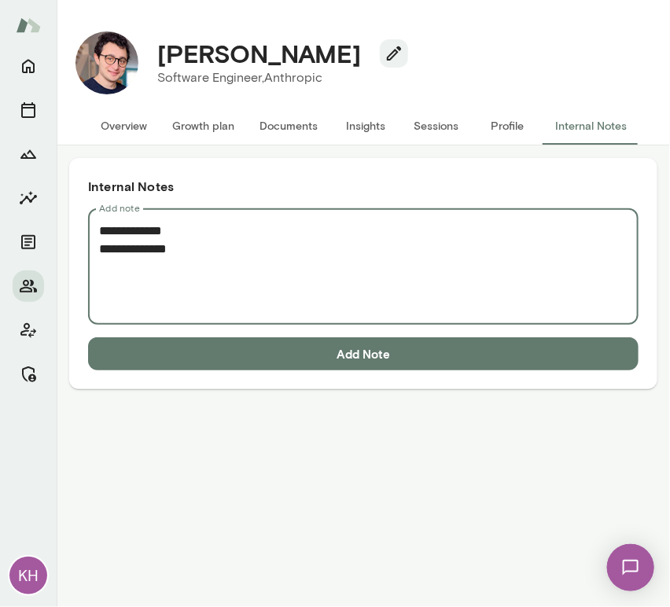
paste textarea "**********"
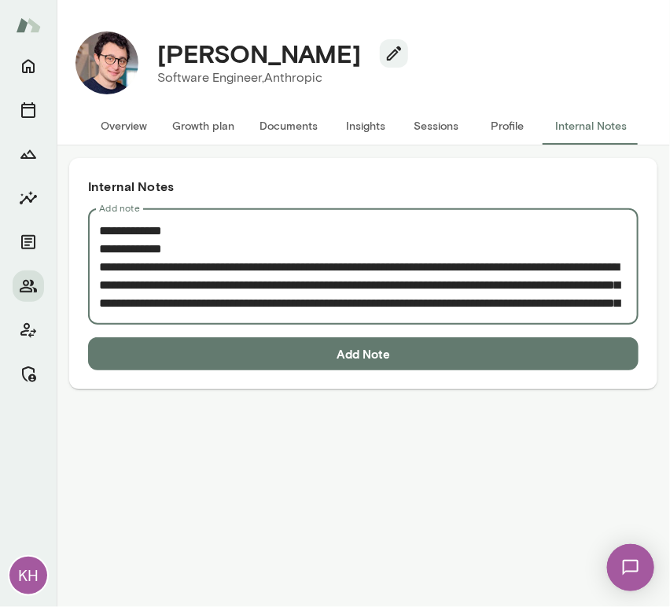
scroll to position [208, 0]
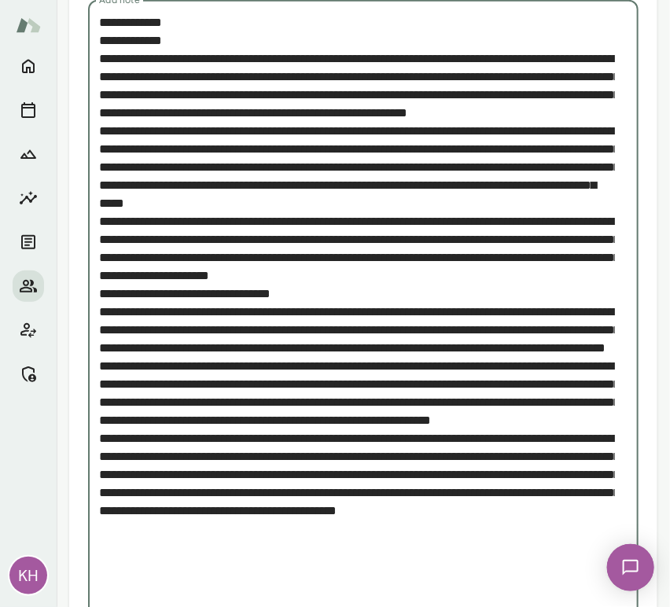
click at [180, 36] on textarea "Add note" at bounding box center [357, 311] width 516 height 597
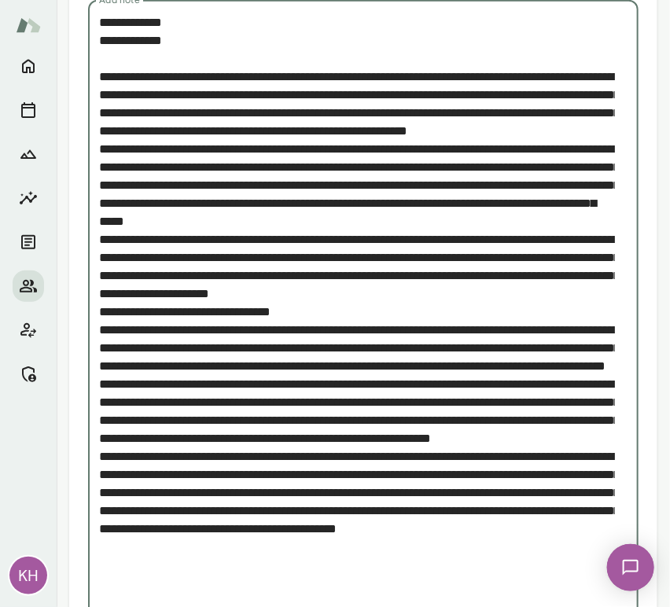
scroll to position [318, 0]
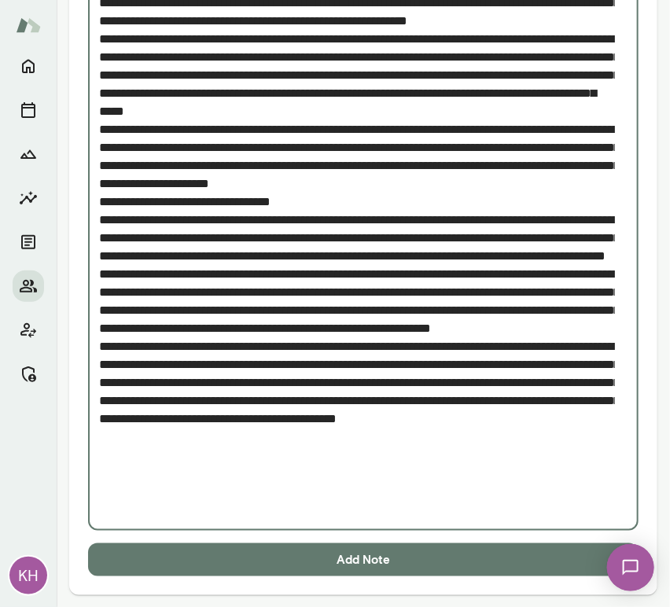
type textarea "**********"
click at [284, 544] on button "Add Note" at bounding box center [363, 559] width 550 height 33
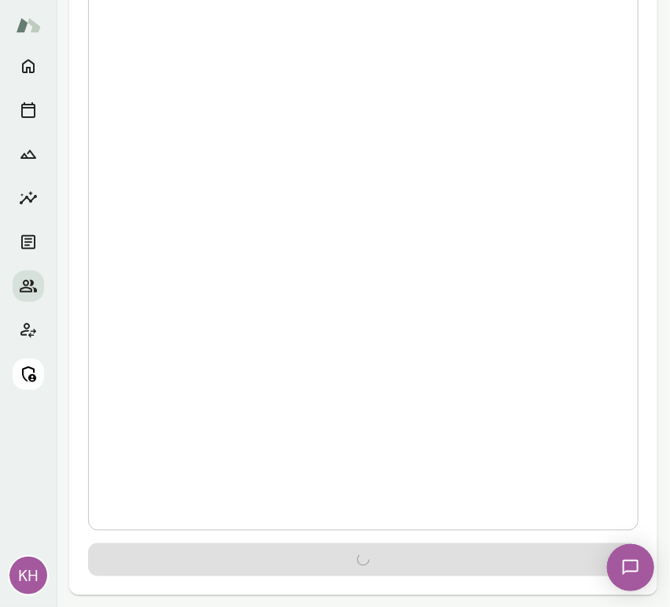
scroll to position [0, 0]
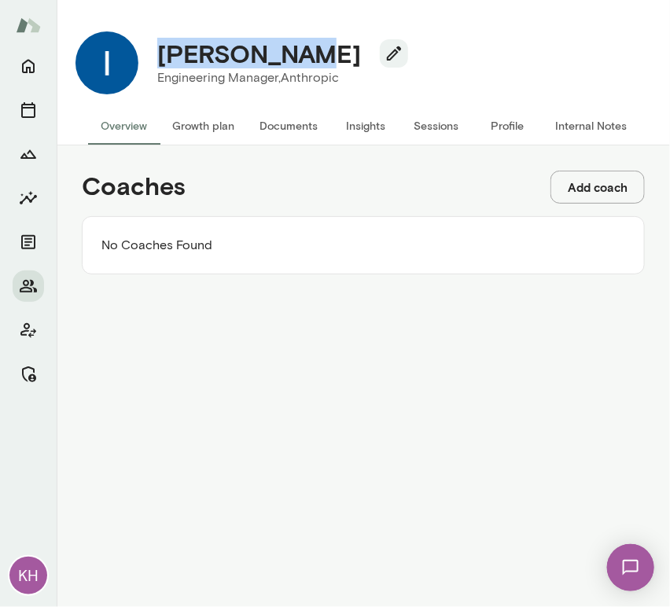
drag, startPoint x: 281, startPoint y: 60, endPoint x: 148, endPoint y: 57, distance: 133.7
click at [148, 57] on div "Igor Terzic" at bounding box center [276, 54] width 263 height 30
copy h4 "Igor Terzic"
click at [434, 130] on button "Sessions" at bounding box center [436, 126] width 71 height 38
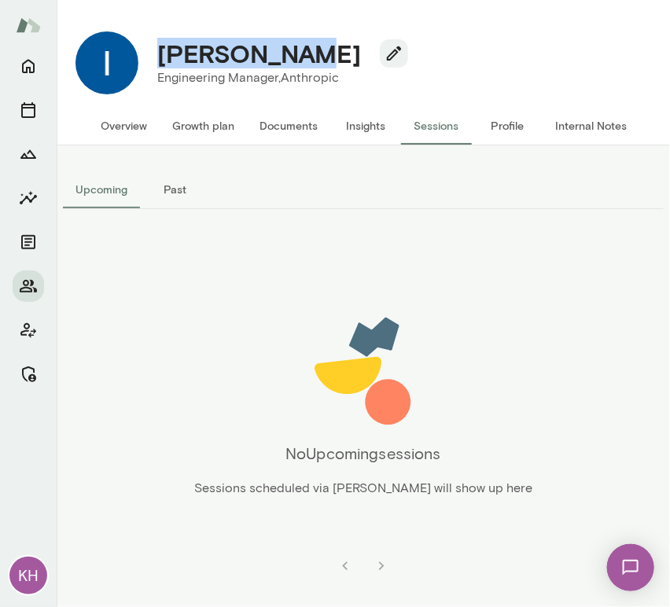
click at [127, 123] on button "Overview" at bounding box center [124, 126] width 72 height 38
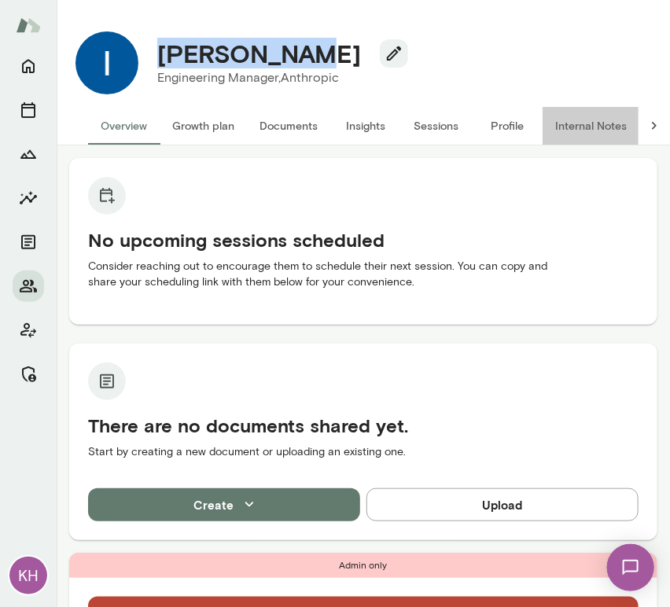
click at [592, 124] on button "Internal Notes" at bounding box center [590, 126] width 97 height 38
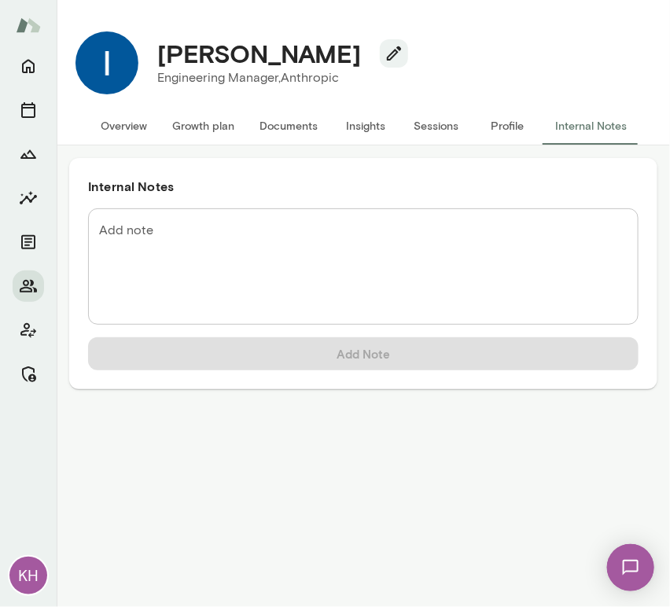
click at [400, 212] on div "* Add note" at bounding box center [363, 266] width 550 height 116
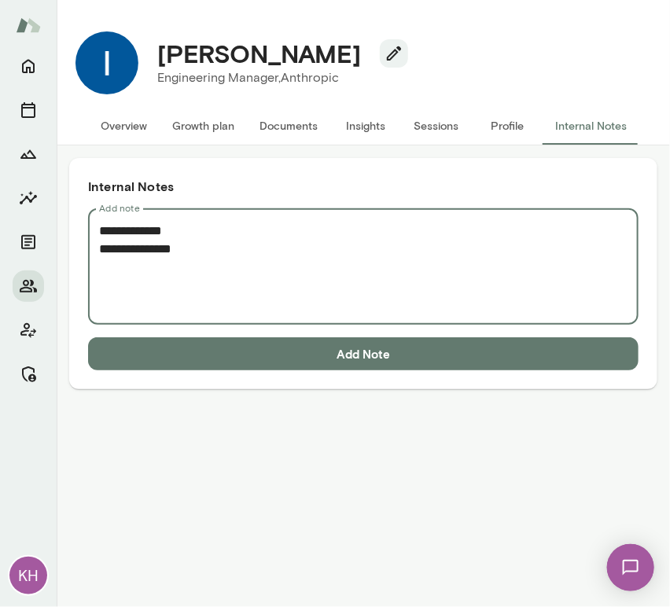
paste textarea "**********"
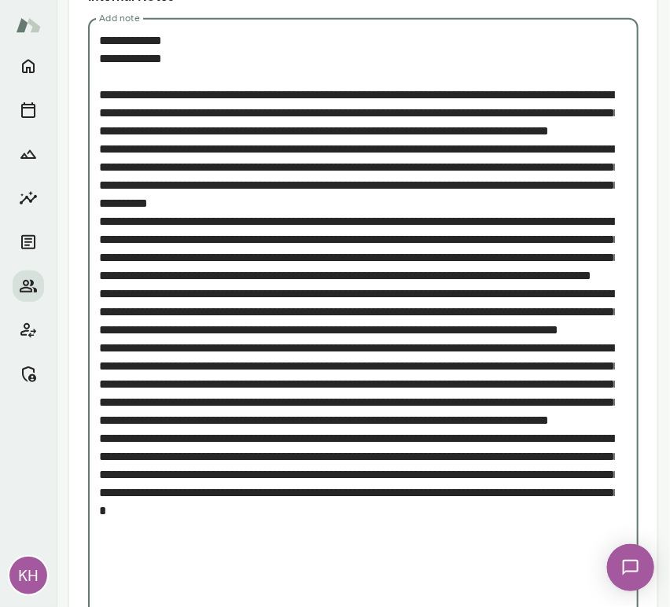
scroll to position [283, 0]
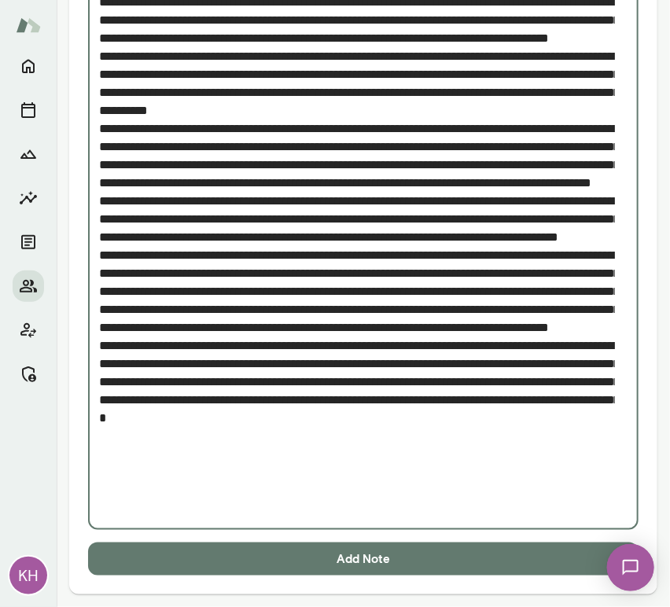
type textarea "**********"
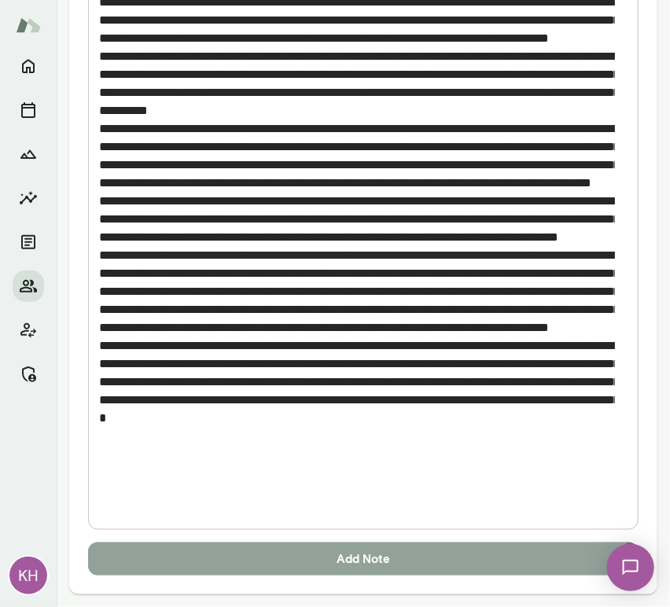
click at [248, 565] on button "Add Note" at bounding box center [363, 558] width 550 height 33
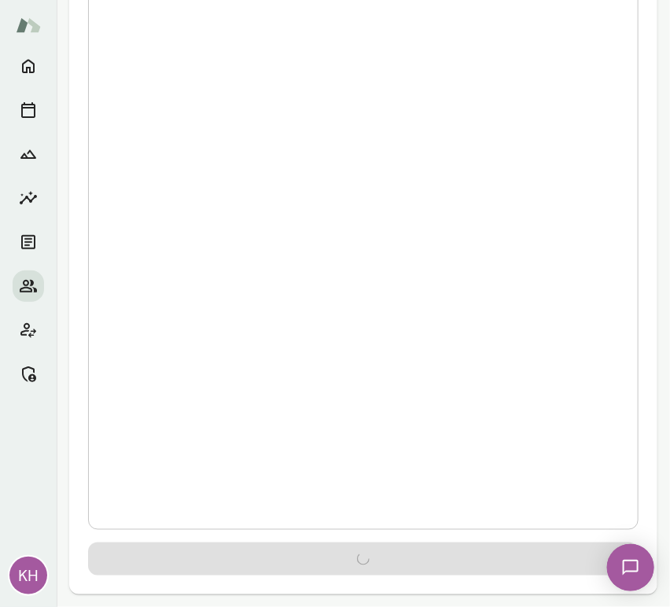
scroll to position [0, 0]
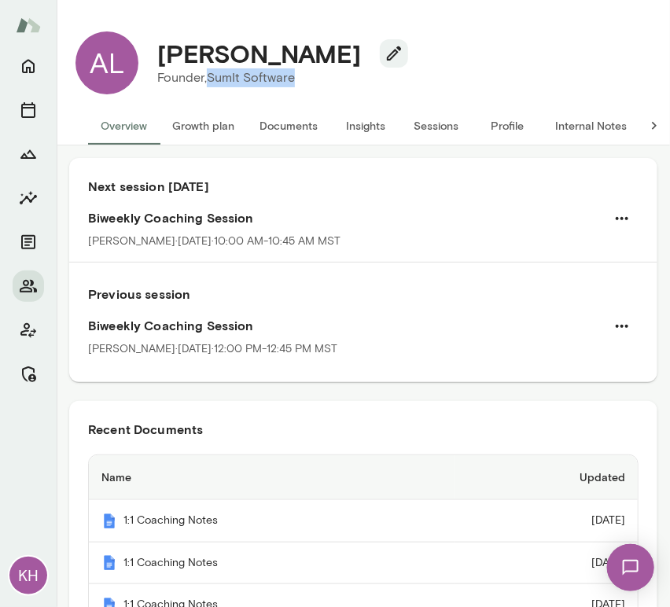
drag, startPoint x: 301, startPoint y: 76, endPoint x: 210, endPoint y: 74, distance: 91.2
click at [210, 74] on p "Founder, SumIt Software" at bounding box center [276, 77] width 238 height 19
copy p "SumIt Software"
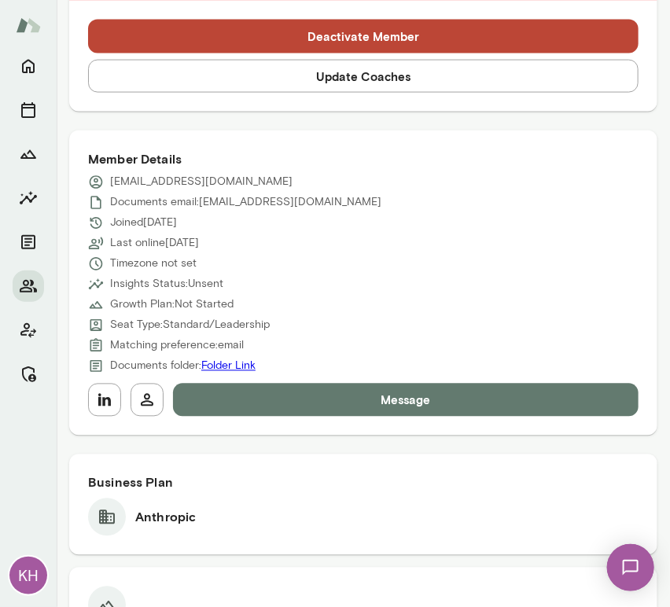
scroll to position [590, 0]
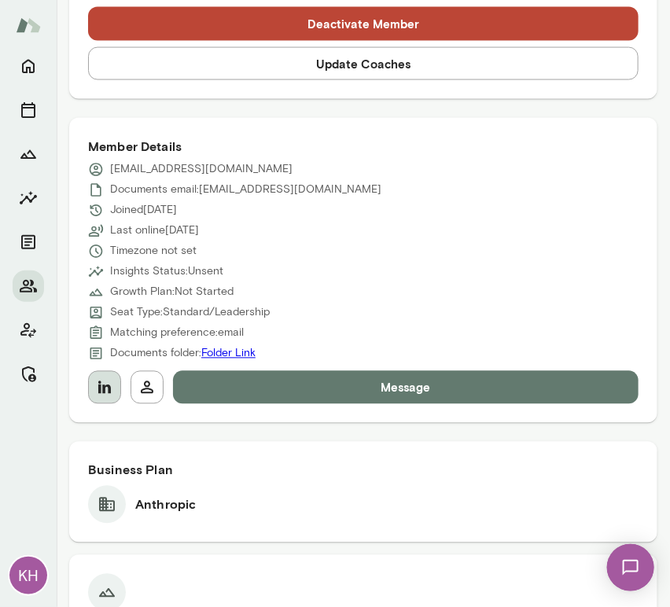
click at [105, 395] on icon "button" at bounding box center [104, 387] width 19 height 19
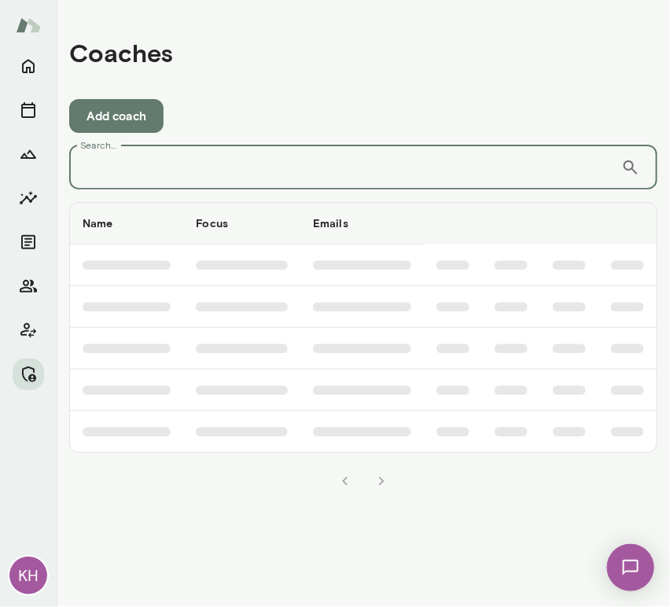
click at [327, 175] on input "Search..." at bounding box center [345, 167] width 552 height 44
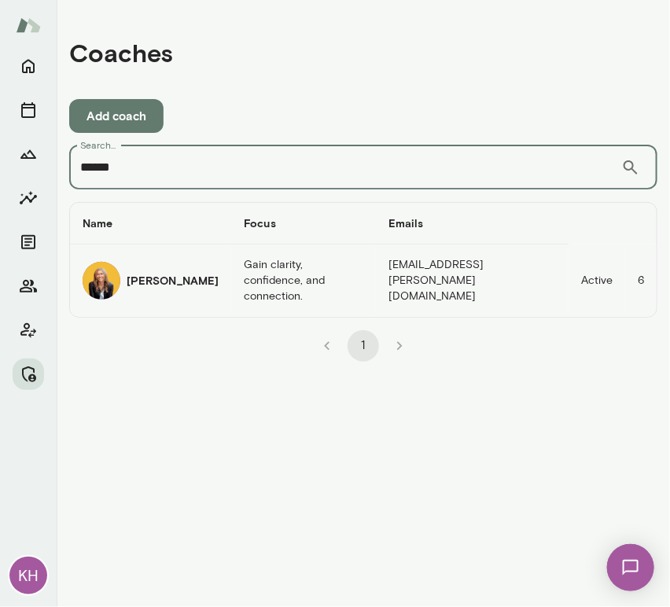
type input "******"
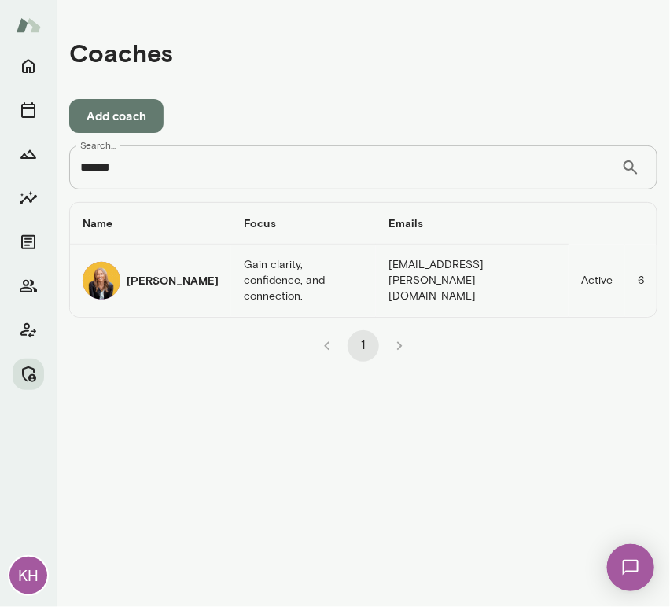
click at [115, 277] on img "coaches table" at bounding box center [102, 281] width 38 height 38
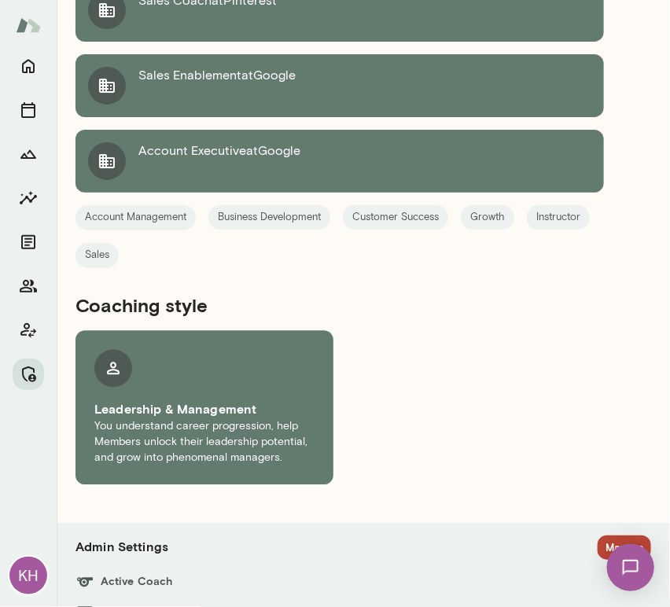
scroll to position [2399, 0]
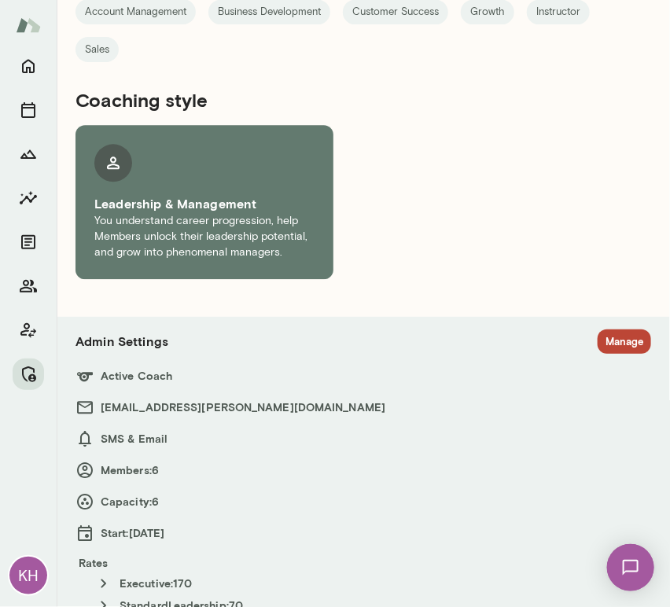
click at [597, 329] on button "Manage" at bounding box center [623, 341] width 53 height 24
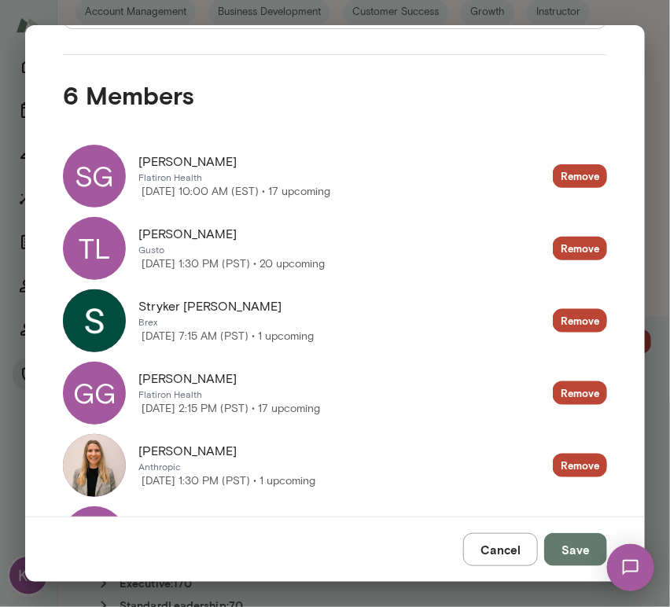
scroll to position [302, 0]
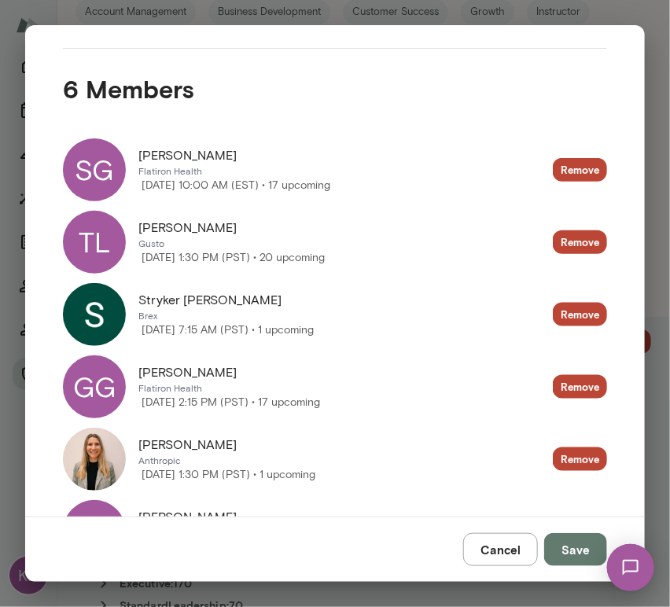
click at [104, 318] on img at bounding box center [94, 314] width 63 height 63
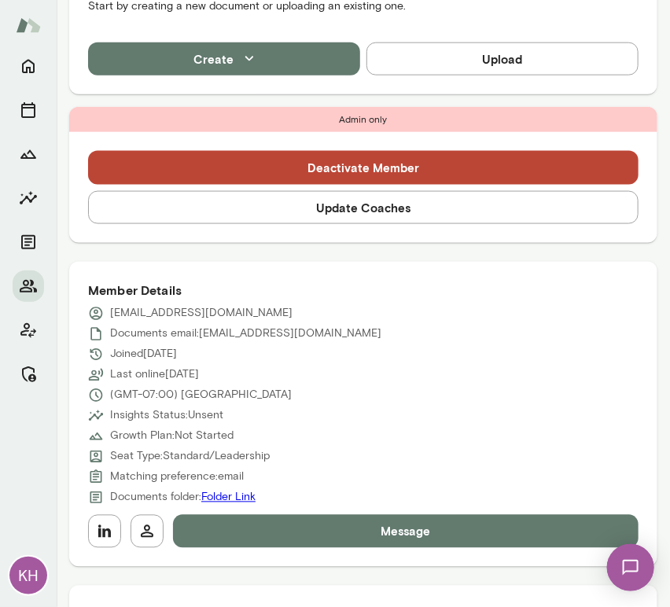
scroll to position [484, 0]
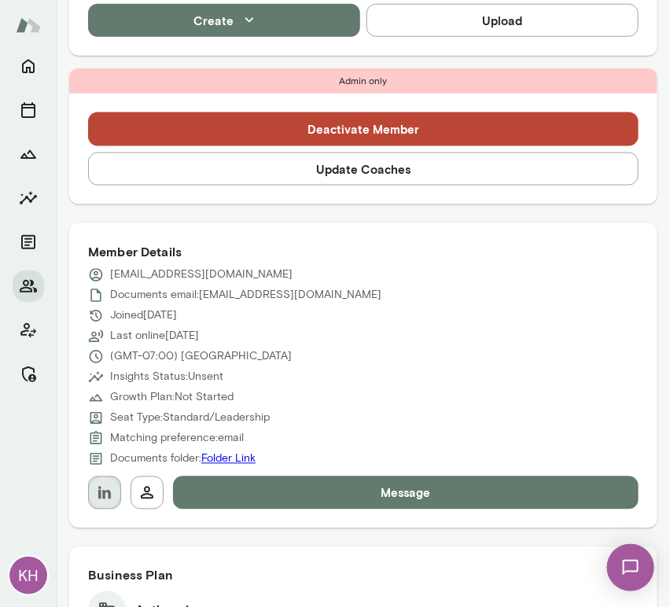
click at [112, 495] on icon "button" at bounding box center [104, 492] width 19 height 19
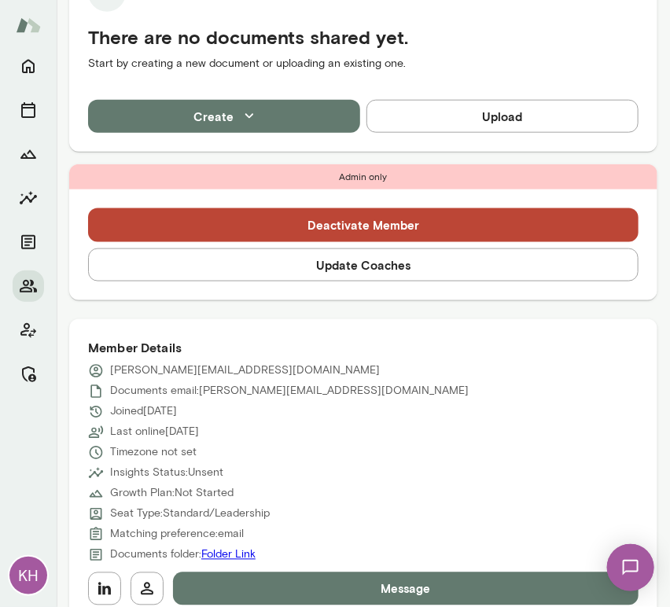
scroll to position [529, 0]
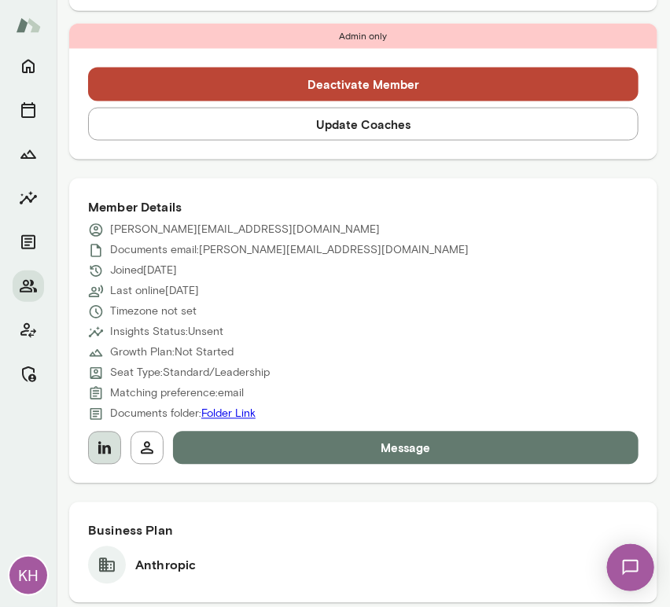
click at [107, 451] on icon "button" at bounding box center [104, 448] width 19 height 19
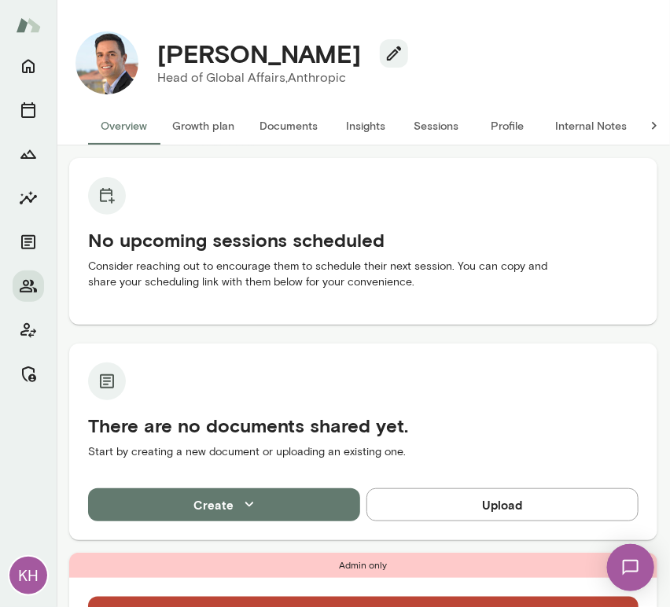
drag, startPoint x: 335, startPoint y: 58, endPoint x: 126, endPoint y: 48, distance: 209.4
click at [126, 48] on div "[PERSON_NAME] Head of Global Affairs, Anthropic" at bounding box center [363, 63] width 601 height 88
copy div "KH [PERSON_NAME]"
